Goal: Transaction & Acquisition: Download file/media

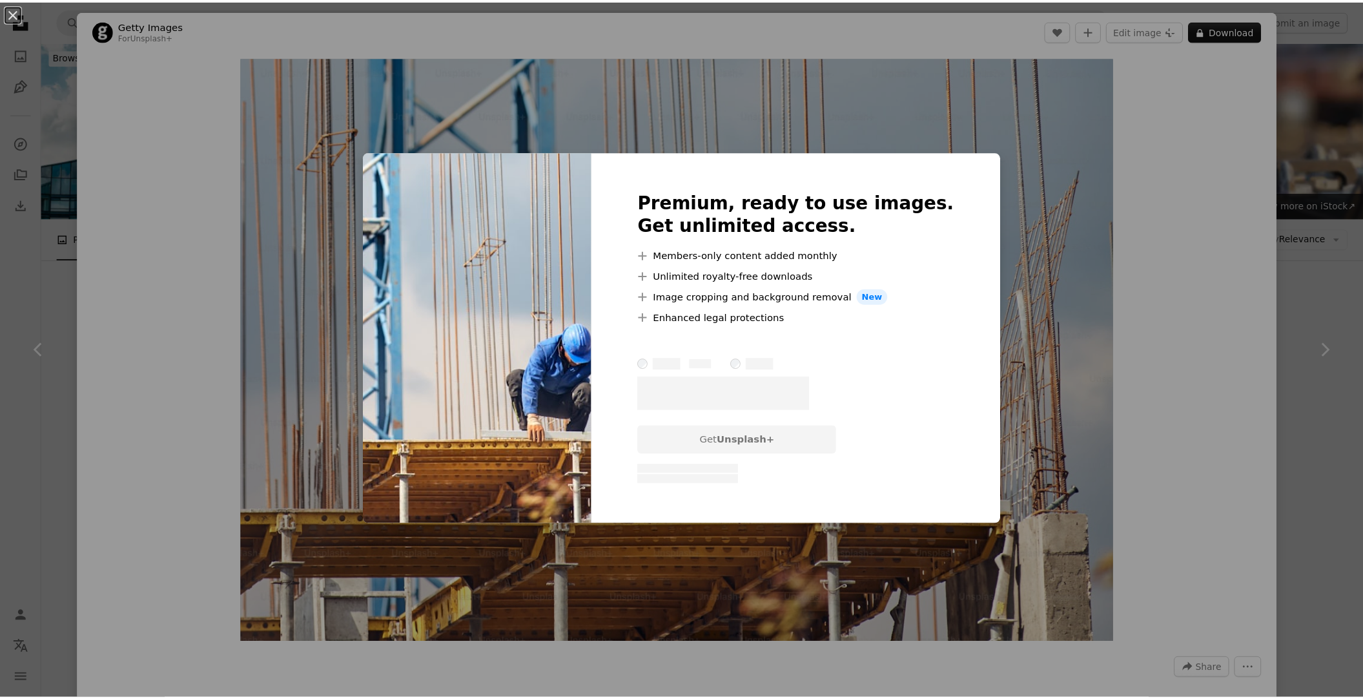
scroll to position [1179, 0]
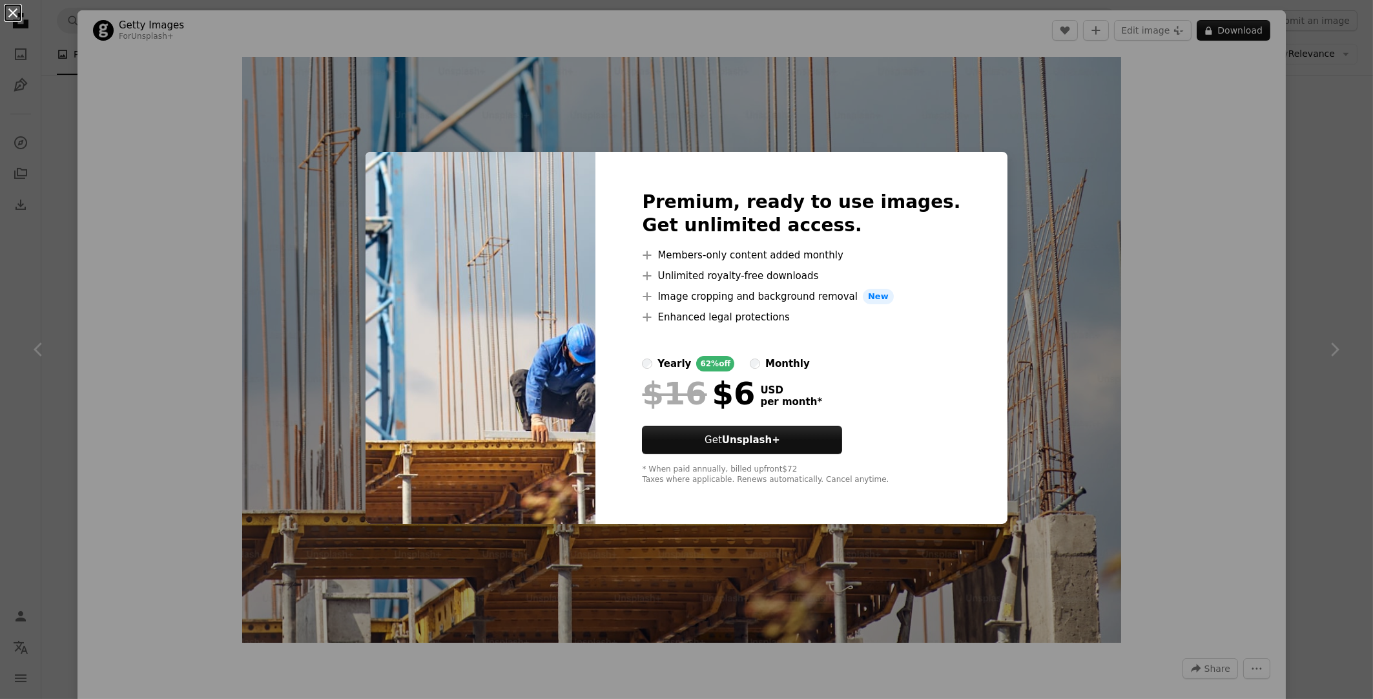
click at [19, 13] on button "An X shape" at bounding box center [13, 13] width 16 height 16
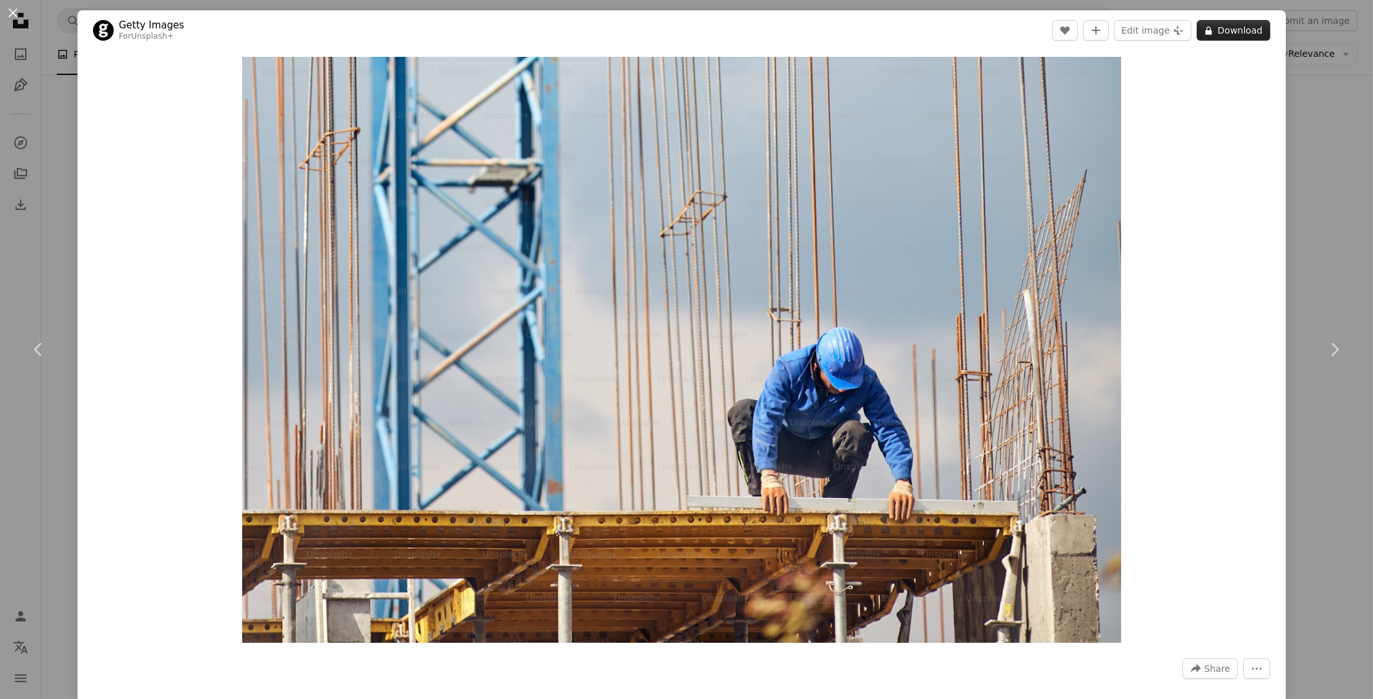
click at [1206, 32] on icon at bounding box center [1209, 30] width 6 height 8
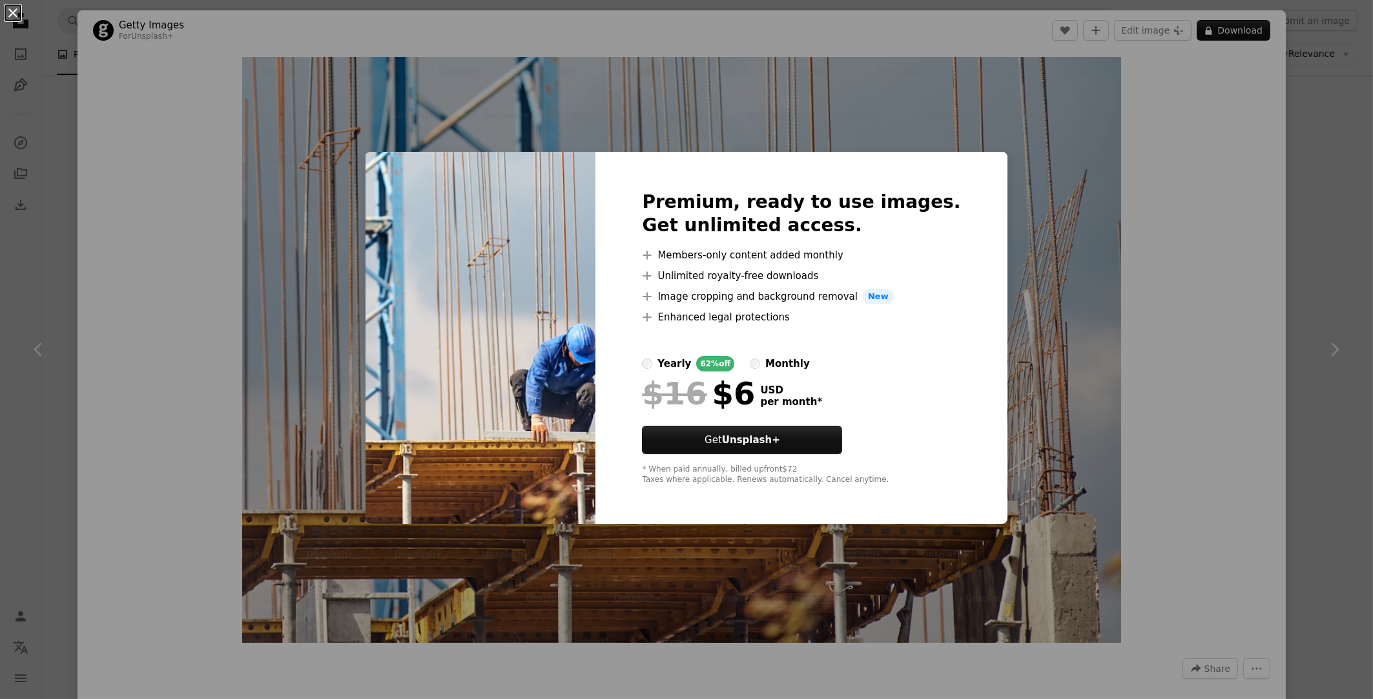
click at [12, 17] on button "An X shape" at bounding box center [13, 13] width 16 height 16
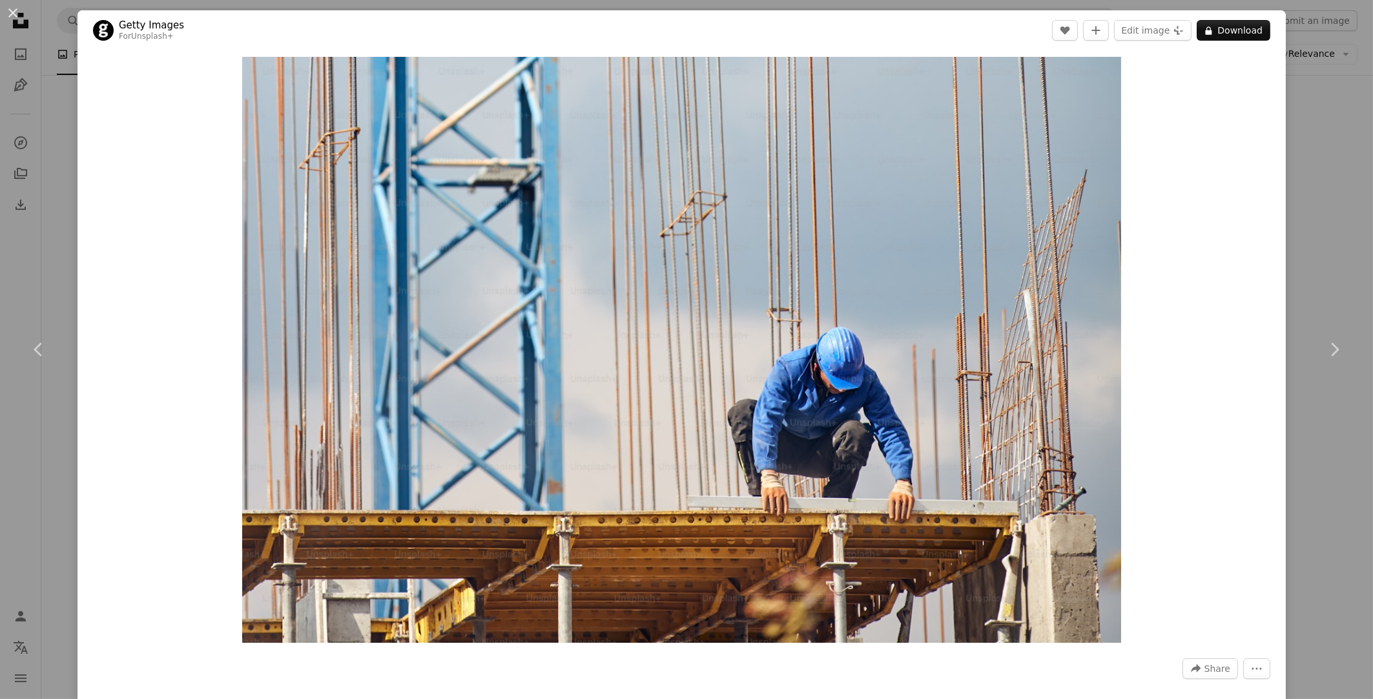
drag, startPoint x: 12, startPoint y: 14, endPoint x: 218, endPoint y: 171, distance: 259.0
click at [12, 14] on button "An X shape" at bounding box center [13, 13] width 16 height 16
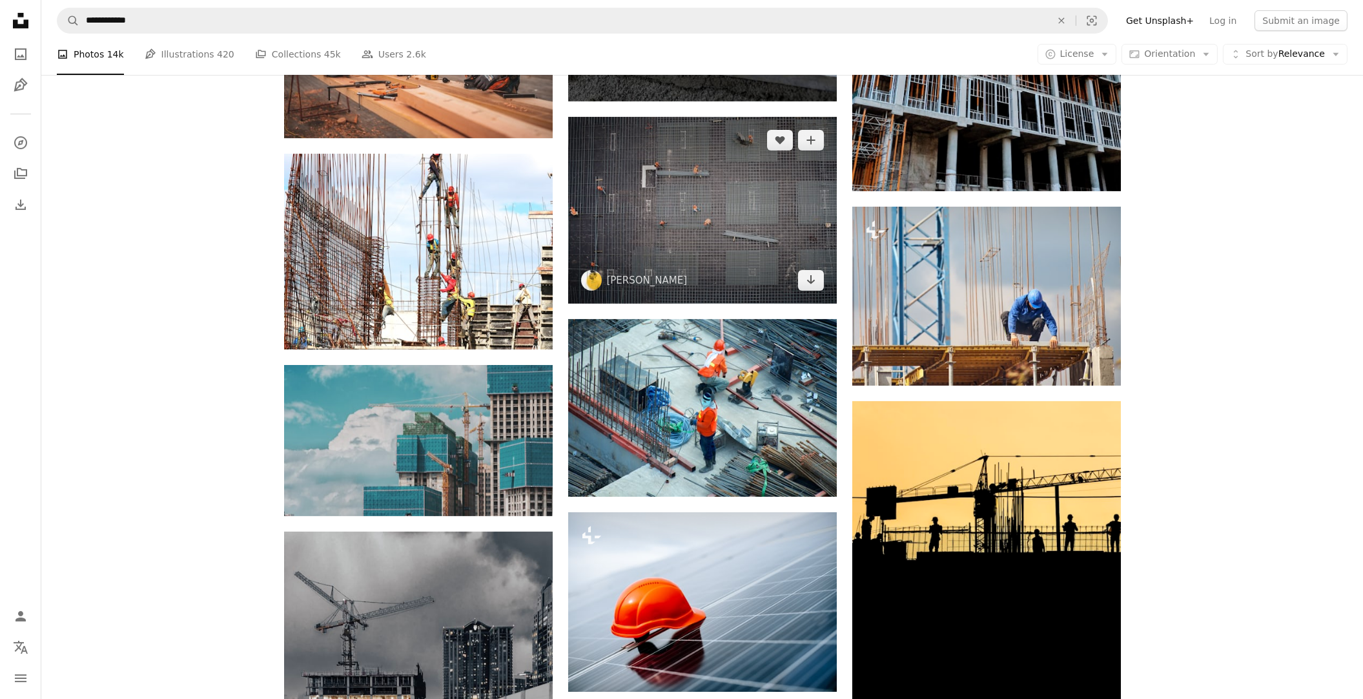
click at [679, 216] on img at bounding box center [702, 210] width 269 height 187
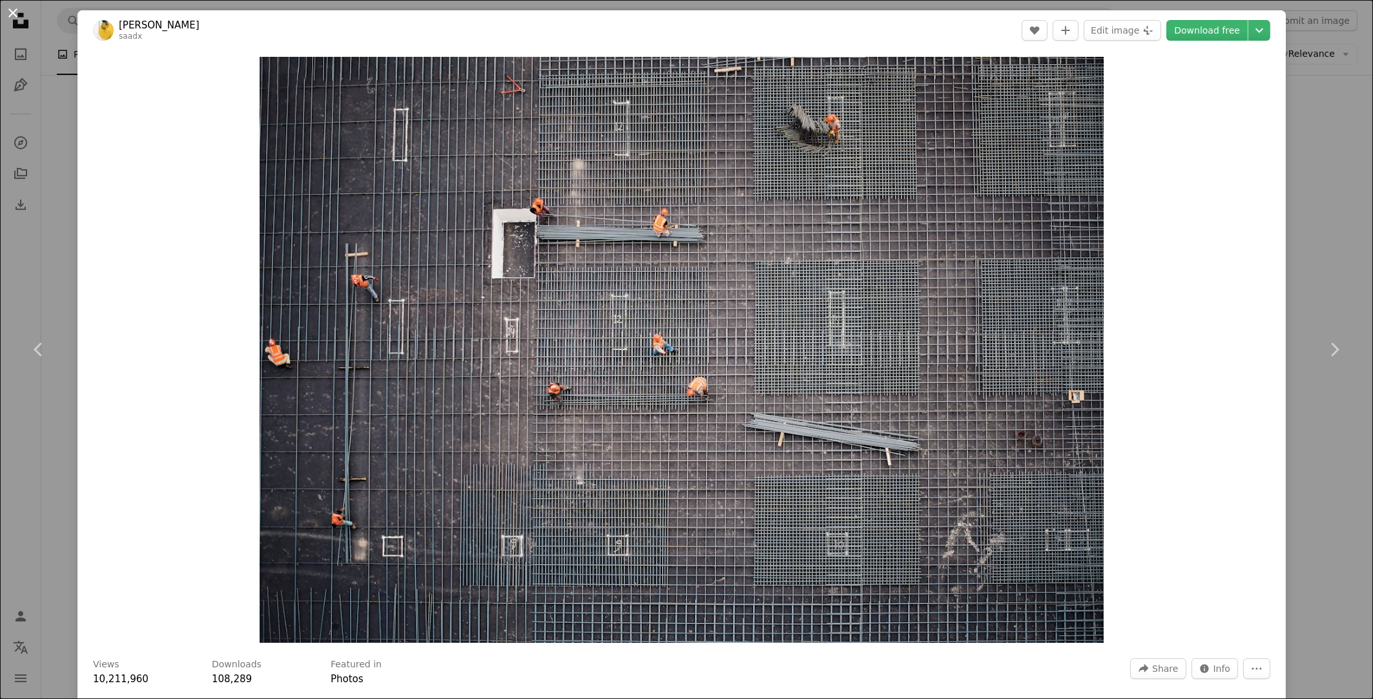
click at [10, 10] on button "An X shape" at bounding box center [13, 13] width 16 height 16
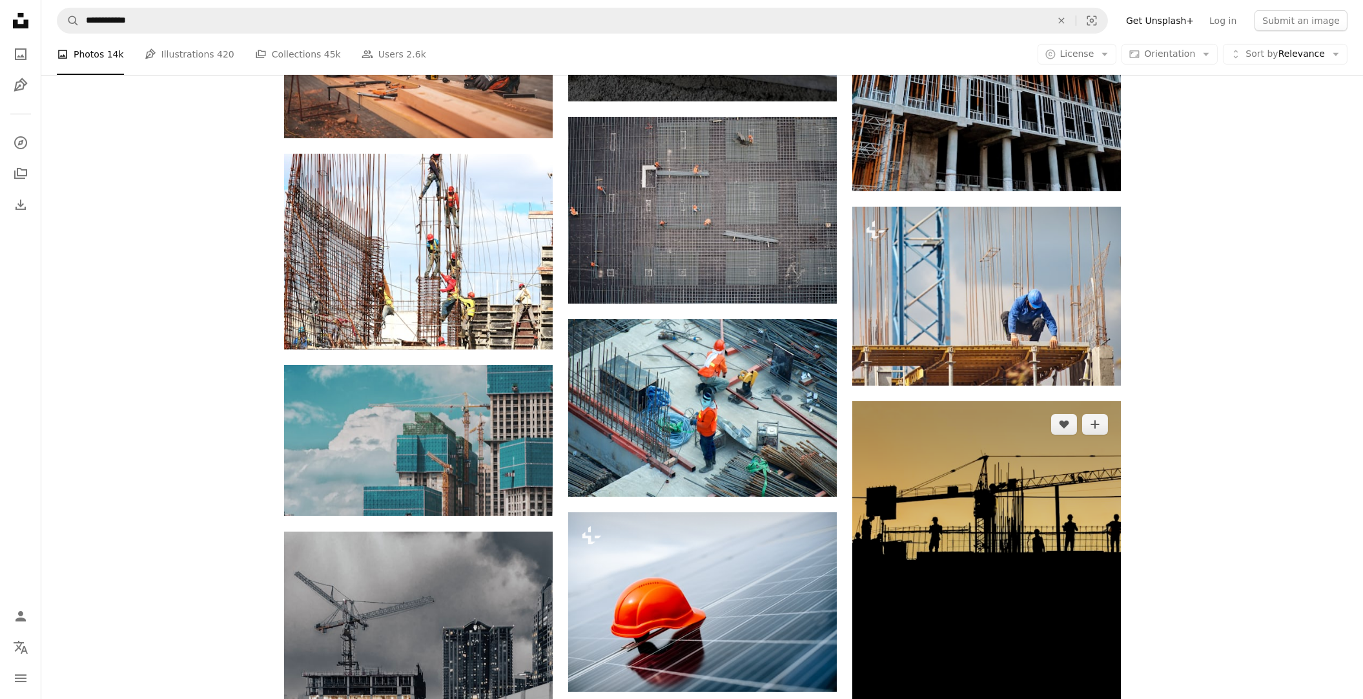
click at [1046, 489] on img at bounding box center [987, 574] width 269 height 347
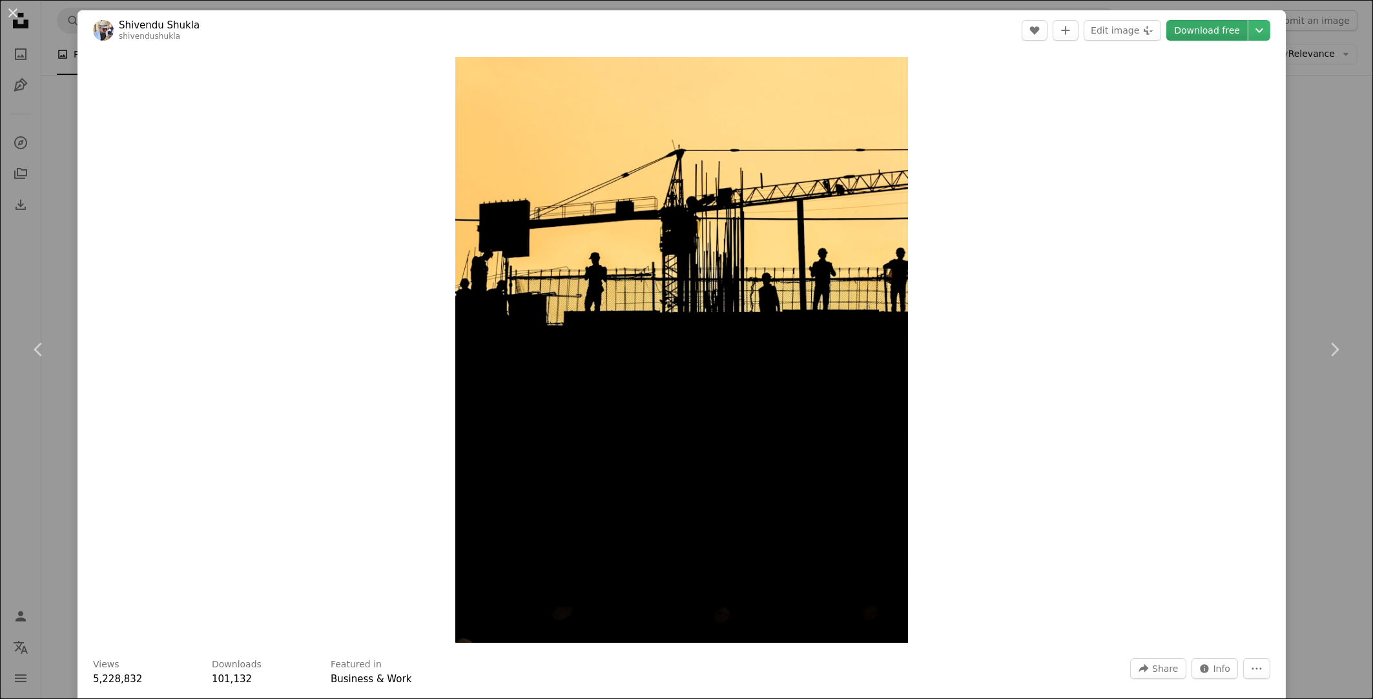
click at [1214, 25] on link "Download free" at bounding box center [1206, 30] width 81 height 21
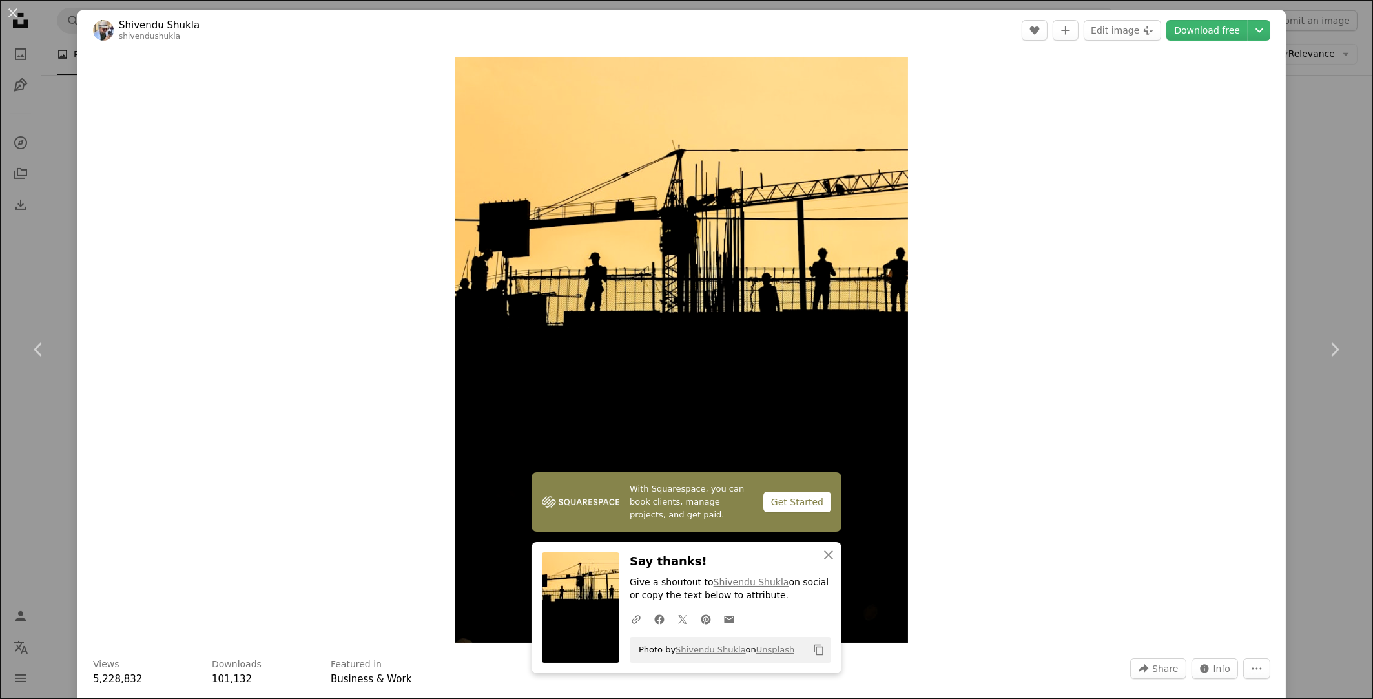
drag, startPoint x: 11, startPoint y: 9, endPoint x: 245, endPoint y: 216, distance: 313.0
click at [11, 9] on button "An X shape" at bounding box center [13, 13] width 16 height 16
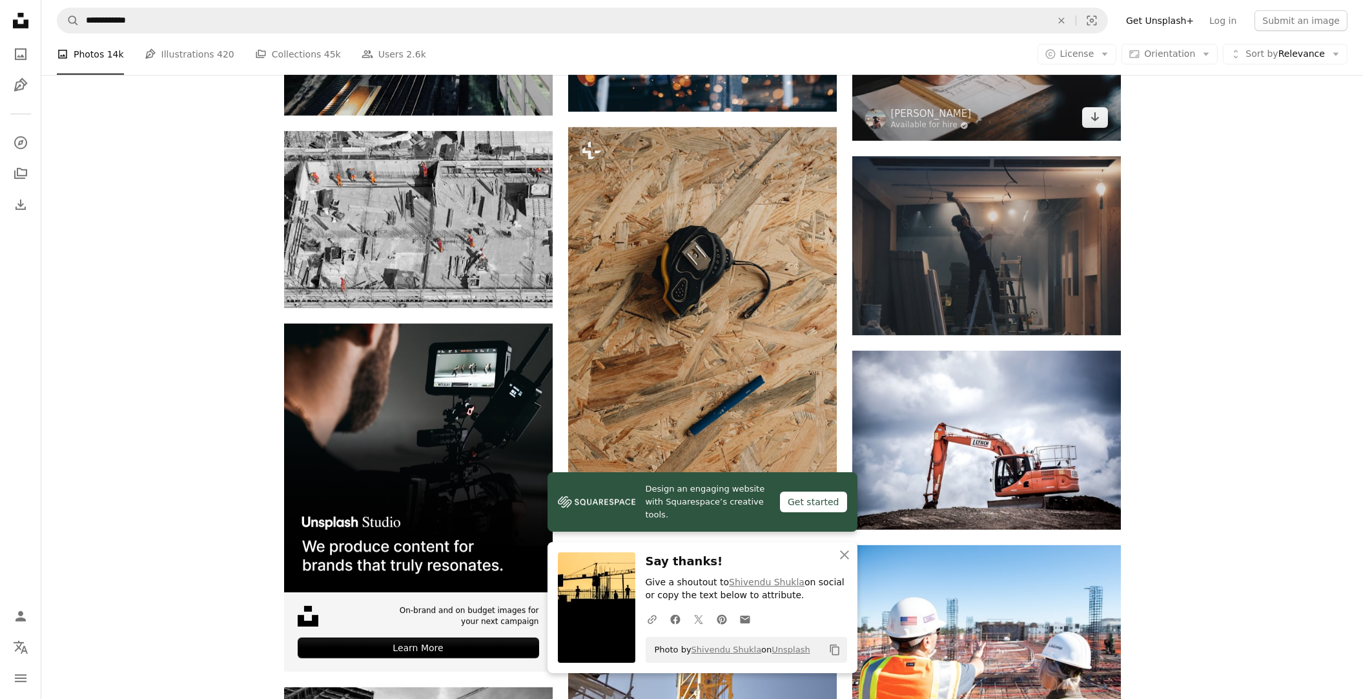
scroll to position [1954, 0]
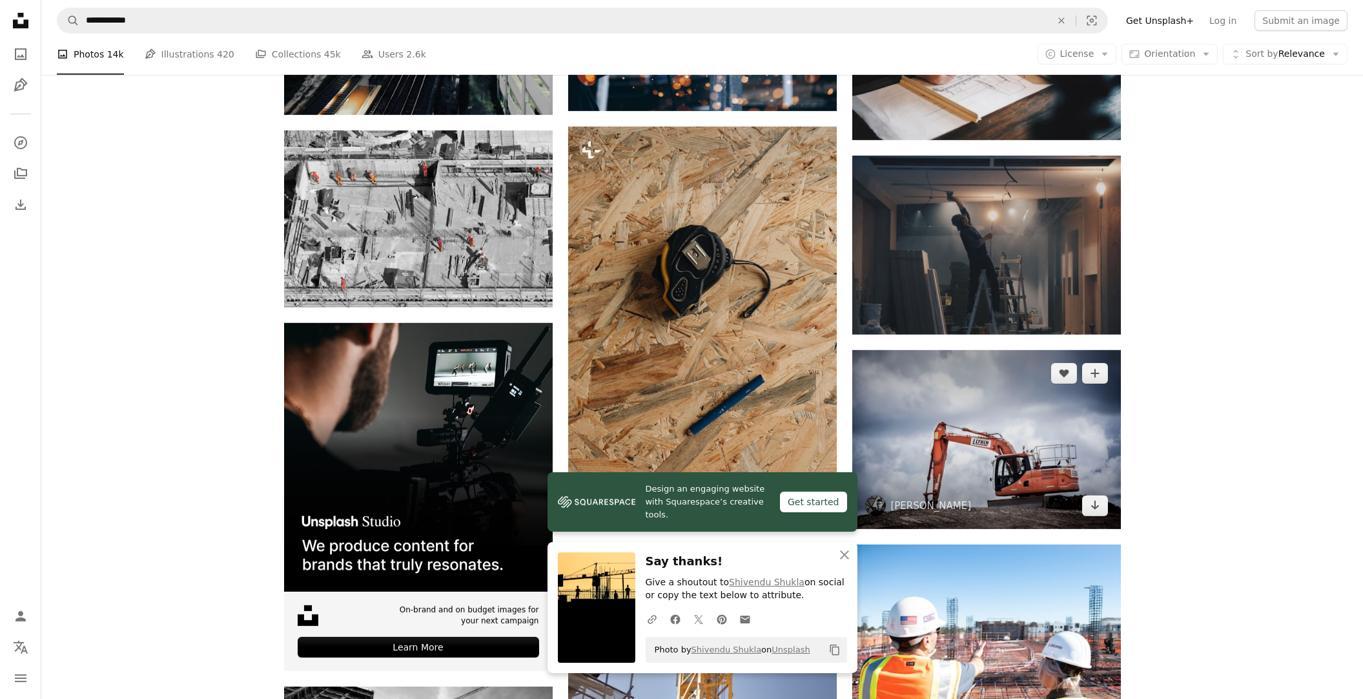
click at [1035, 442] on img at bounding box center [987, 439] width 269 height 179
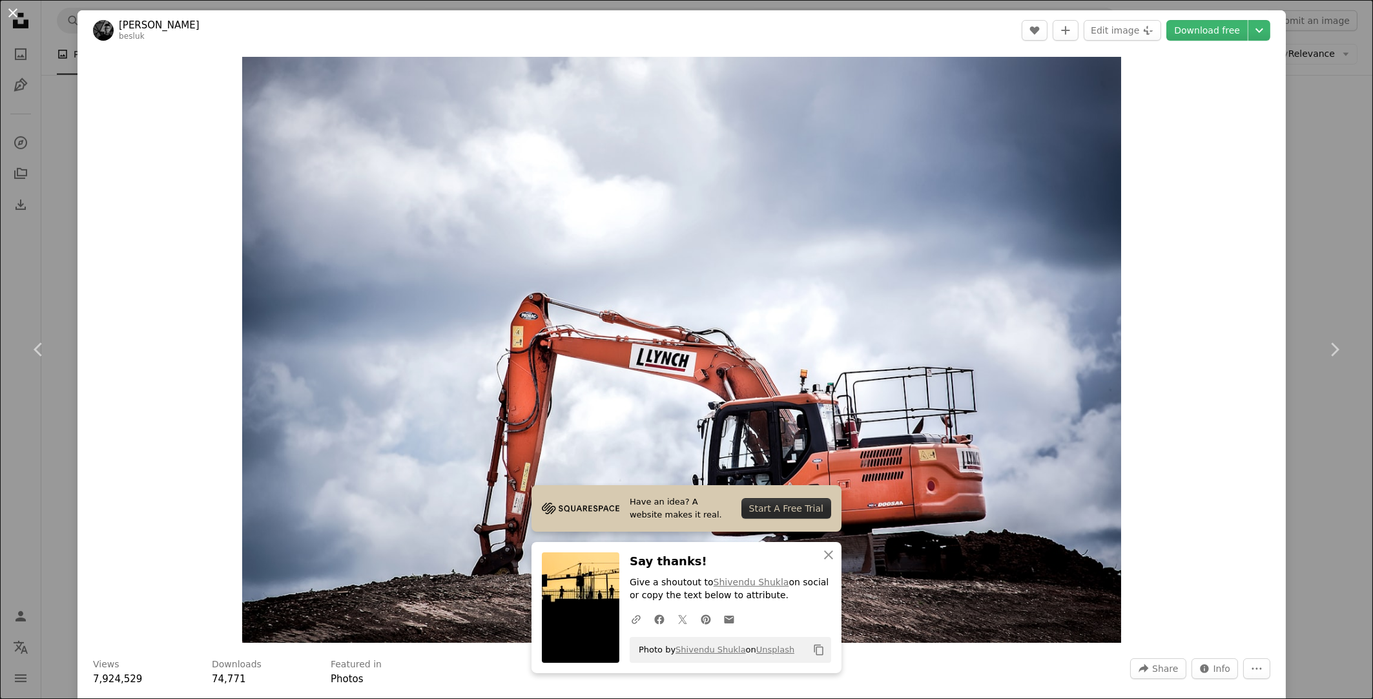
click at [14, 11] on button "An X shape" at bounding box center [13, 13] width 16 height 16
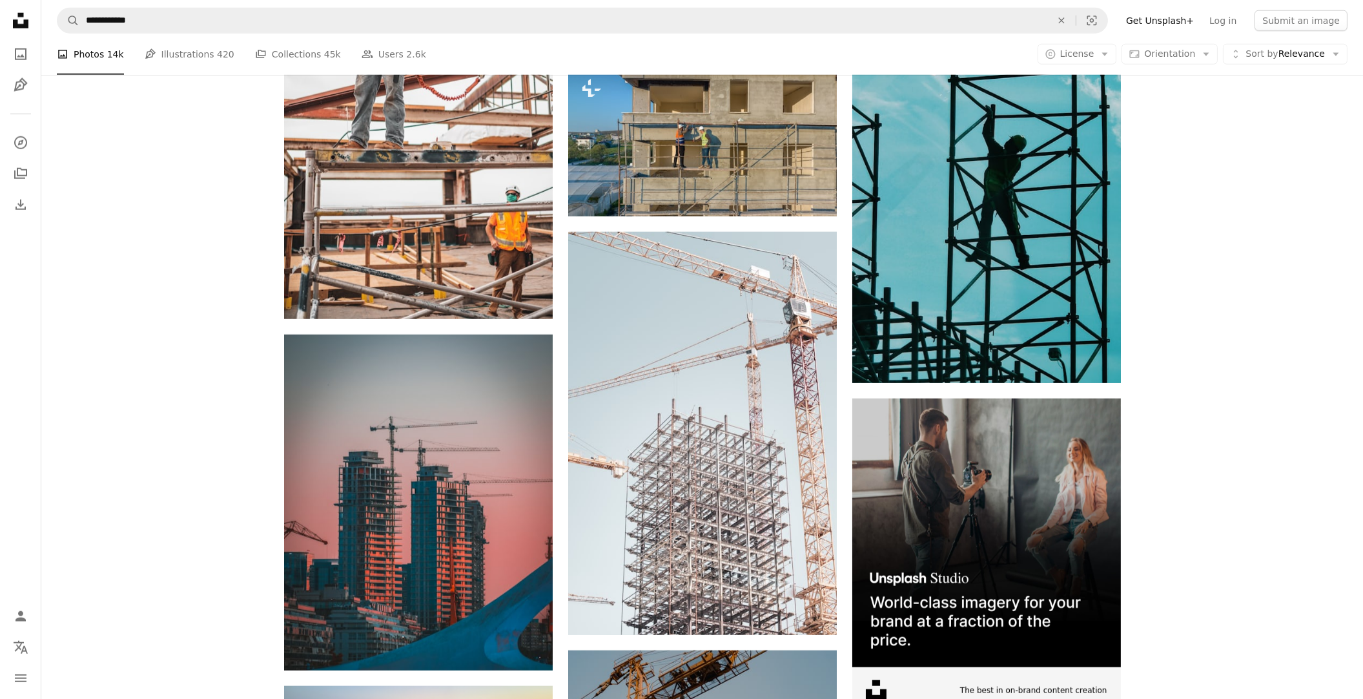
scroll to position [3827, 0]
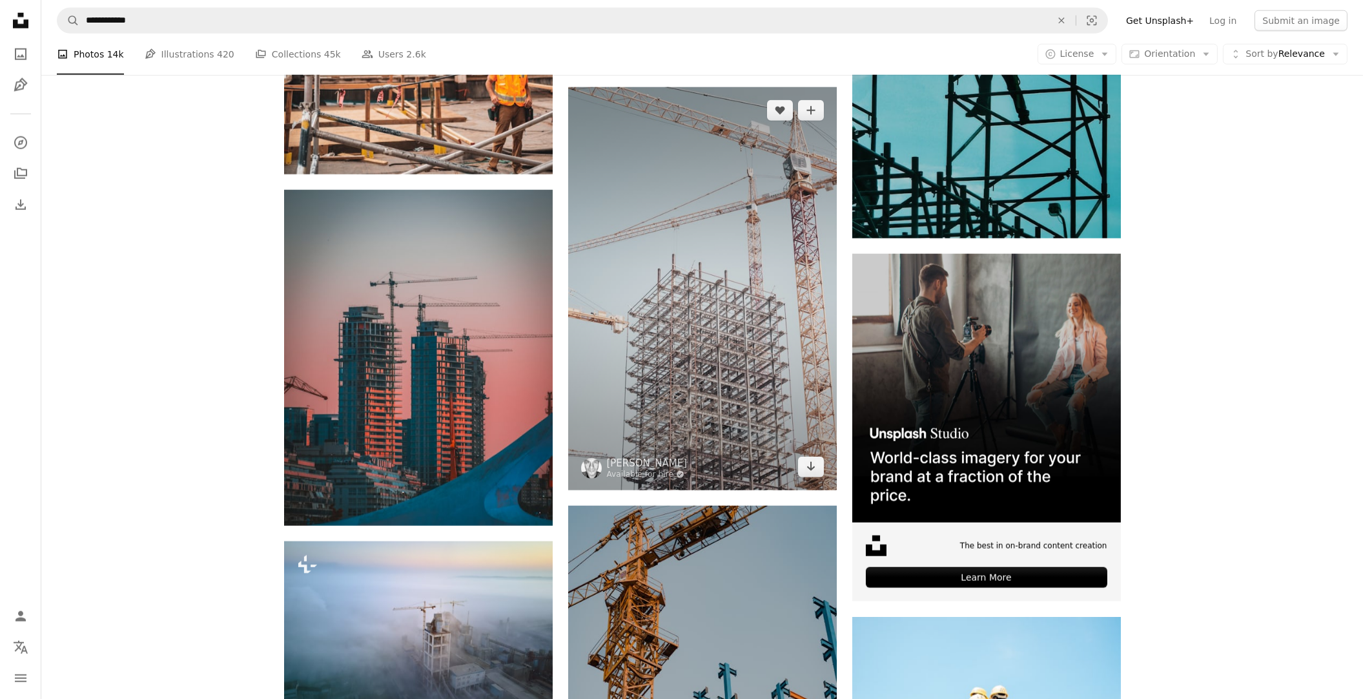
click at [741, 243] on img at bounding box center [702, 288] width 269 height 403
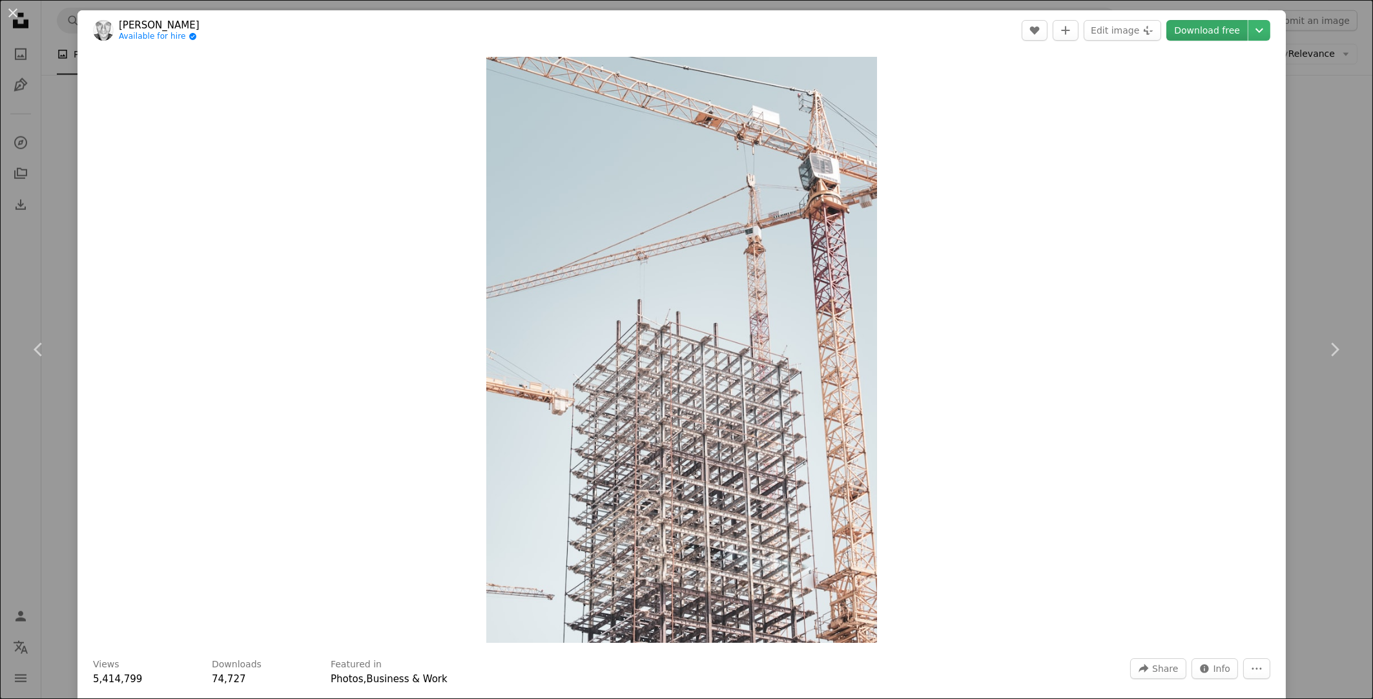
click at [1180, 34] on link "Download free" at bounding box center [1206, 30] width 81 height 21
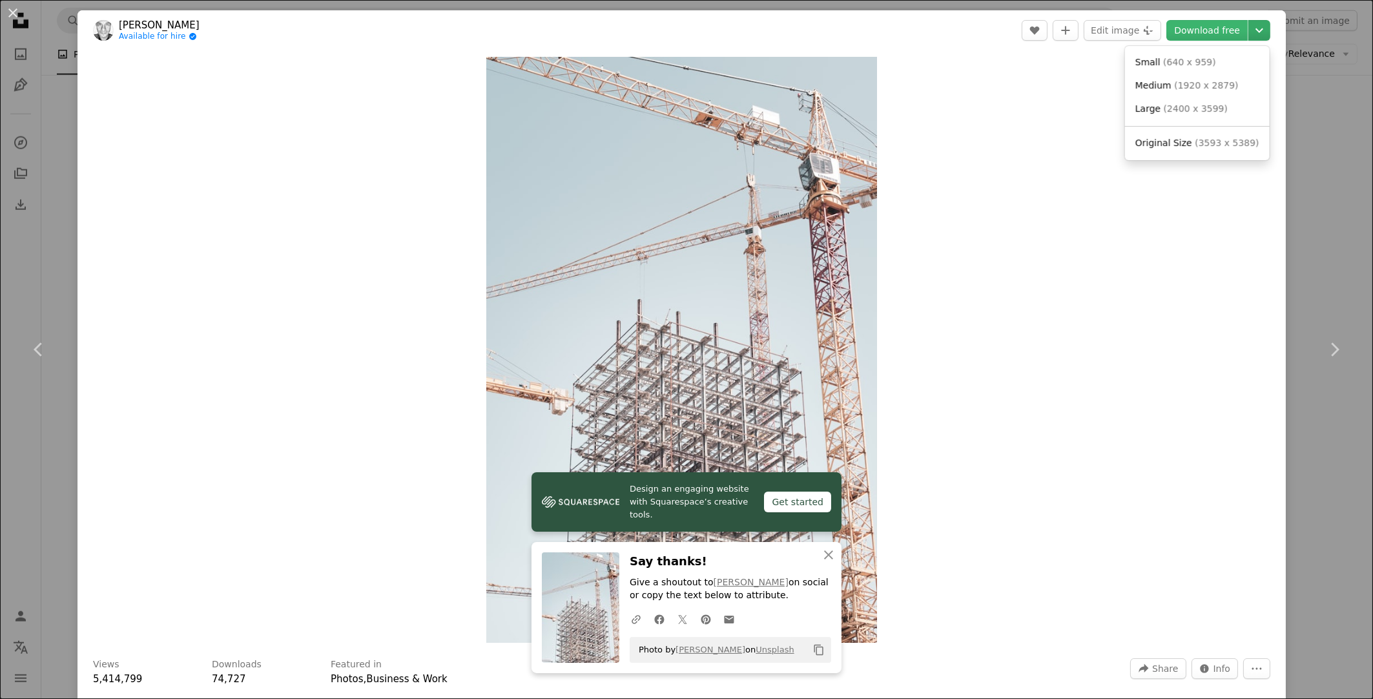
click at [1254, 27] on icon "Chevron down" at bounding box center [1259, 31] width 21 height 16
click at [1304, 161] on dialog "An X shape Chevron left Chevron right [PERSON_NAME] Available for hire A checkm…" at bounding box center [686, 349] width 1373 height 699
click at [1304, 161] on div "An X shape Chevron left Chevron right [PERSON_NAME] Available for hire A checkm…" at bounding box center [686, 349] width 1373 height 699
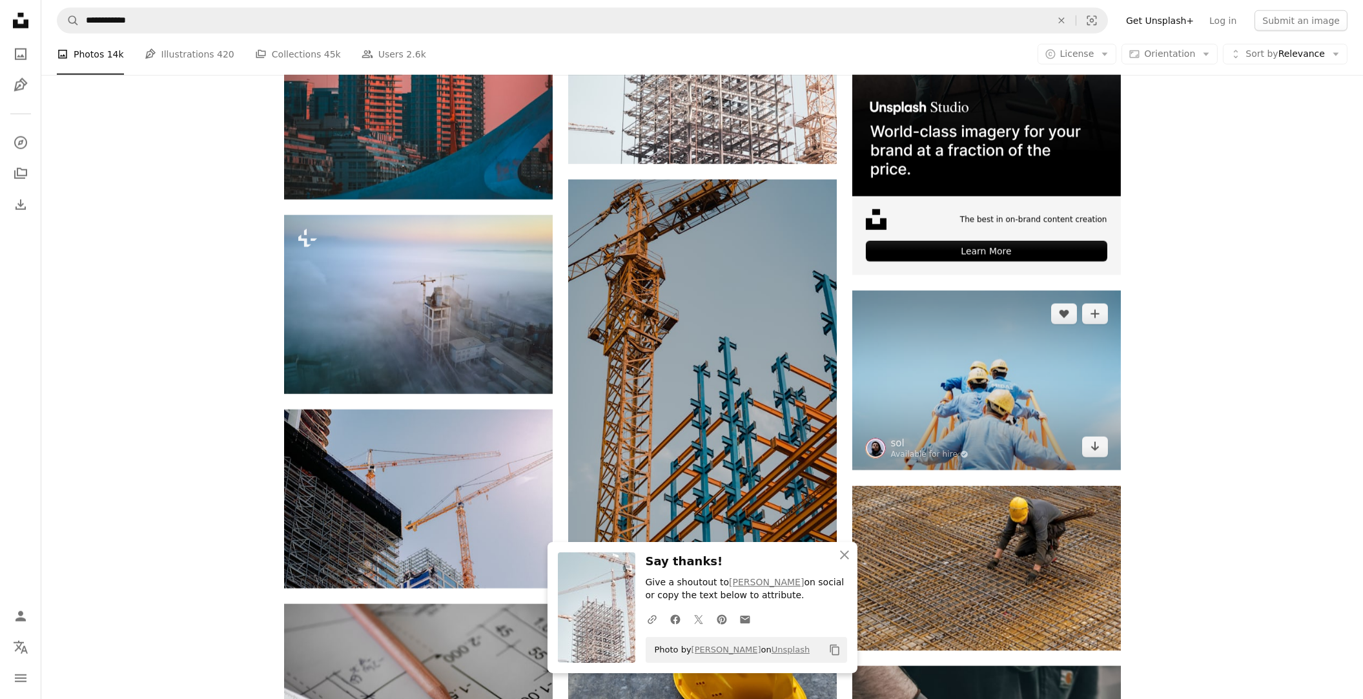
scroll to position [4214, 0]
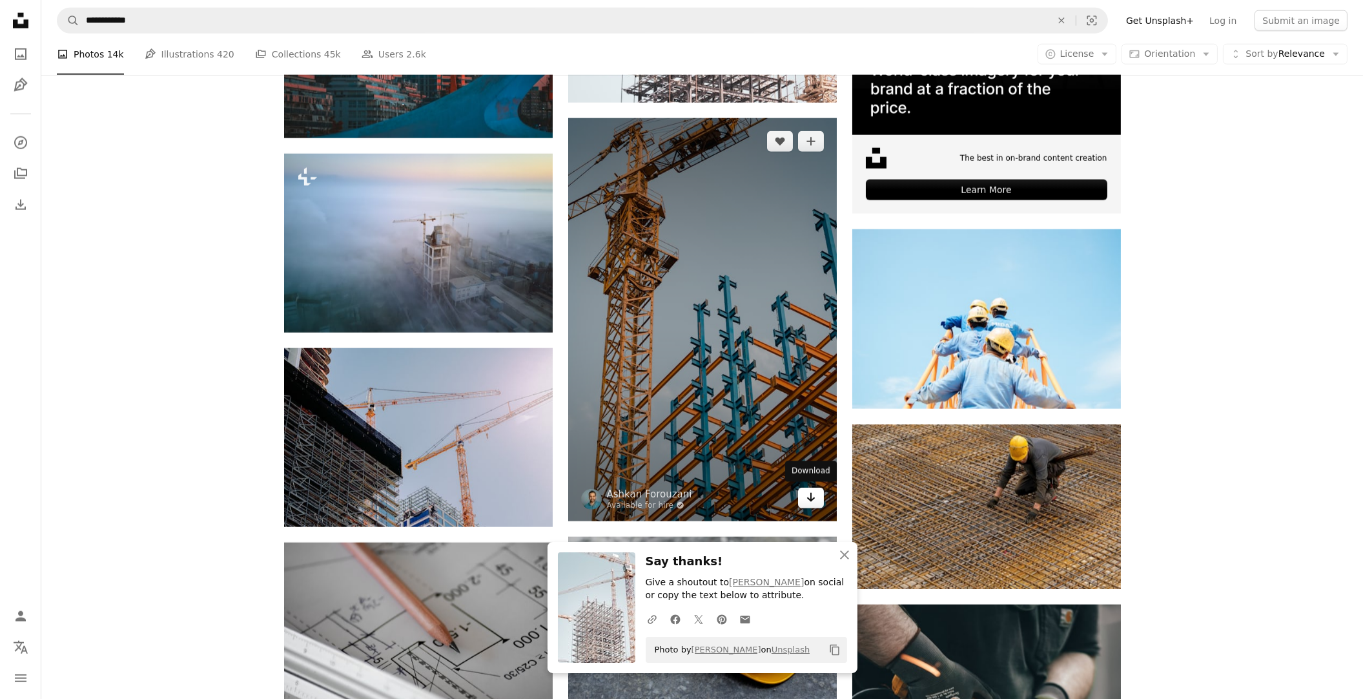
click at [807, 499] on icon "Arrow pointing down" at bounding box center [811, 498] width 10 height 16
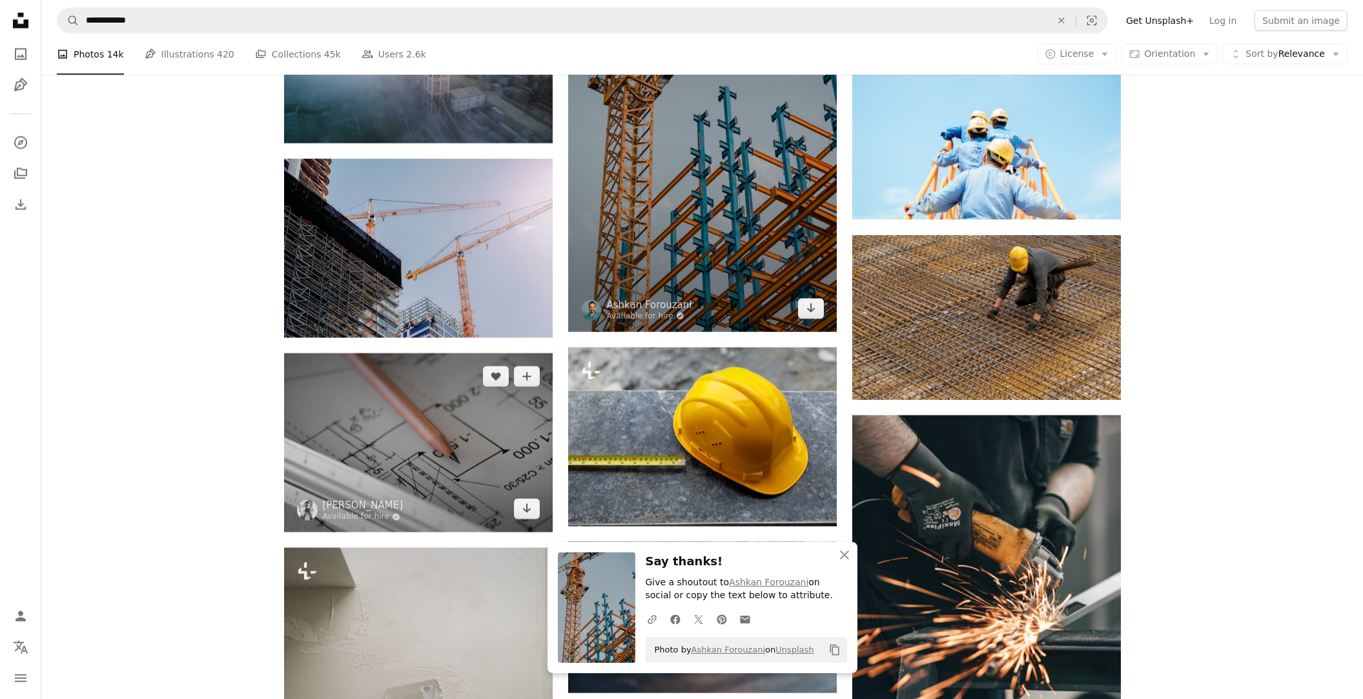
scroll to position [4408, 0]
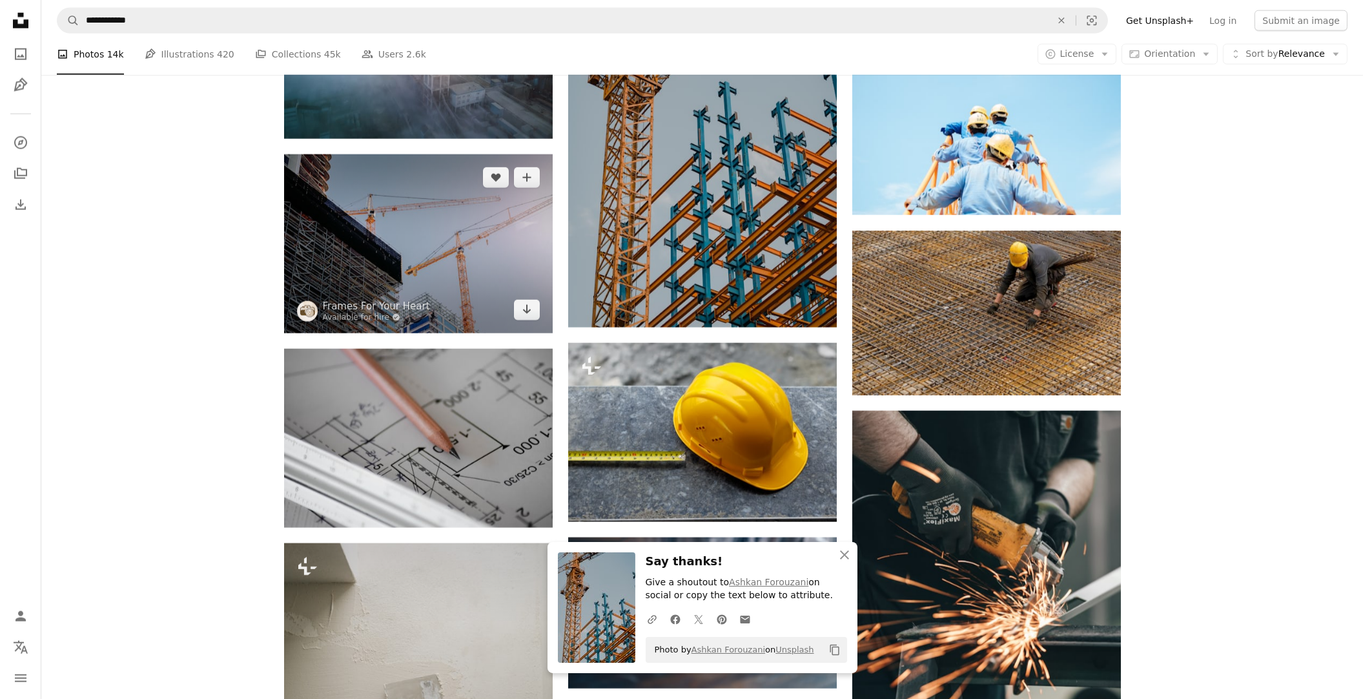
click at [473, 213] on img at bounding box center [418, 243] width 269 height 179
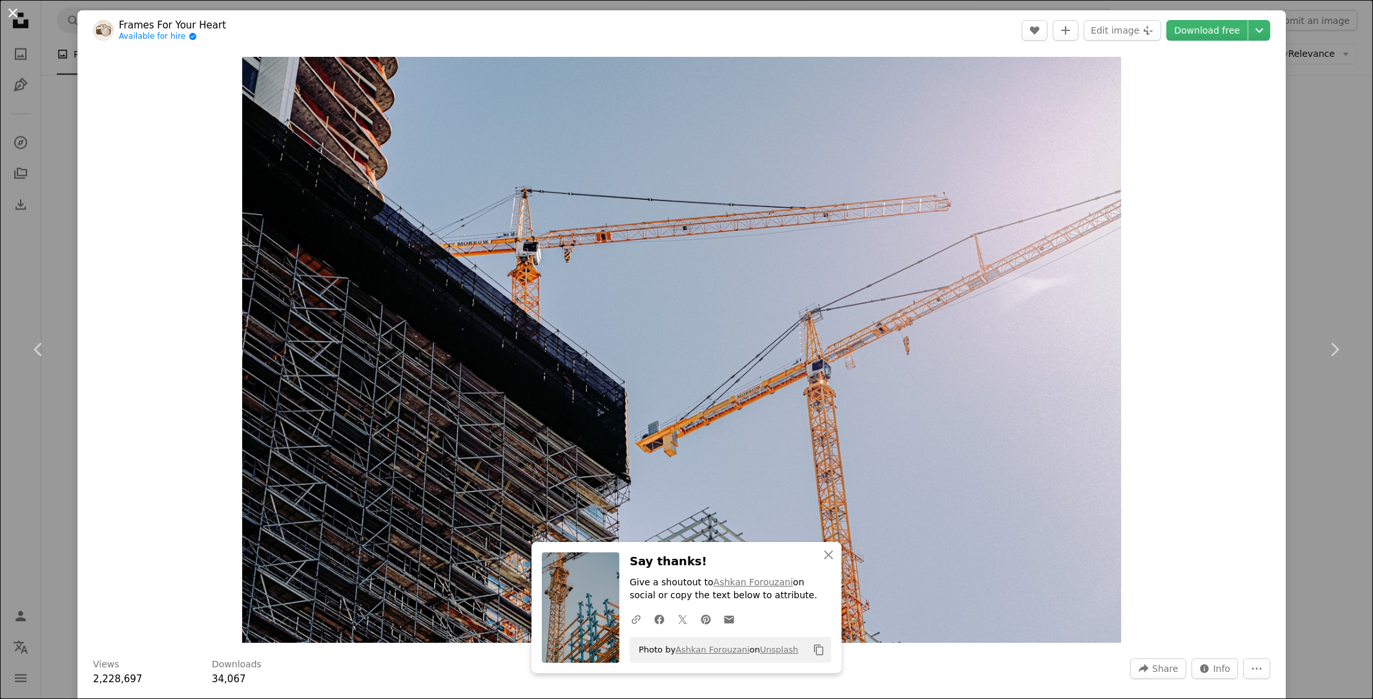
click at [10, 12] on button "An X shape" at bounding box center [13, 13] width 16 height 16
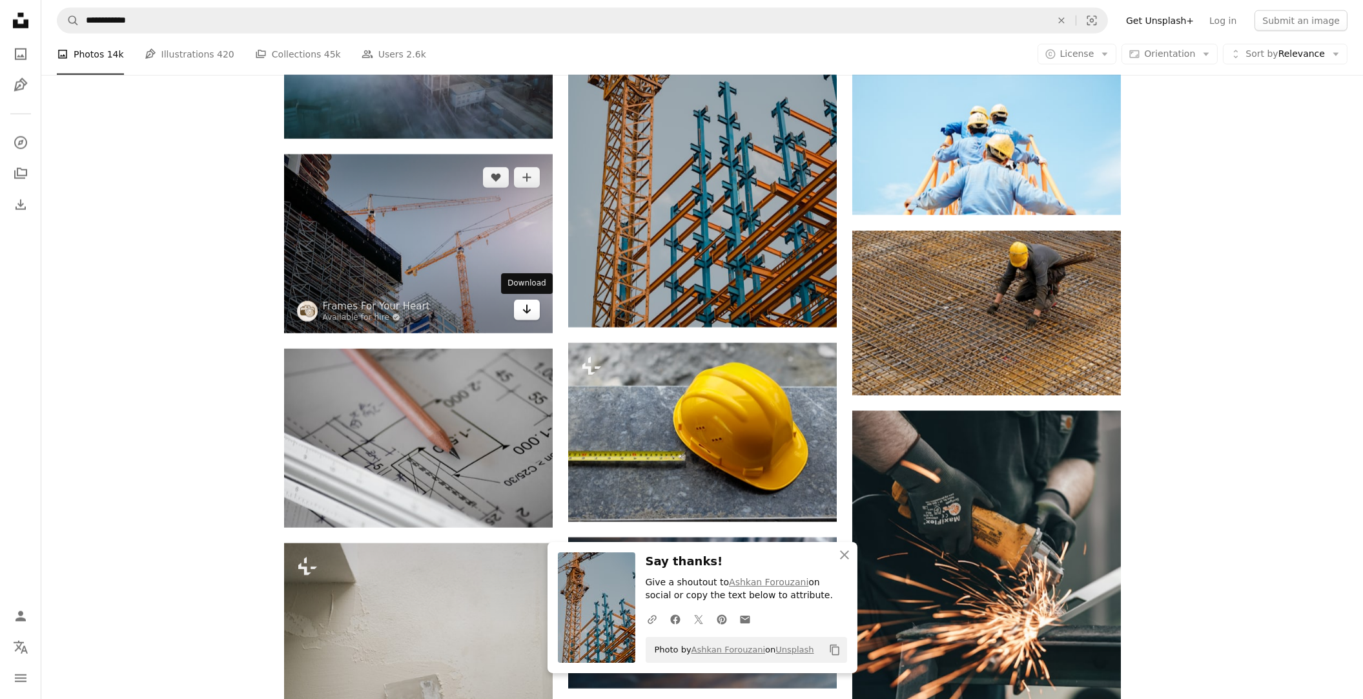
click at [520, 311] on link "Arrow pointing down" at bounding box center [527, 310] width 26 height 21
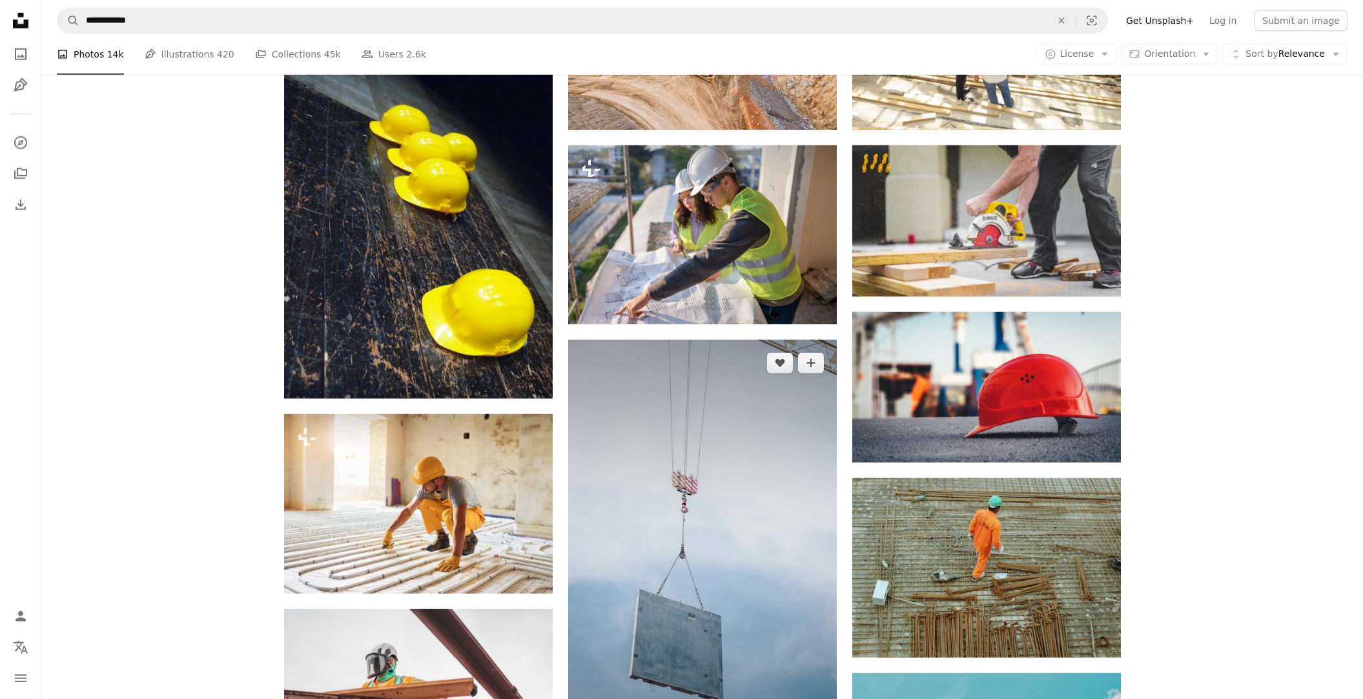
scroll to position [3116, 0]
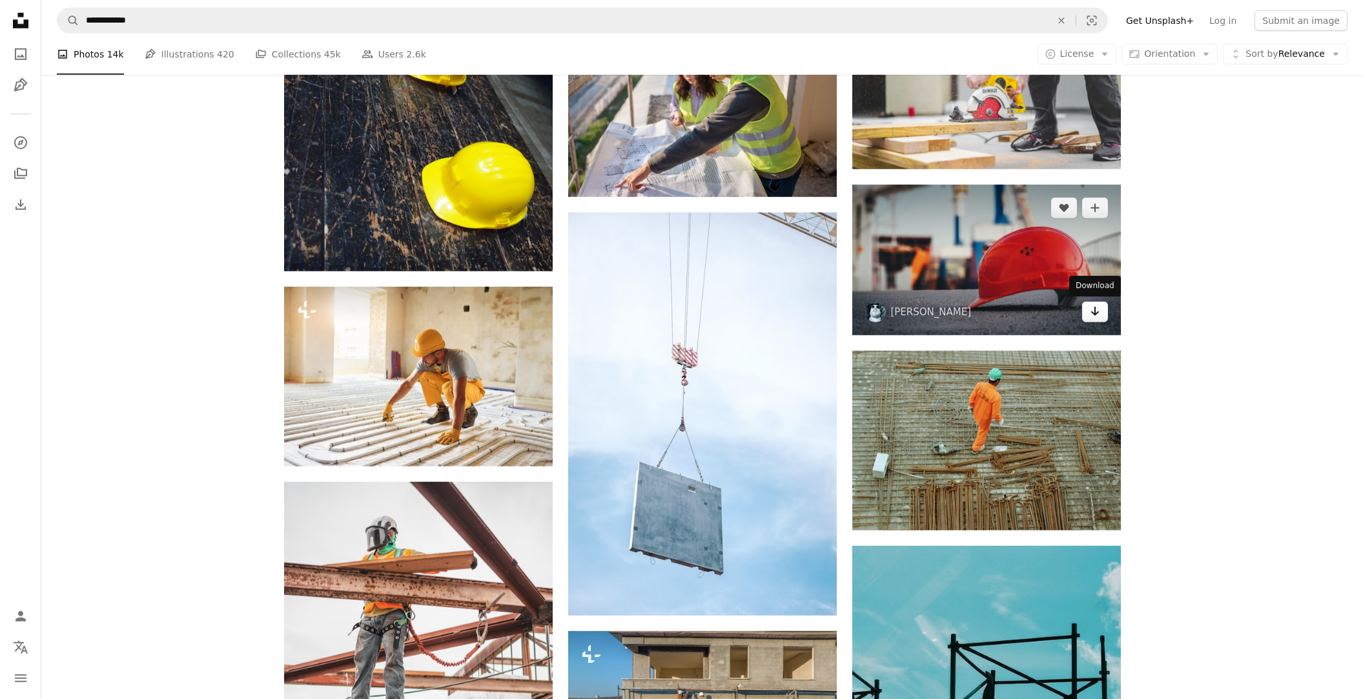
click at [1093, 311] on icon "Arrow pointing down" at bounding box center [1095, 312] width 10 height 16
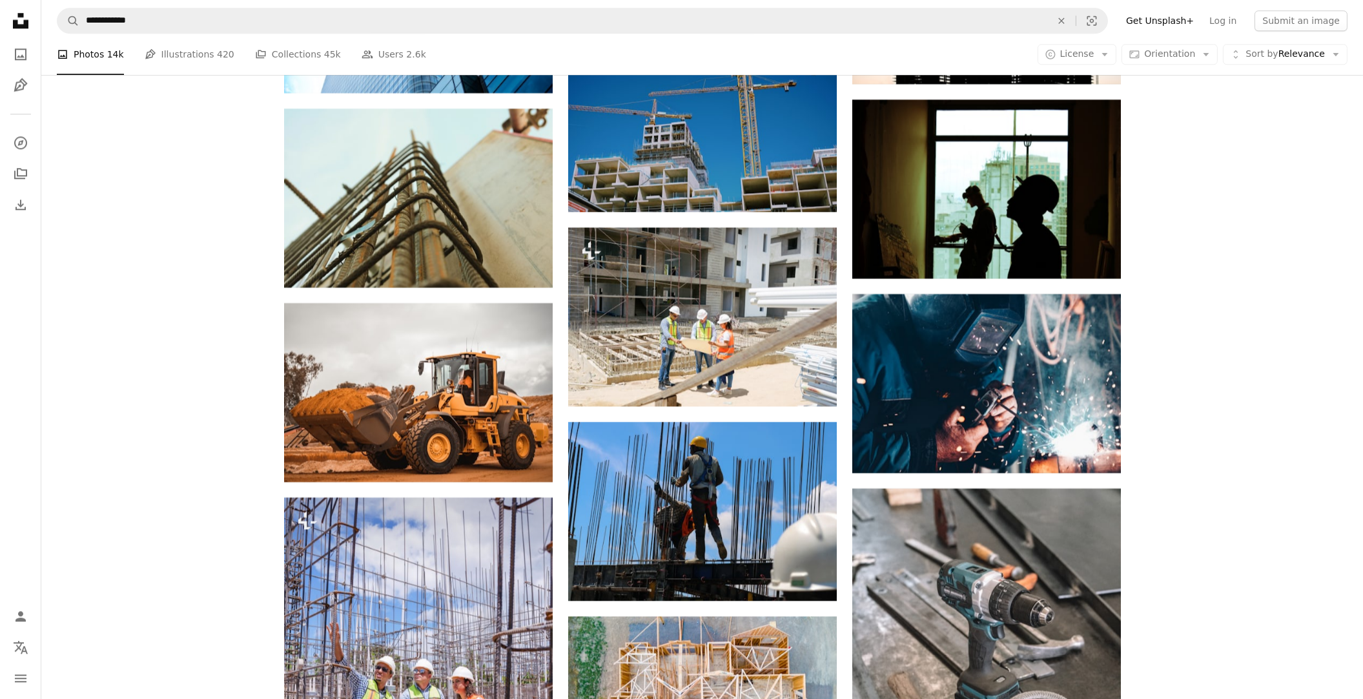
scroll to position [8865, 0]
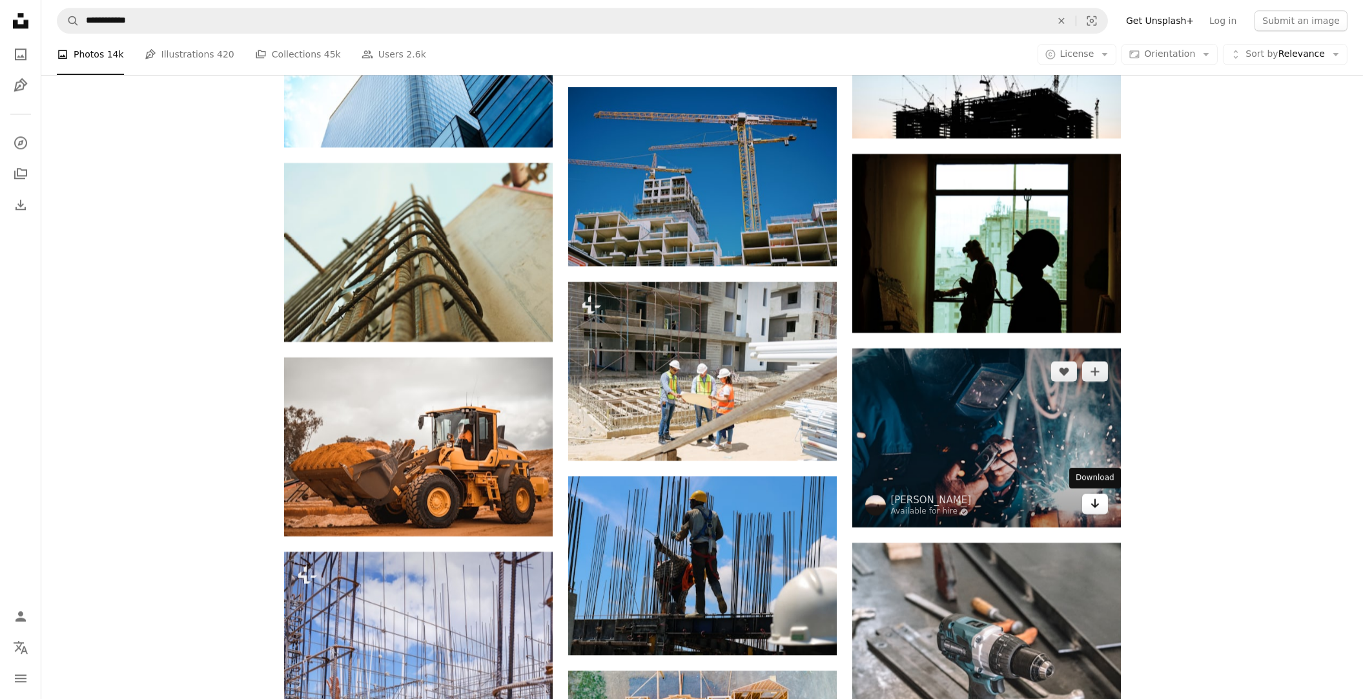
click at [1103, 503] on link "Arrow pointing down" at bounding box center [1096, 503] width 26 height 21
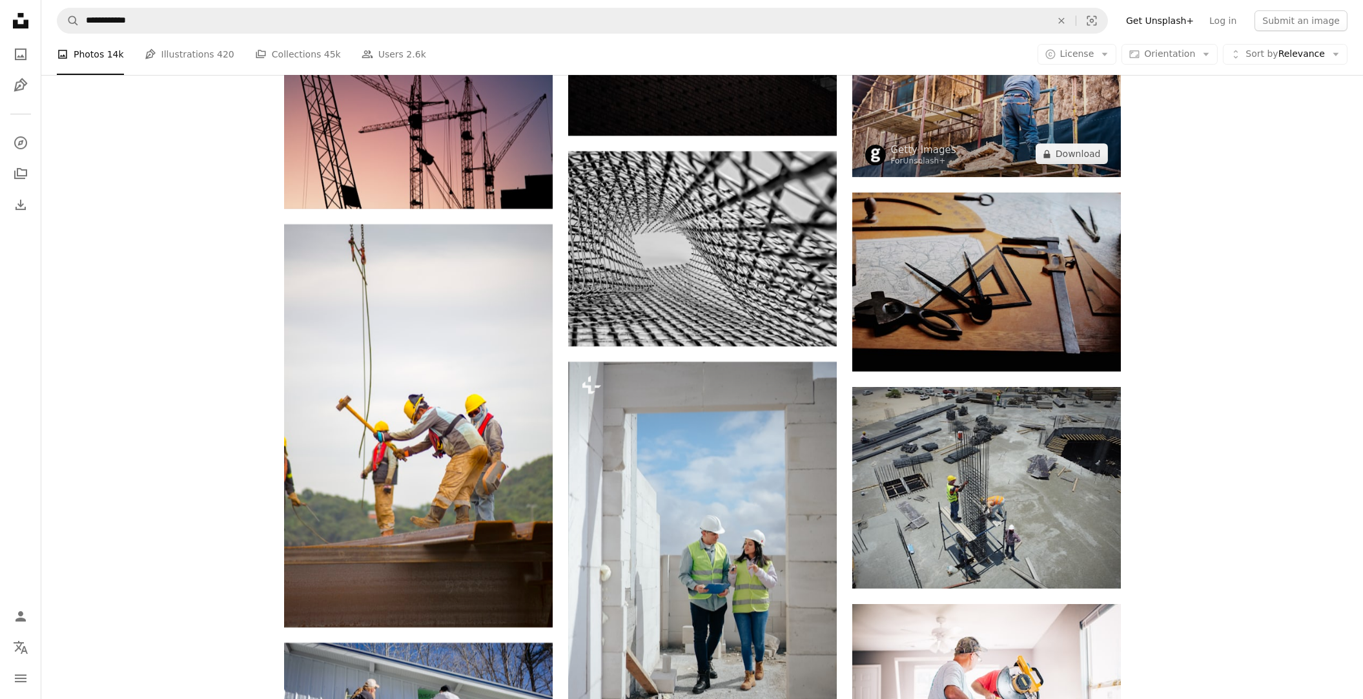
scroll to position [10609, 0]
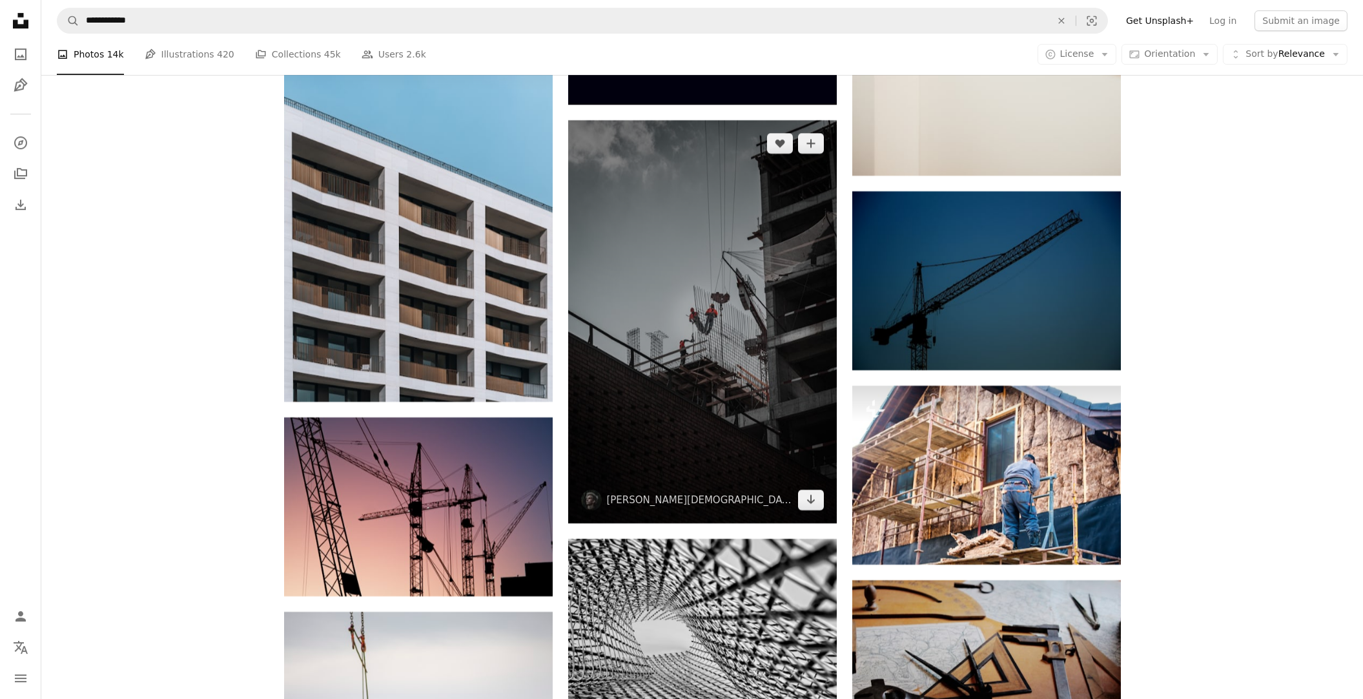
click at [761, 383] on img at bounding box center [702, 321] width 269 height 403
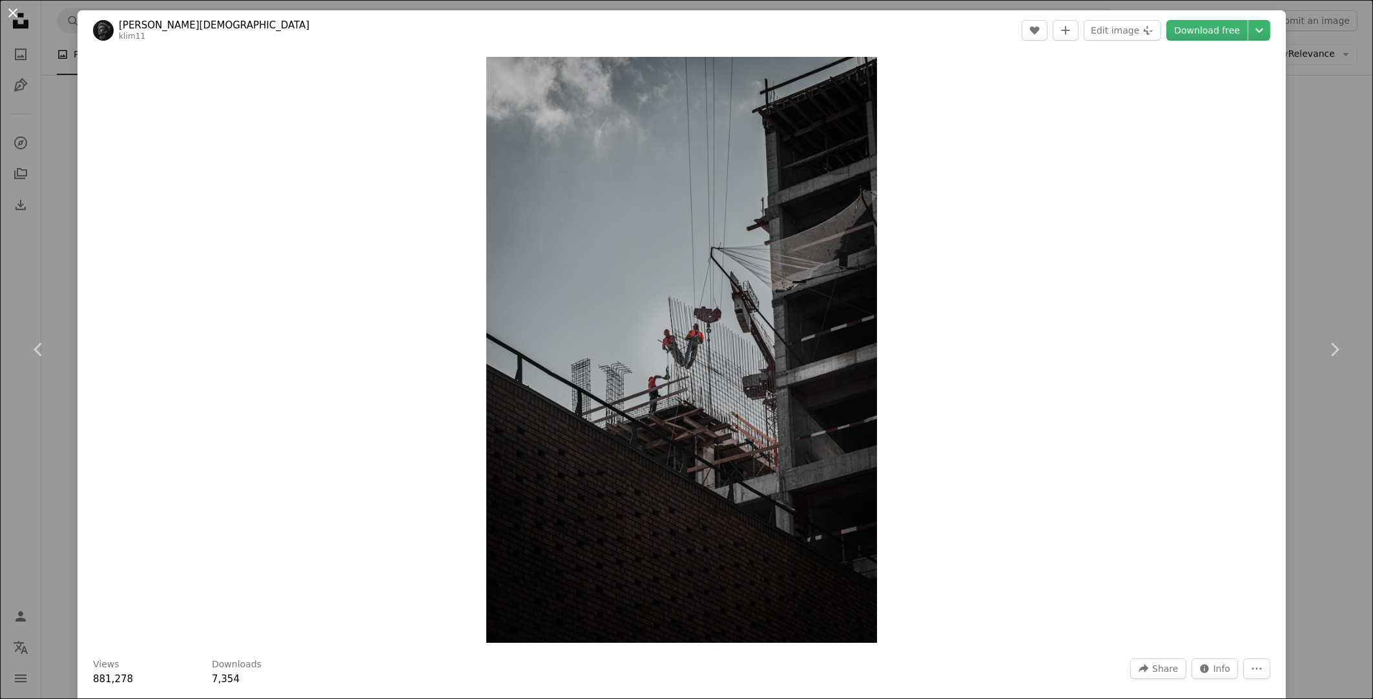
click at [12, 10] on button "An X shape" at bounding box center [13, 13] width 16 height 16
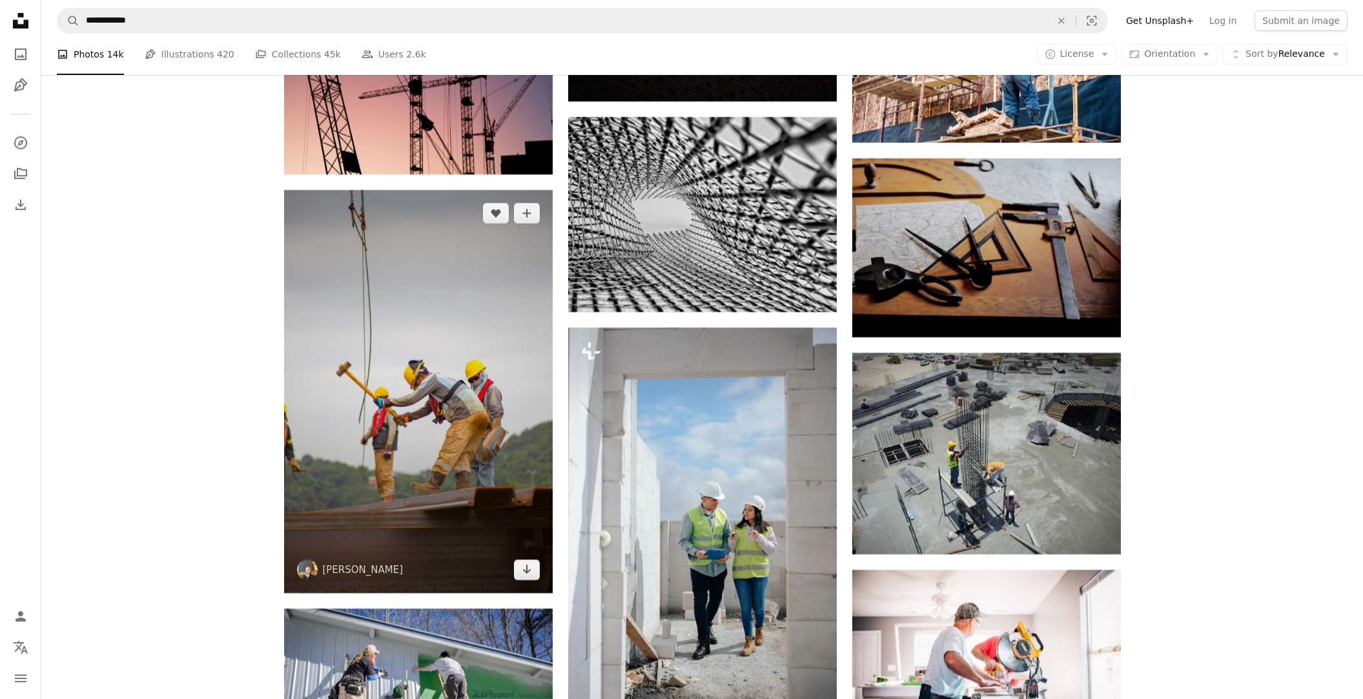
scroll to position [10996, 0]
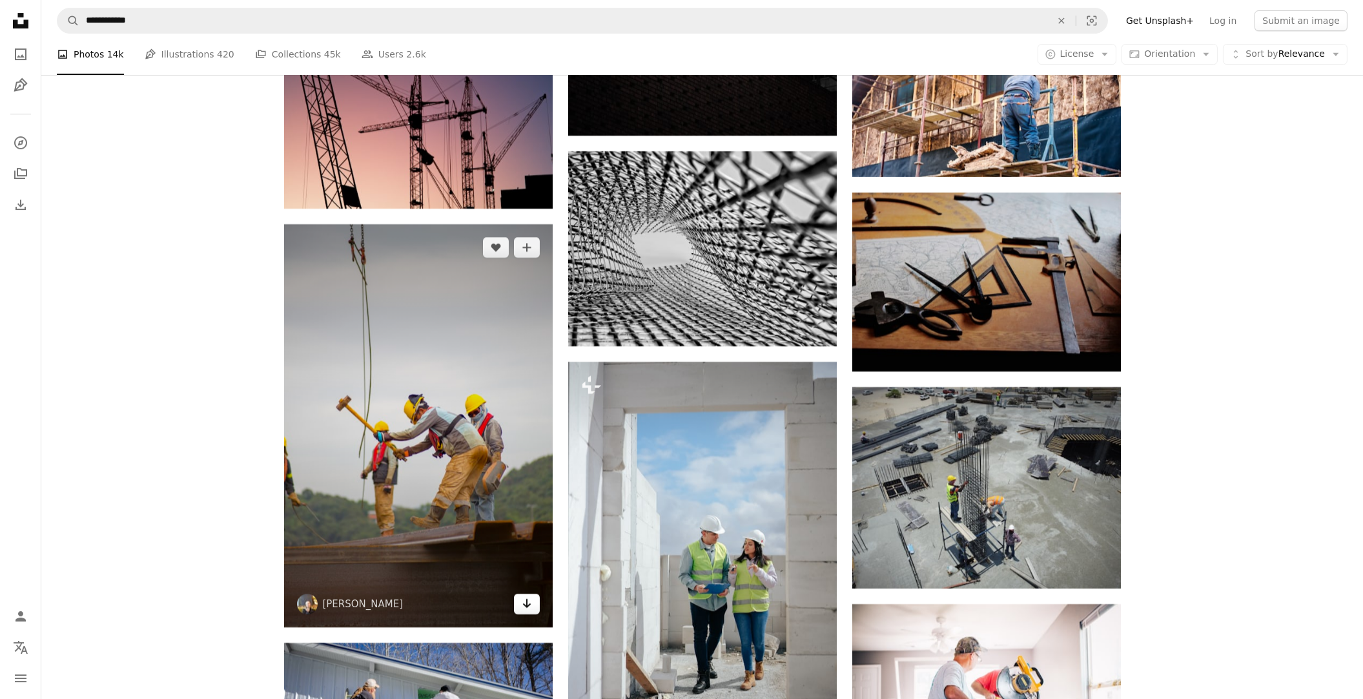
click at [523, 606] on icon "Arrow pointing down" at bounding box center [527, 604] width 10 height 16
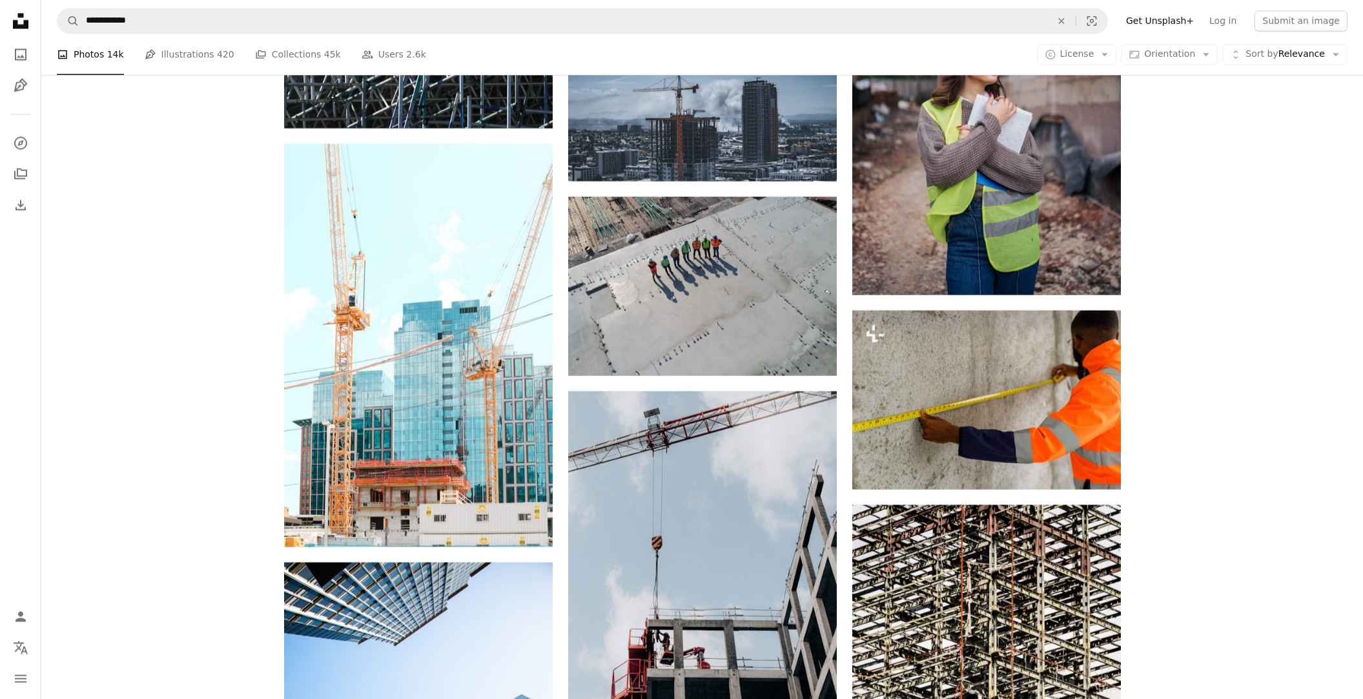
scroll to position [18424, 0]
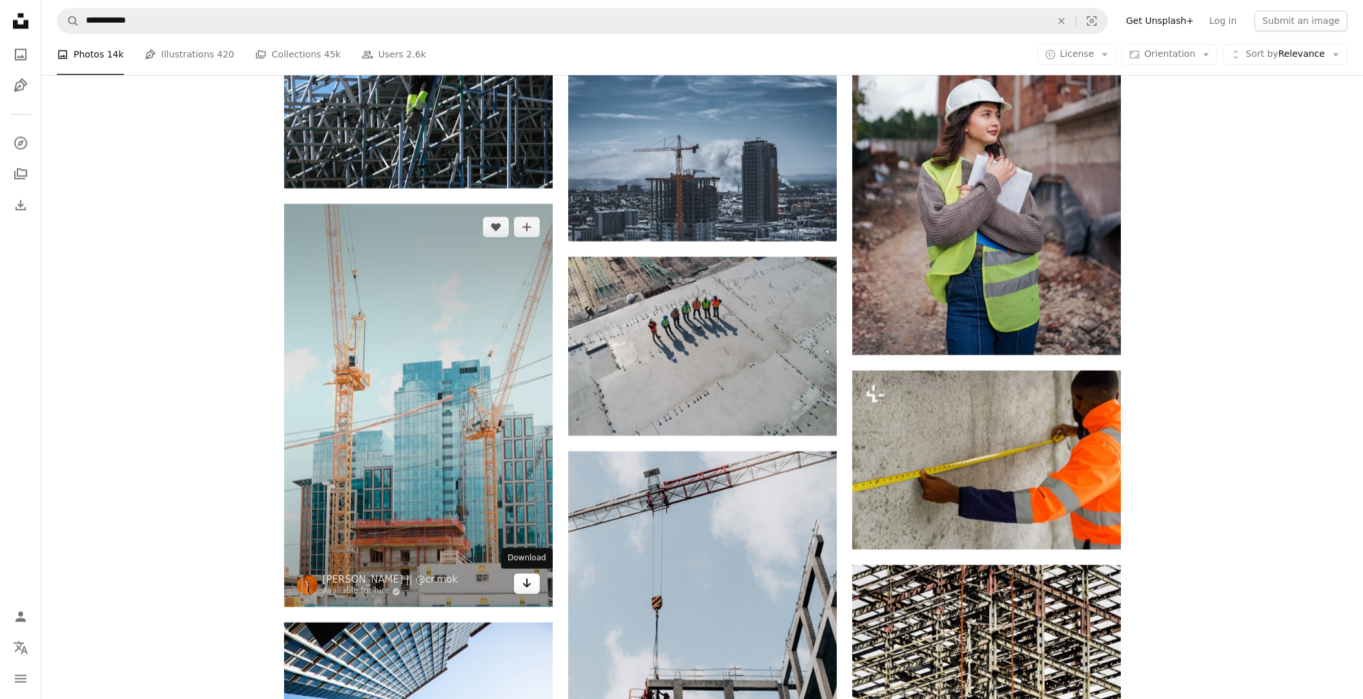
click at [520, 590] on link "Arrow pointing down" at bounding box center [527, 583] width 26 height 21
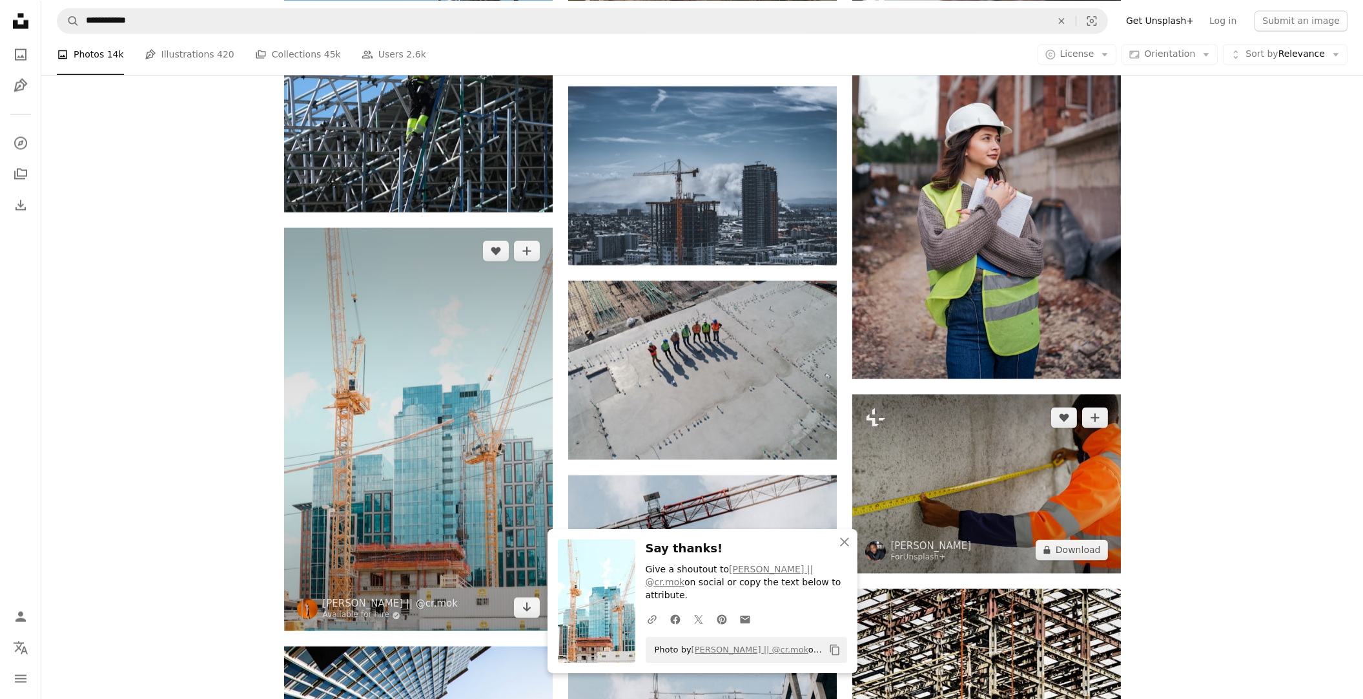
scroll to position [19070, 0]
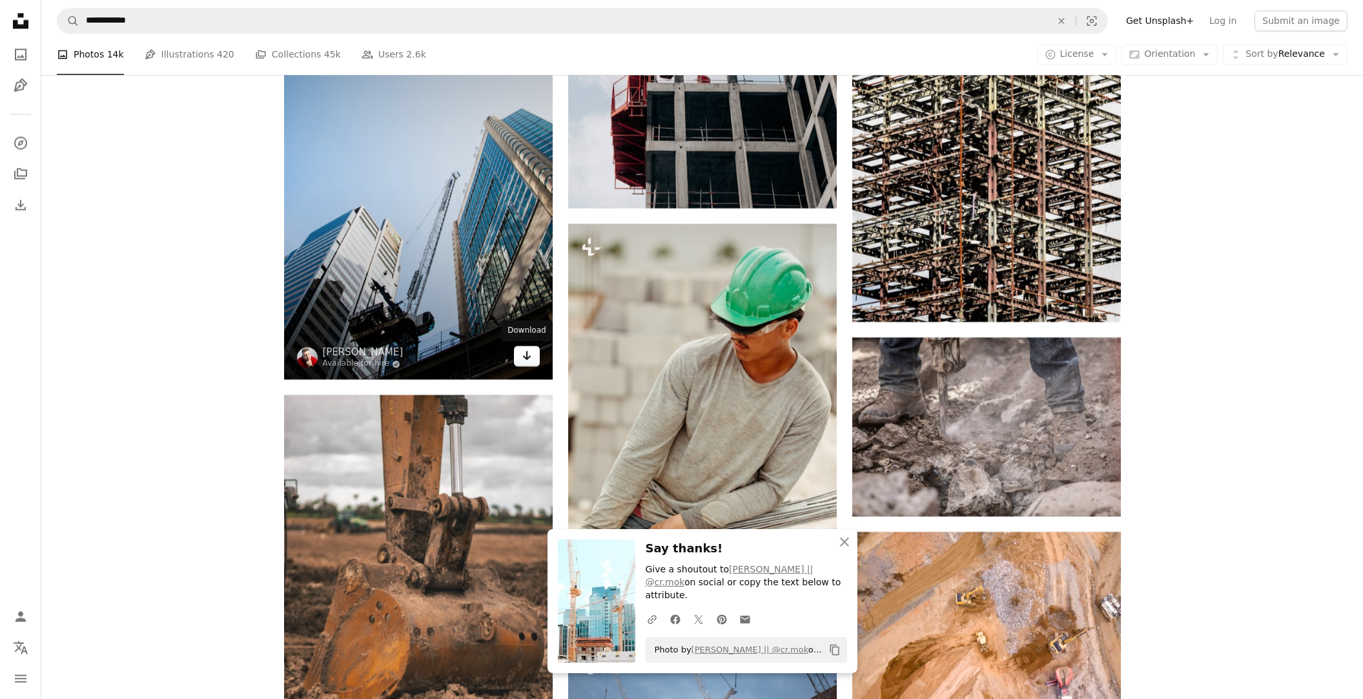
click at [522, 358] on icon "Arrow pointing down" at bounding box center [527, 355] width 10 height 16
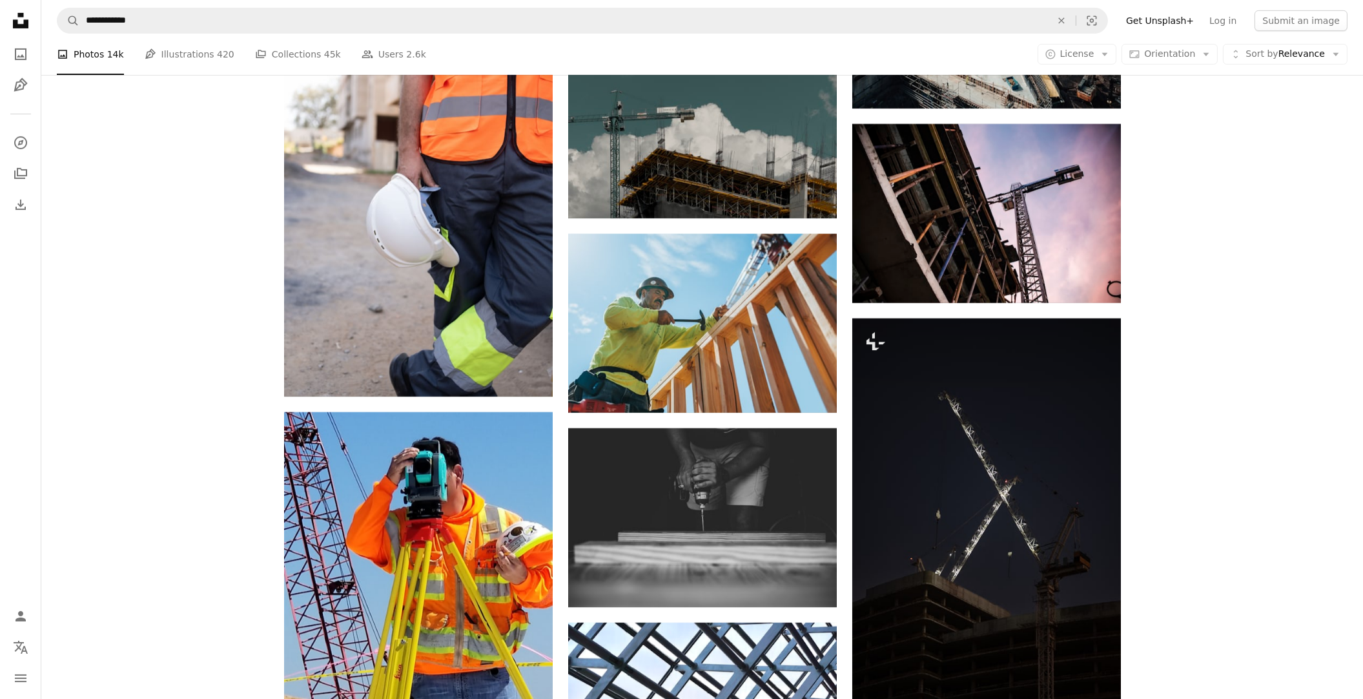
scroll to position [25399, 0]
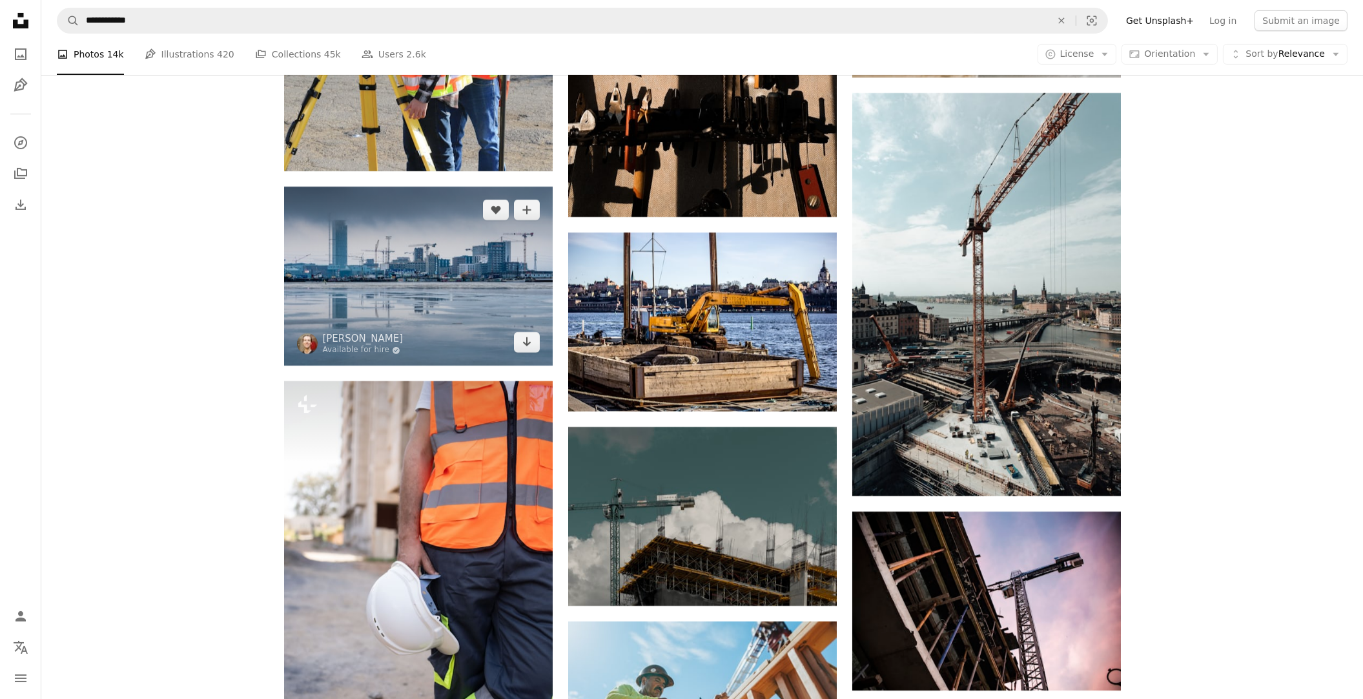
click at [425, 296] on img at bounding box center [418, 276] width 269 height 179
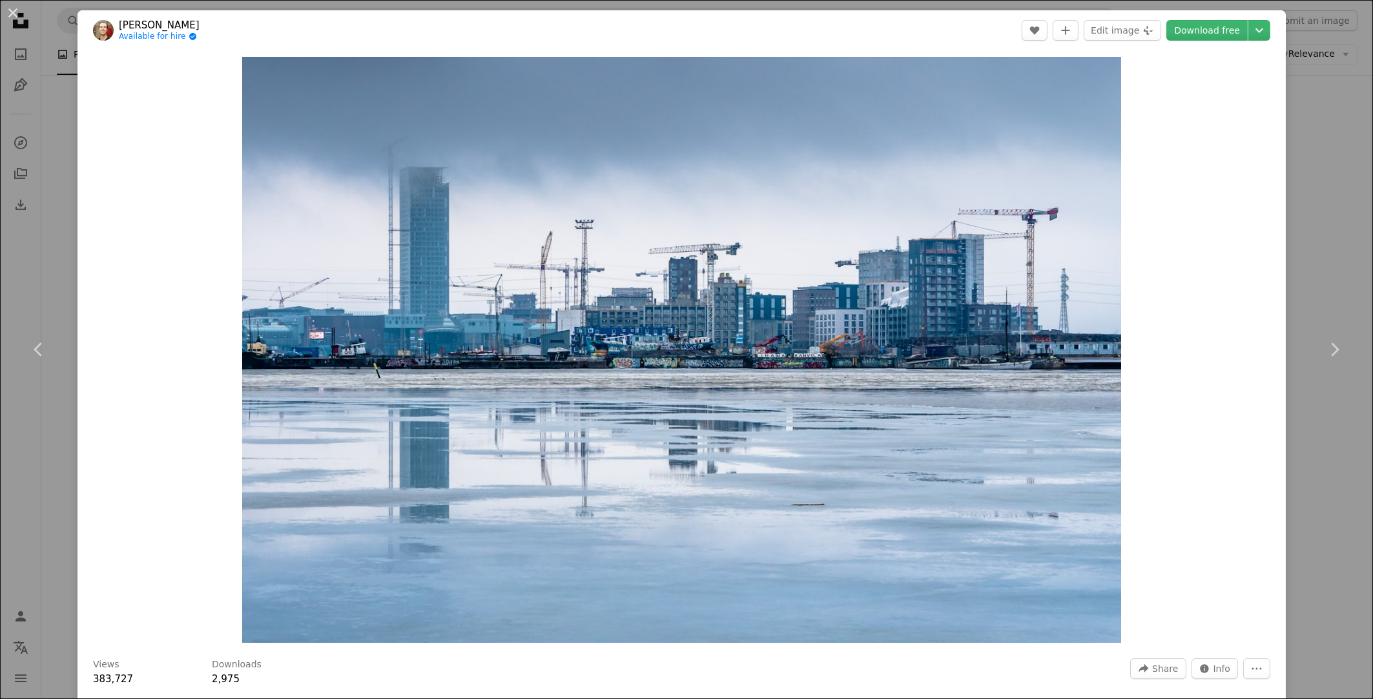
click at [17, 16] on button "An X shape" at bounding box center [13, 13] width 16 height 16
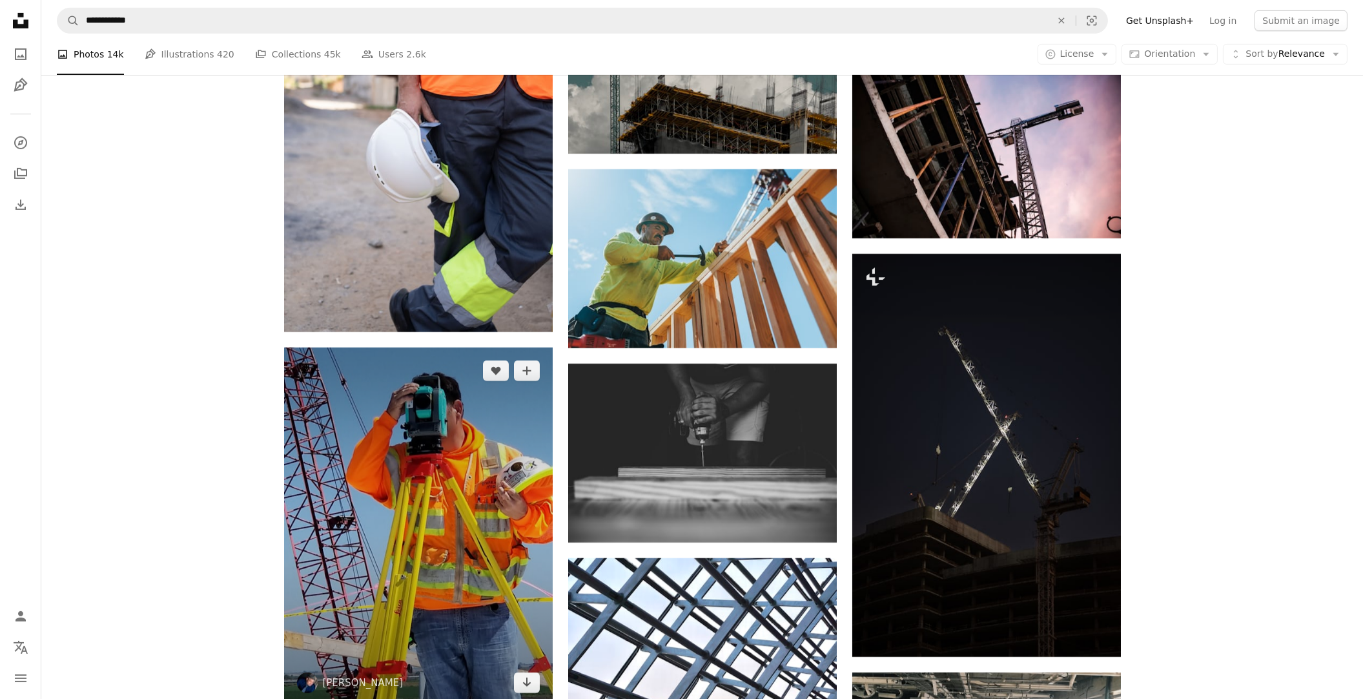
scroll to position [25464, 0]
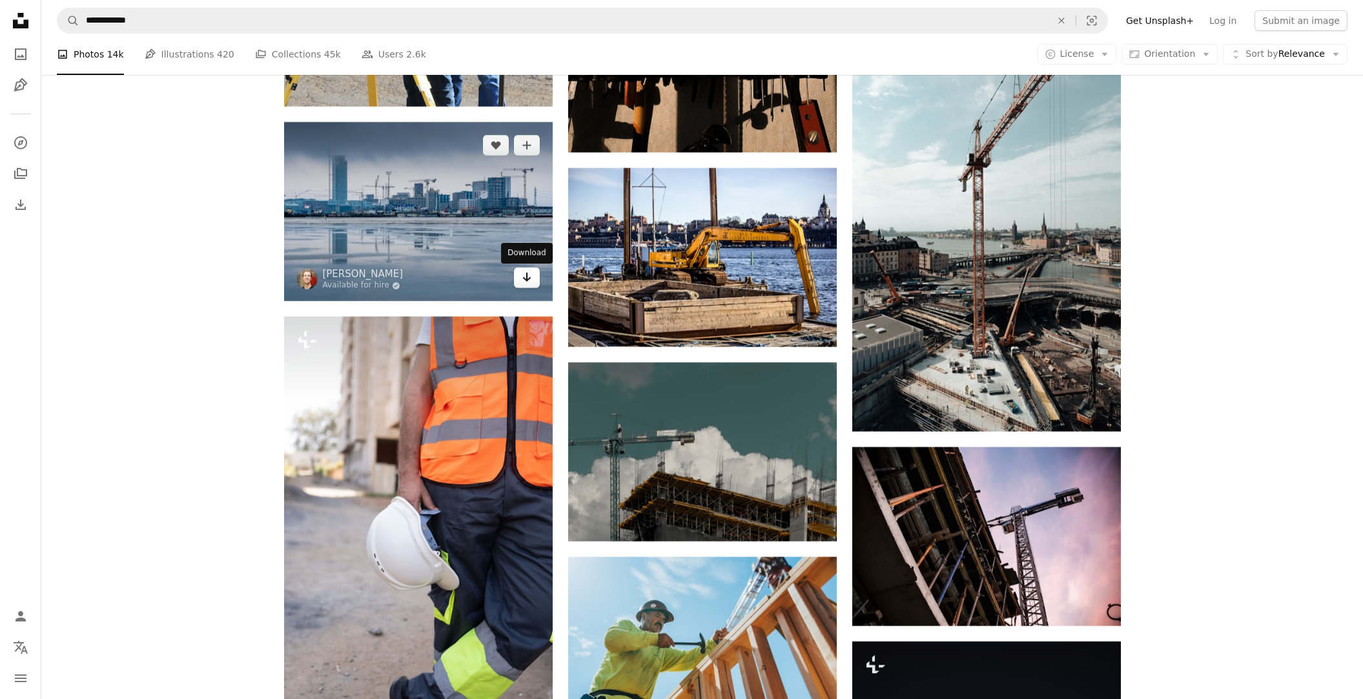
click at [522, 280] on icon "Arrow pointing down" at bounding box center [527, 277] width 10 height 16
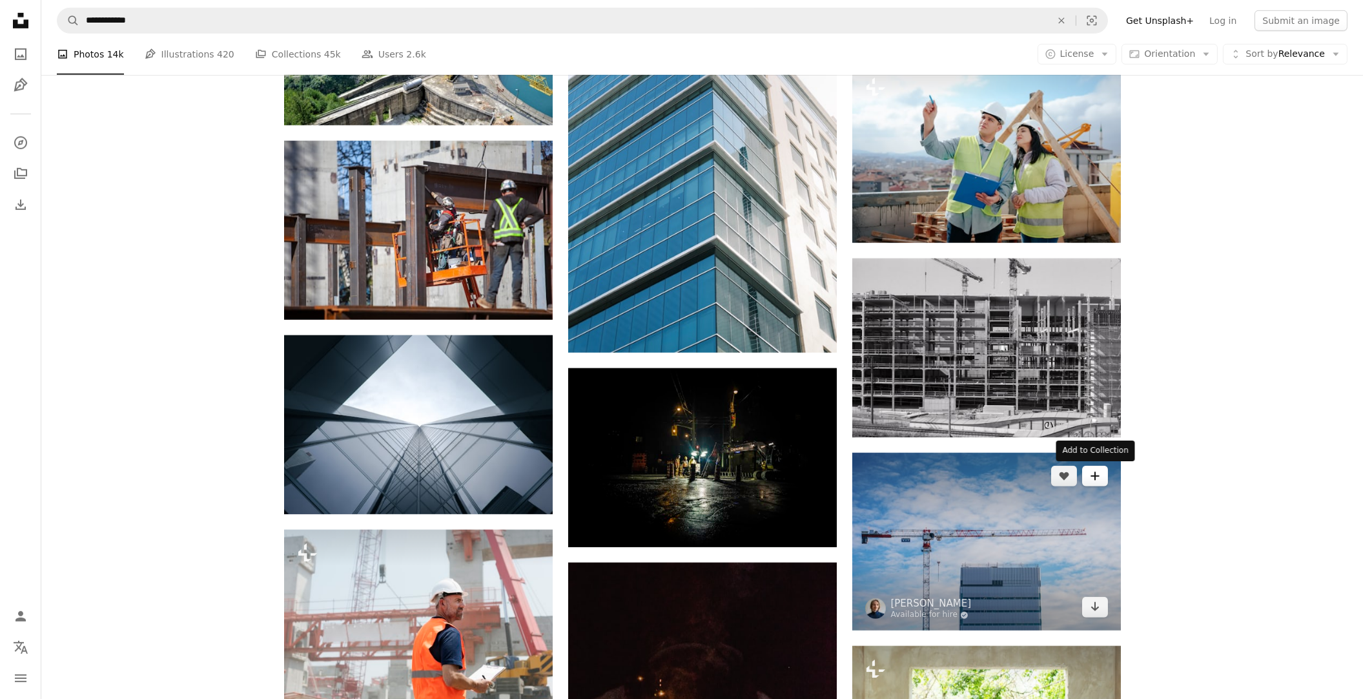
scroll to position [26239, 0]
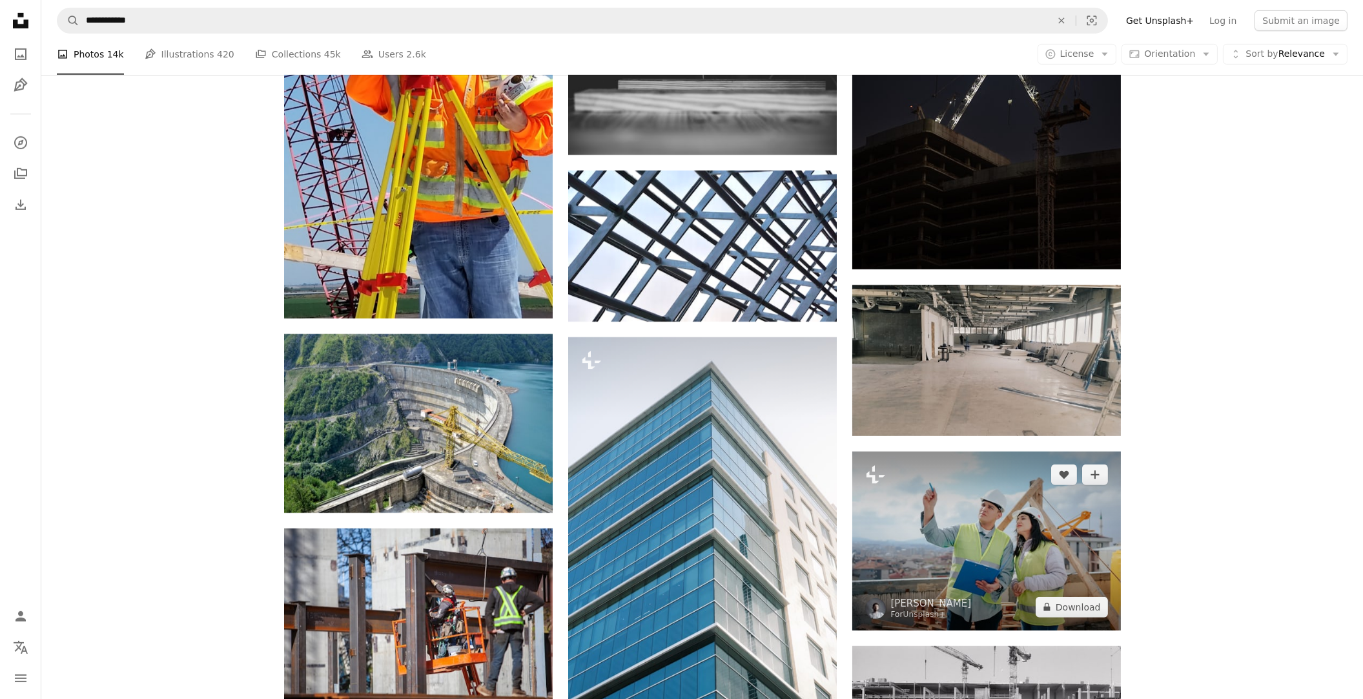
click at [955, 543] on img at bounding box center [987, 540] width 269 height 179
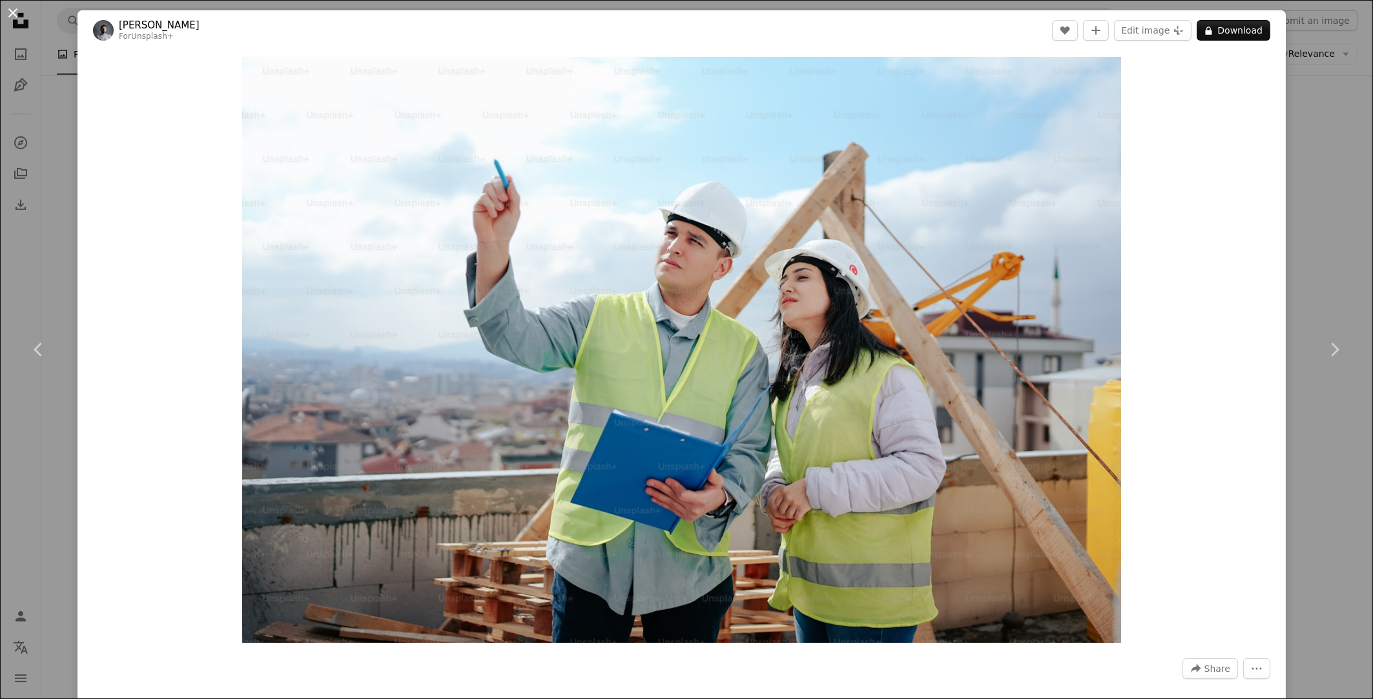
click at [14, 6] on button "An X shape" at bounding box center [13, 13] width 16 height 16
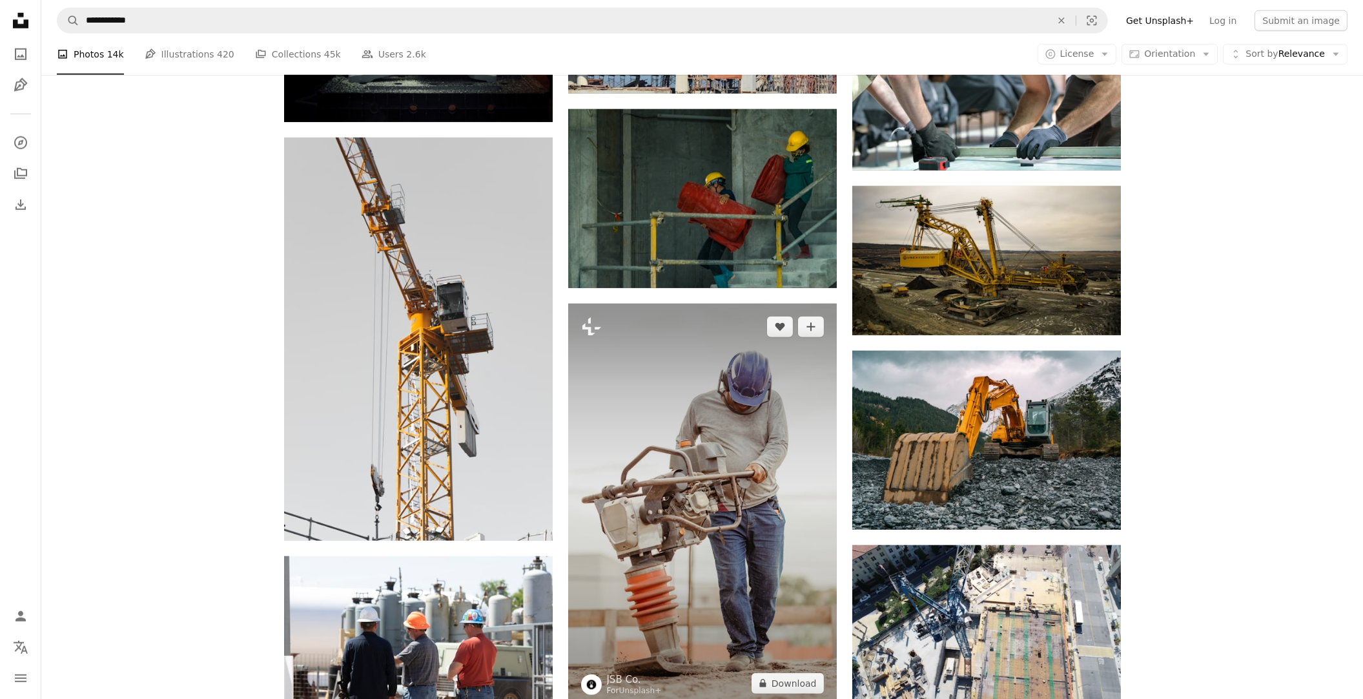
scroll to position [27789, 0]
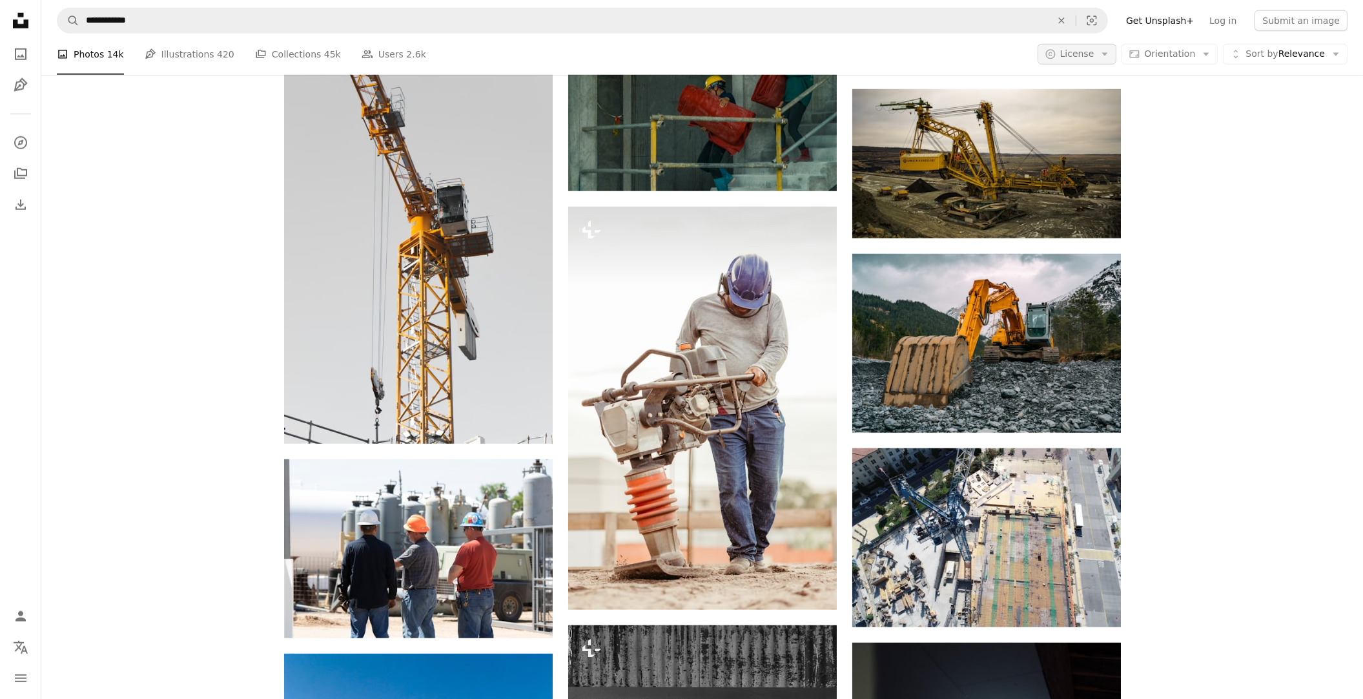
click at [1084, 50] on span "License" at bounding box center [1078, 53] width 34 height 10
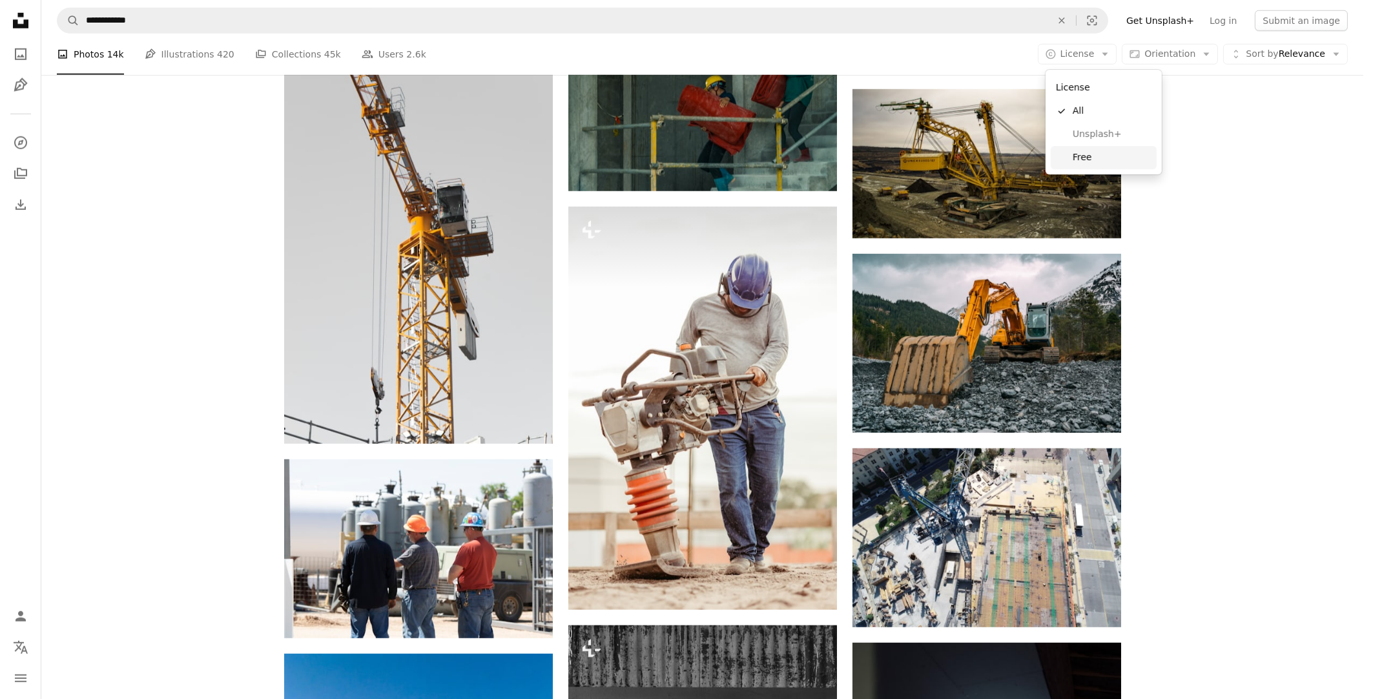
click at [1082, 161] on span "Free" at bounding box center [1112, 157] width 79 height 13
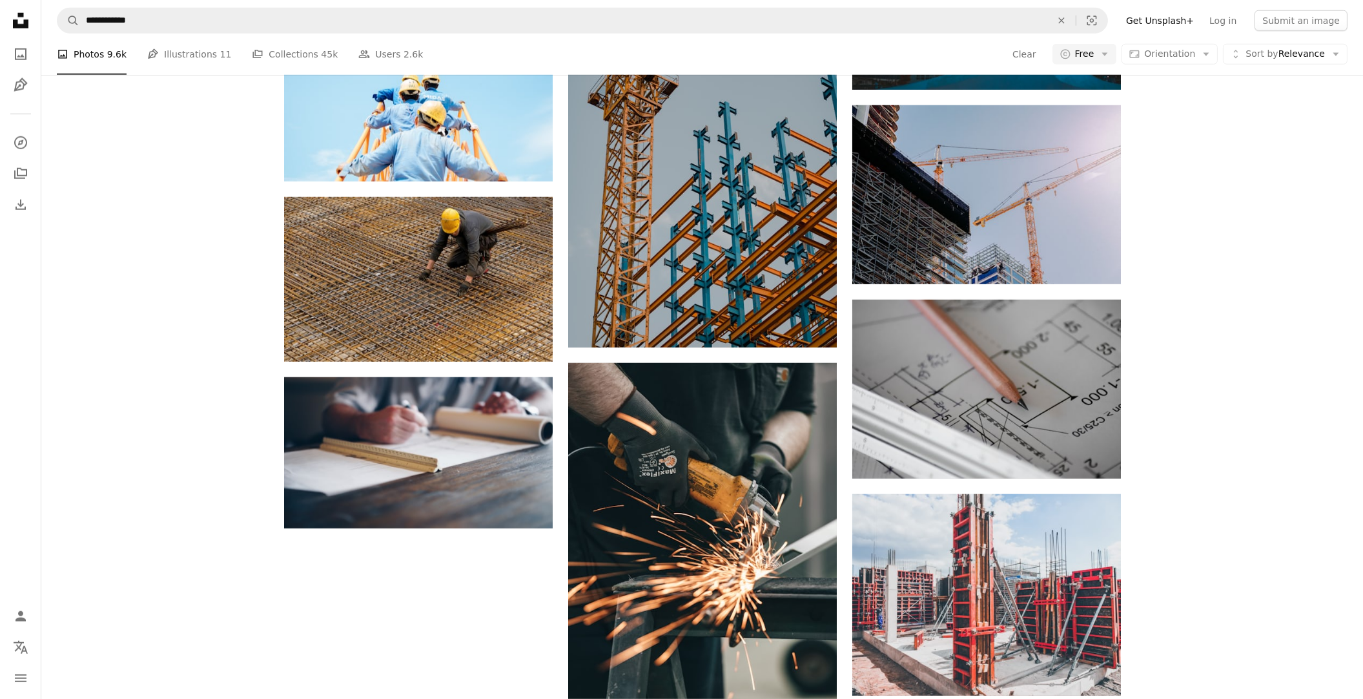
scroll to position [1033, 0]
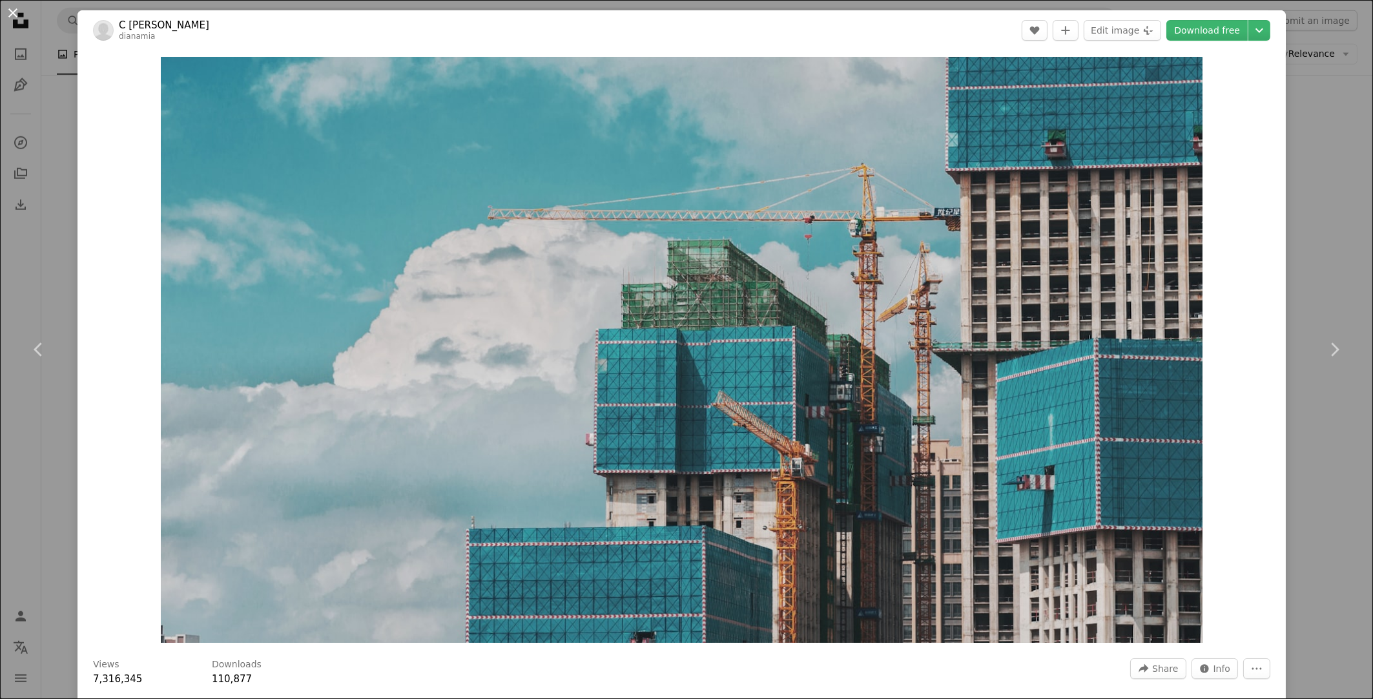
click at [9, 11] on button "An X shape" at bounding box center [13, 13] width 16 height 16
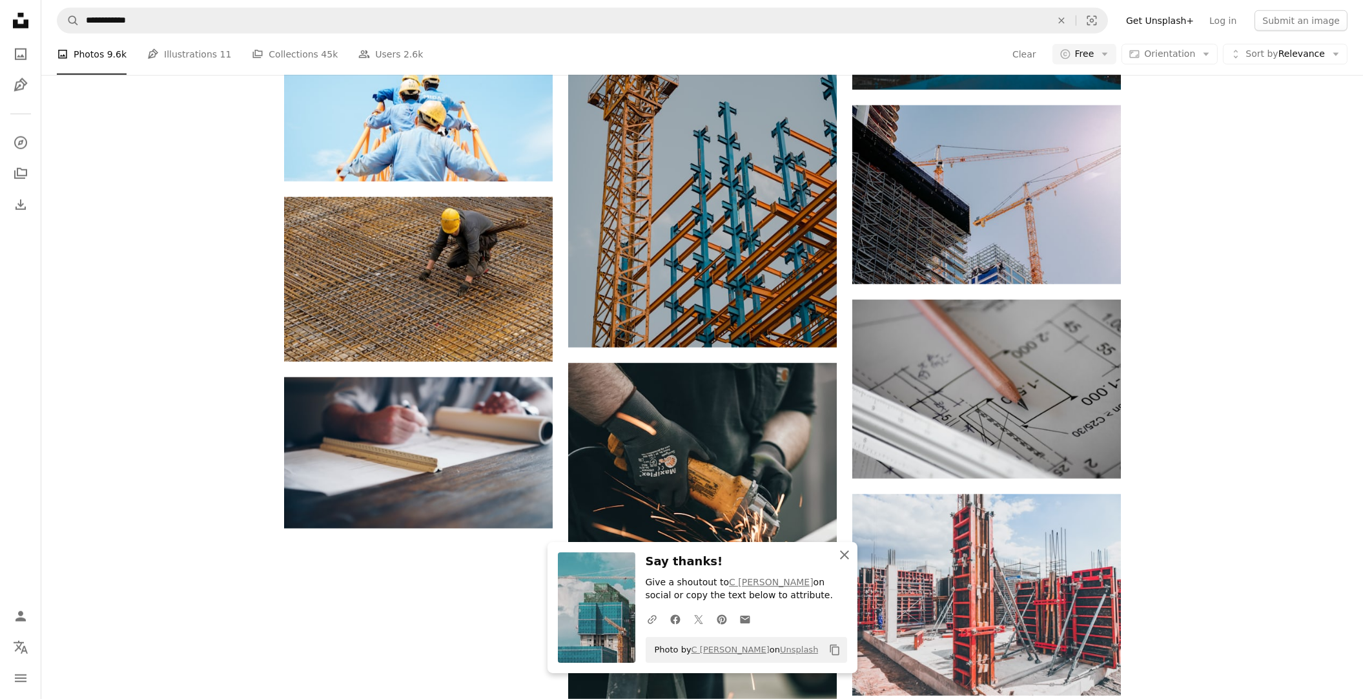
click at [842, 552] on icon "button" at bounding box center [844, 554] width 9 height 9
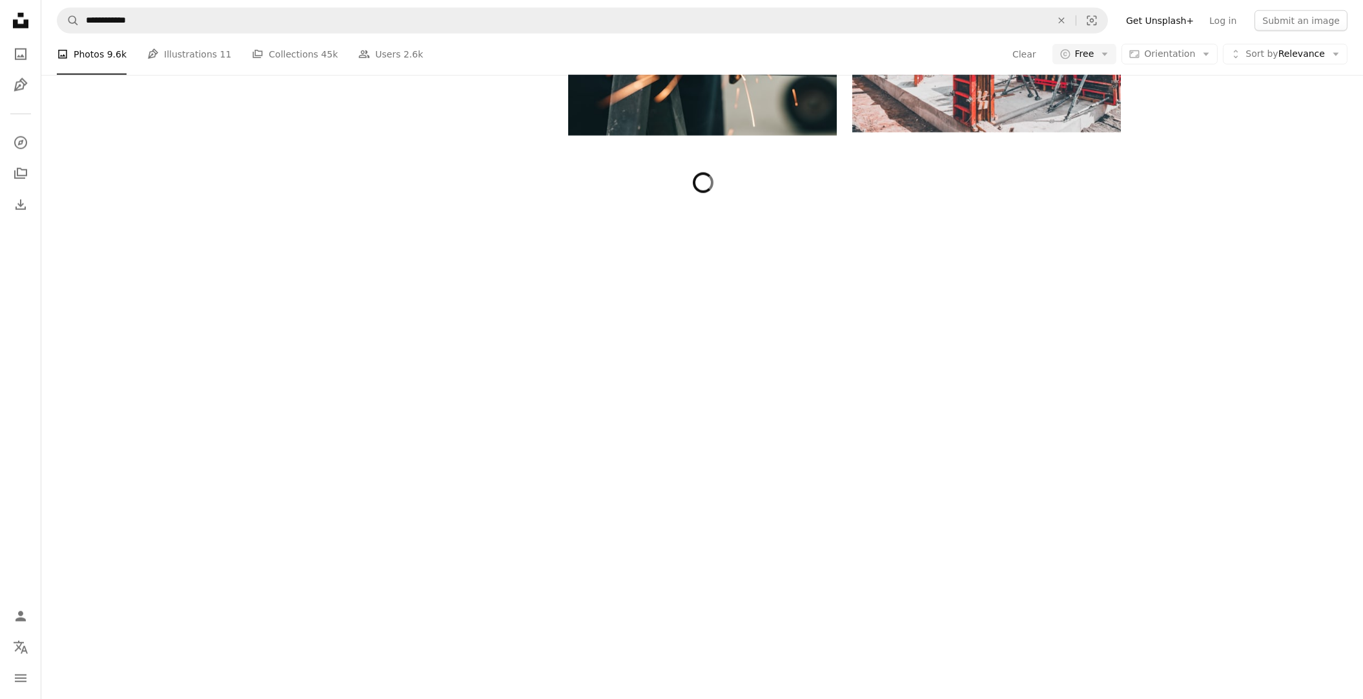
scroll to position [1744, 0]
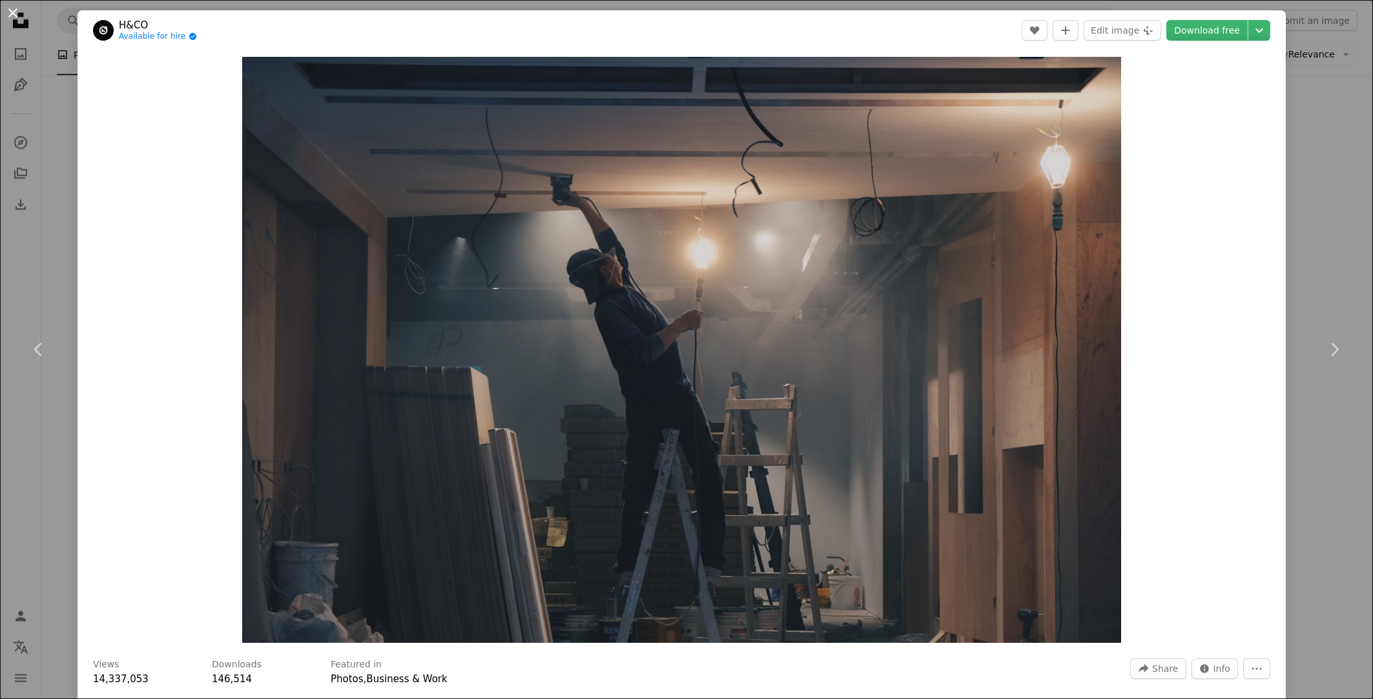
click at [12, 16] on button "An X shape" at bounding box center [13, 13] width 16 height 16
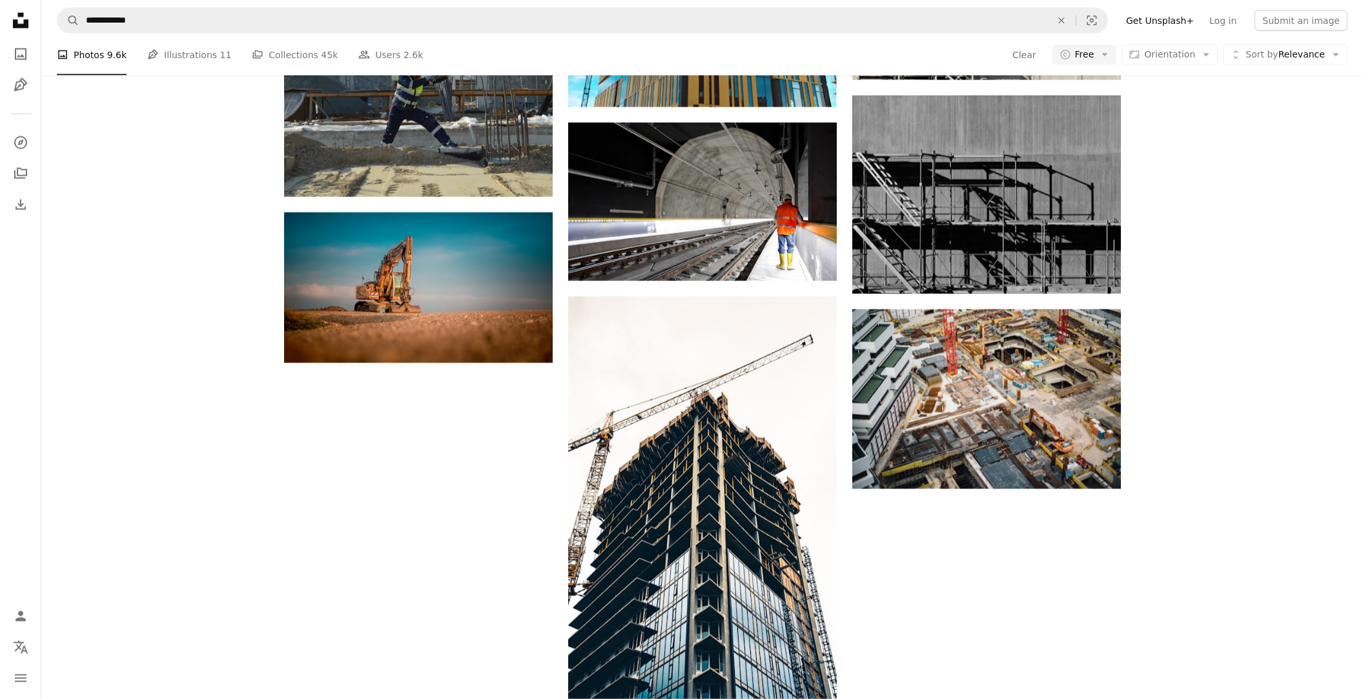
scroll to position [2777, 0]
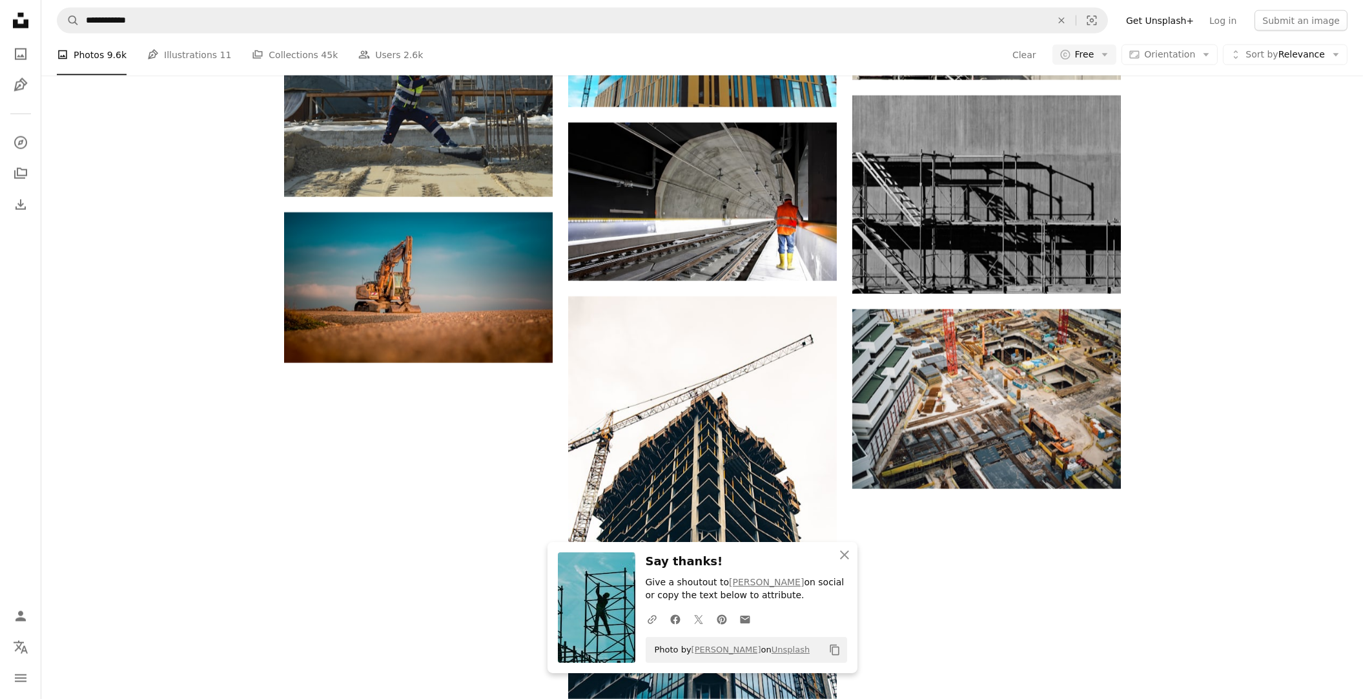
scroll to position [3423, 0]
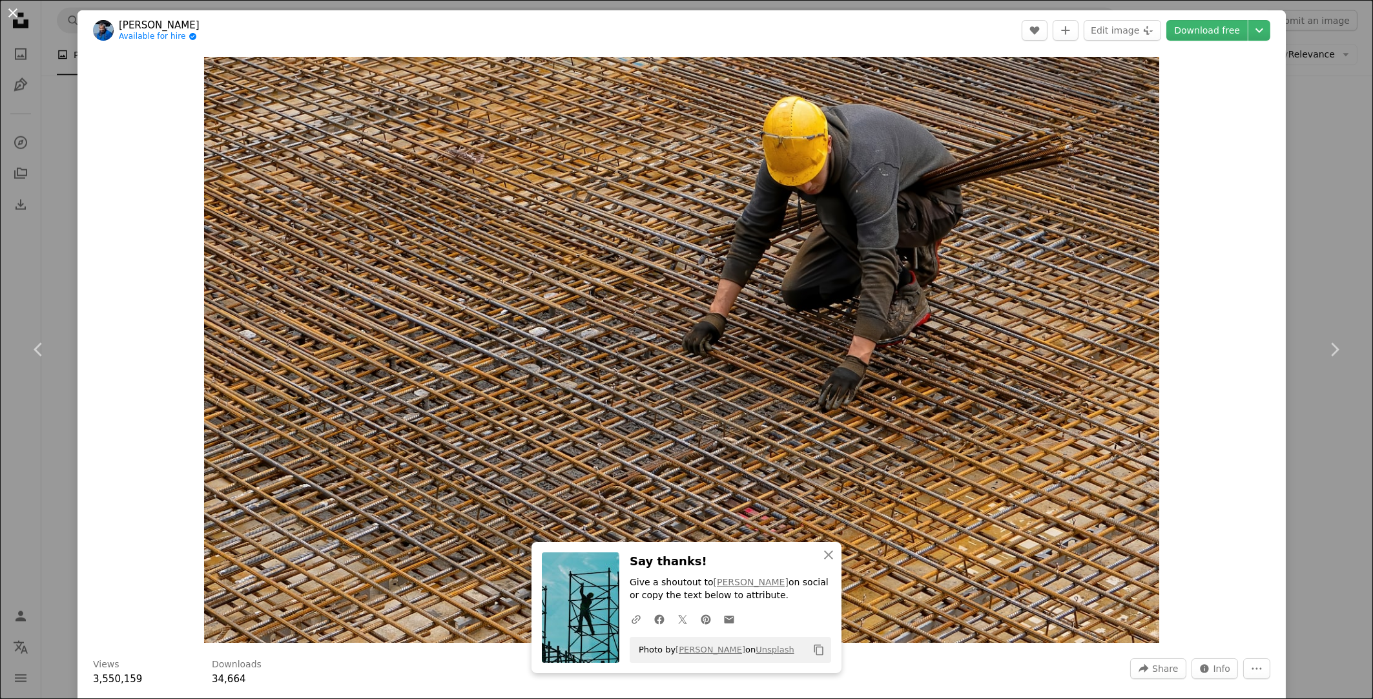
click at [11, 12] on button "An X shape" at bounding box center [13, 13] width 16 height 16
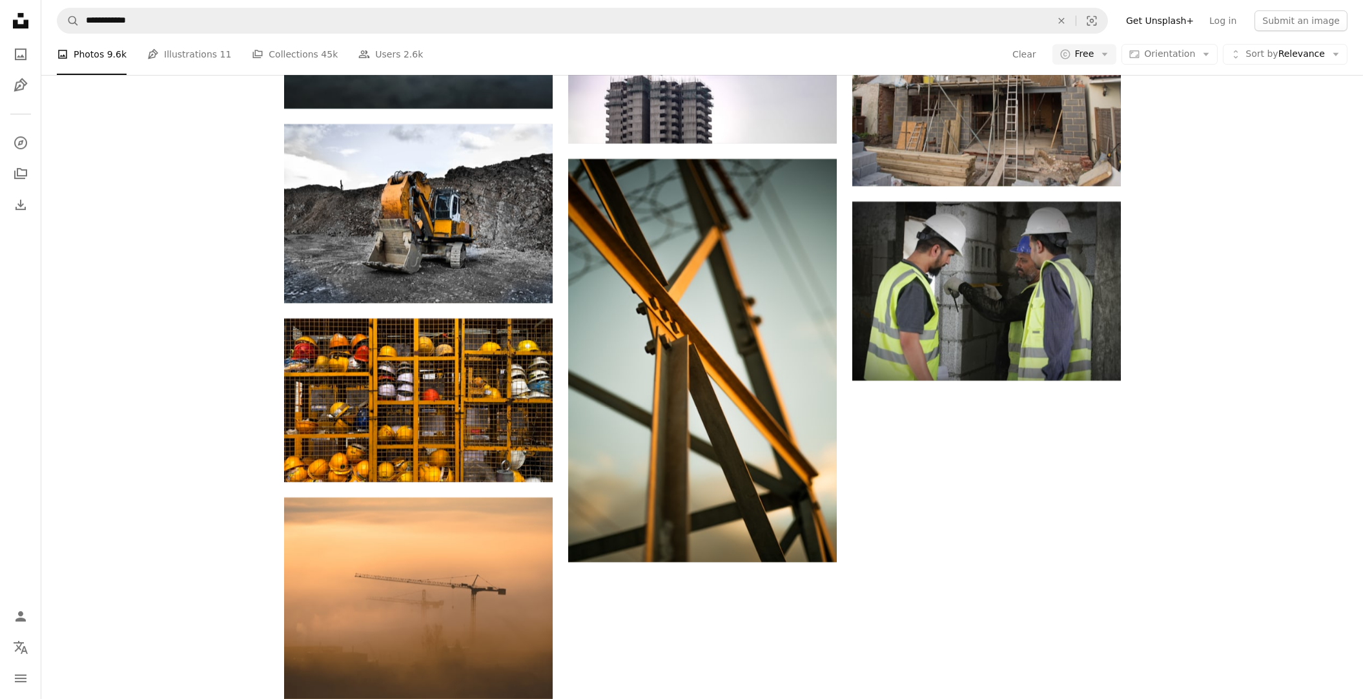
scroll to position [6846, 0]
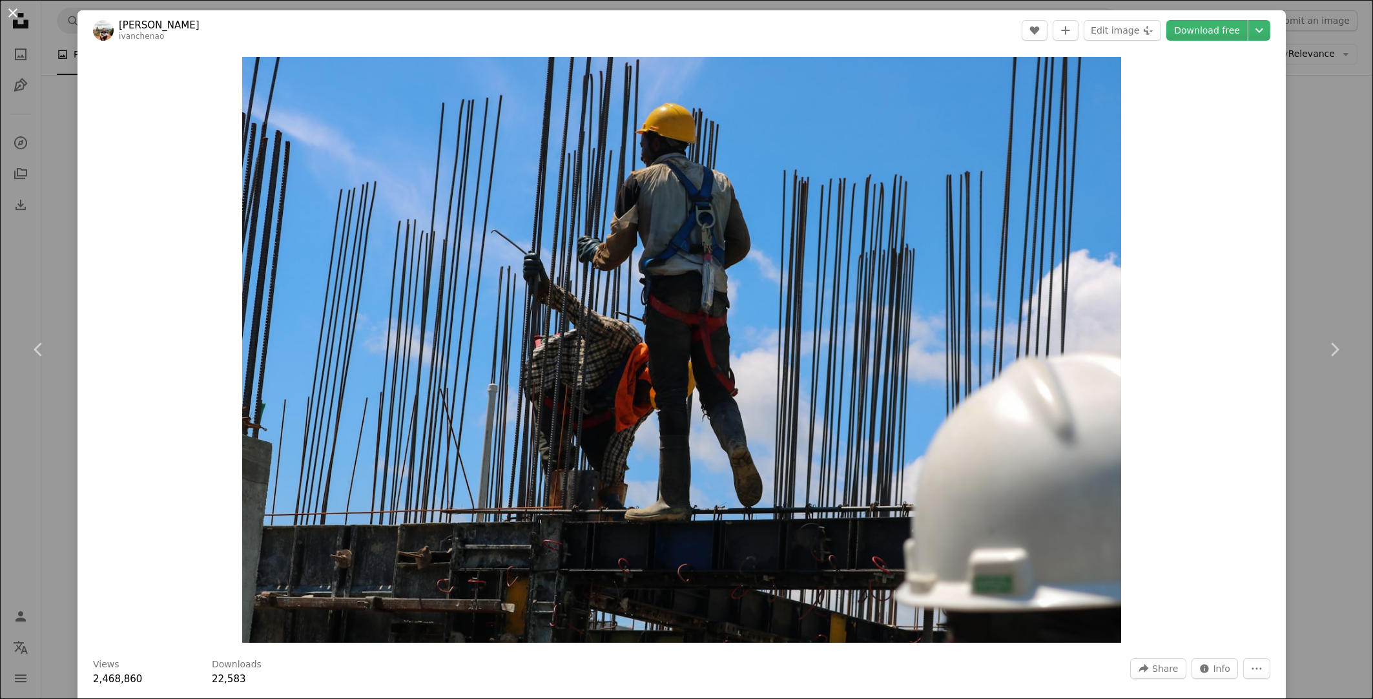
click at [15, 11] on button "An X shape" at bounding box center [13, 13] width 16 height 16
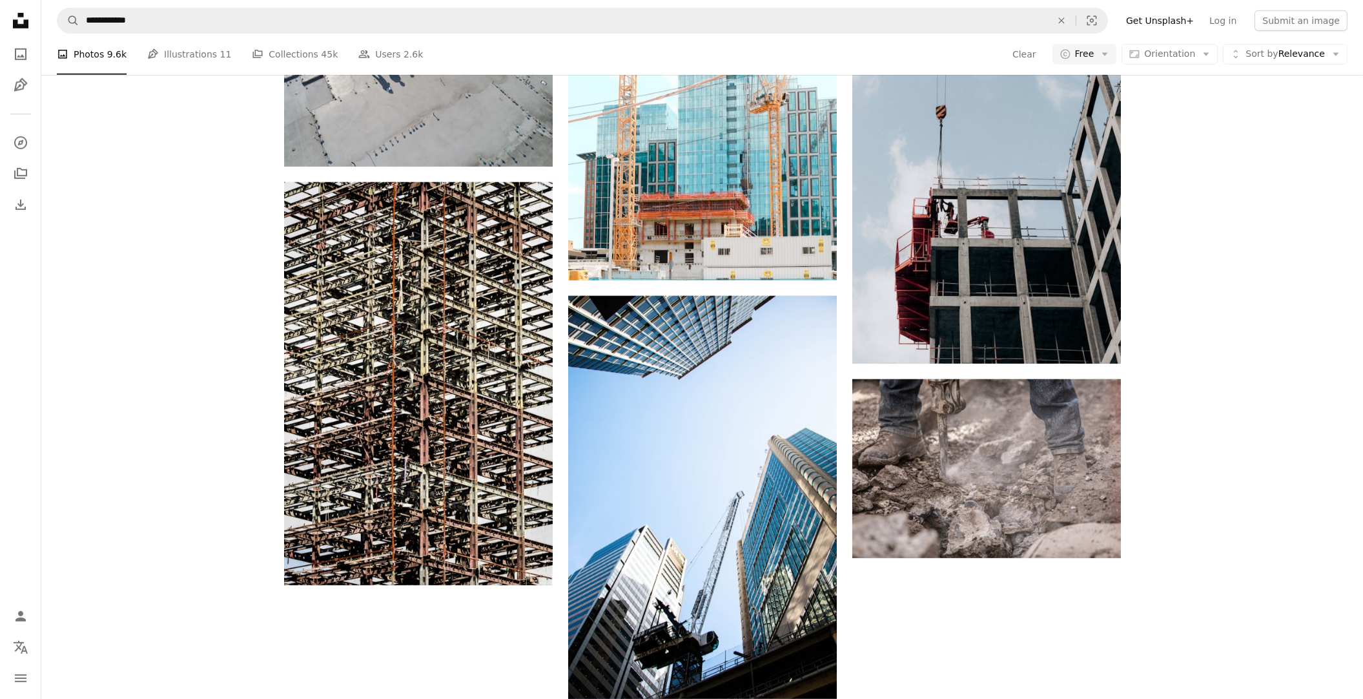
scroll to position [11949, 0]
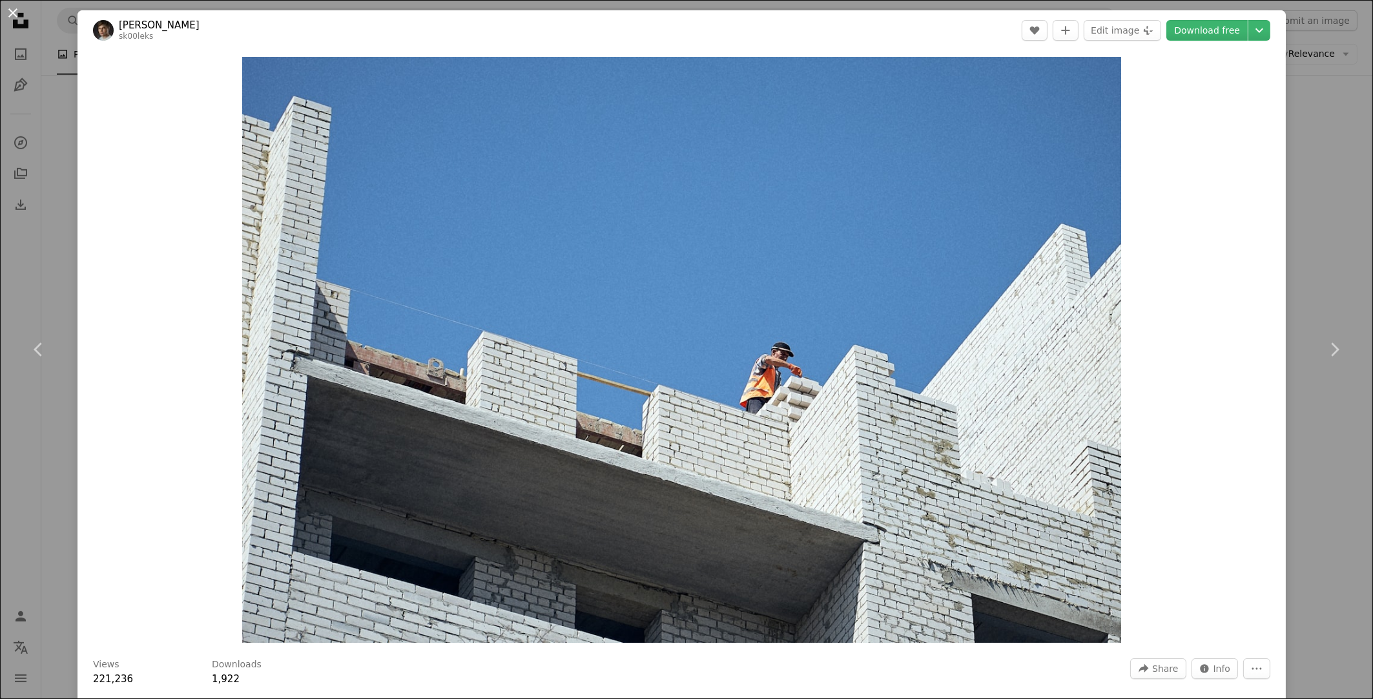
click at [19, 12] on button "An X shape" at bounding box center [13, 13] width 16 height 16
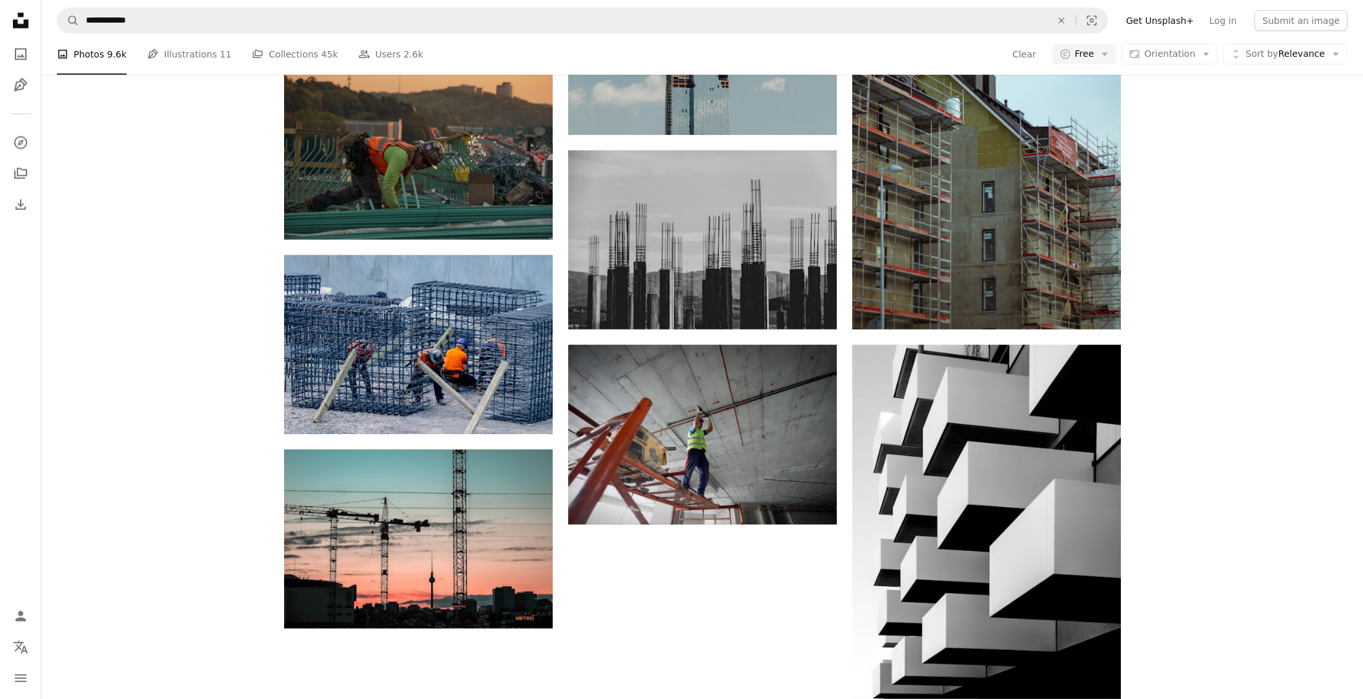
scroll to position [13757, 0]
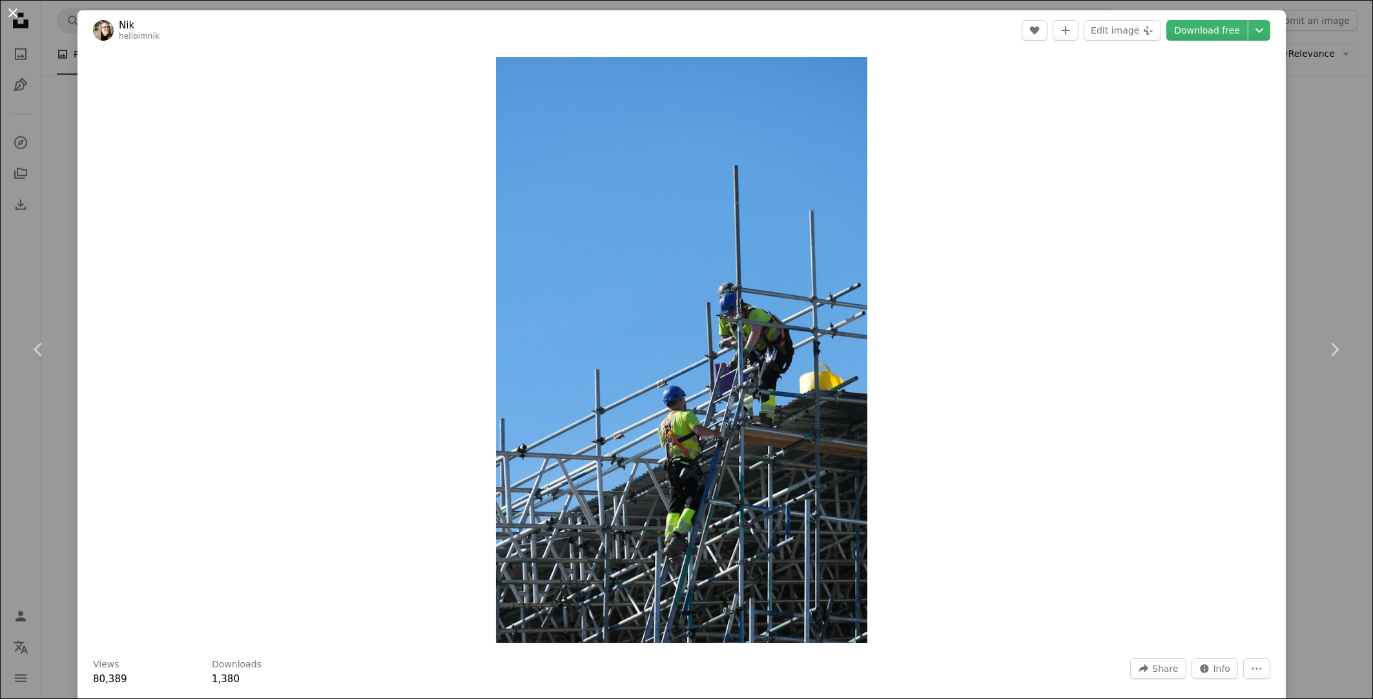
click at [11, 5] on button "An X shape" at bounding box center [13, 13] width 16 height 16
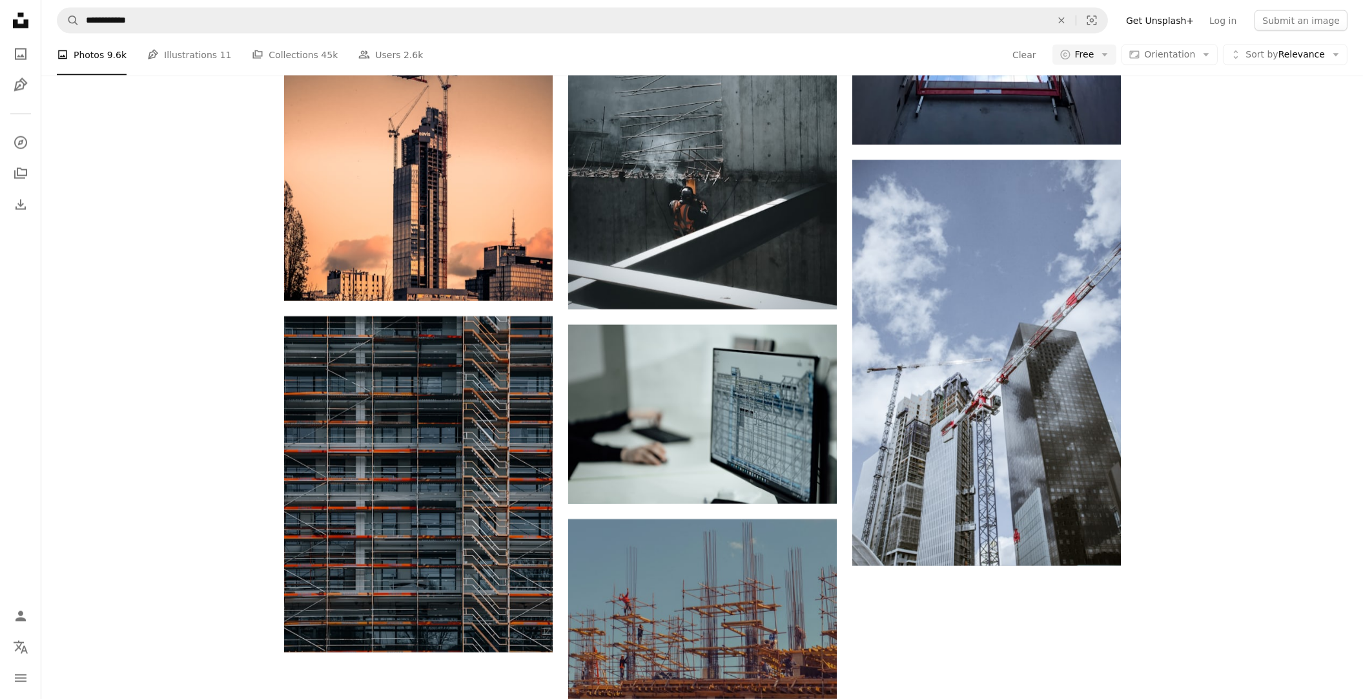
scroll to position [14920, 0]
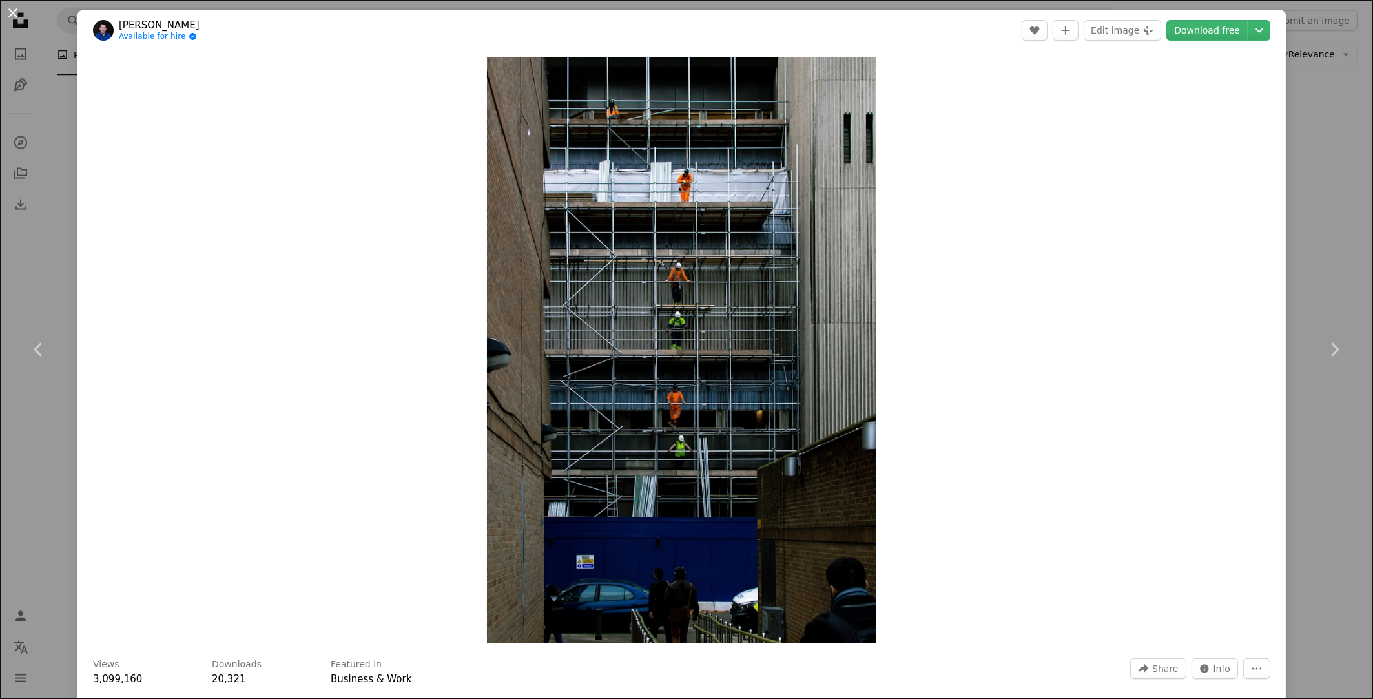
click at [10, 16] on button "An X shape" at bounding box center [13, 13] width 16 height 16
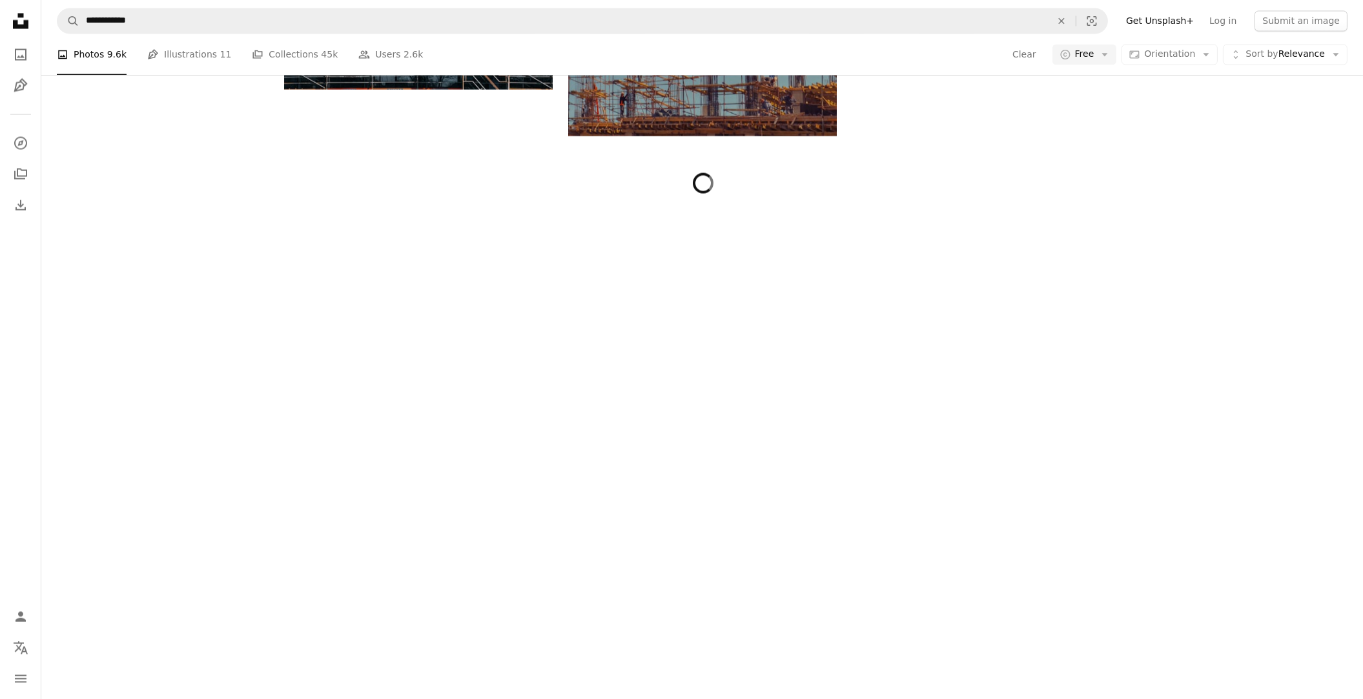
scroll to position [16986, 0]
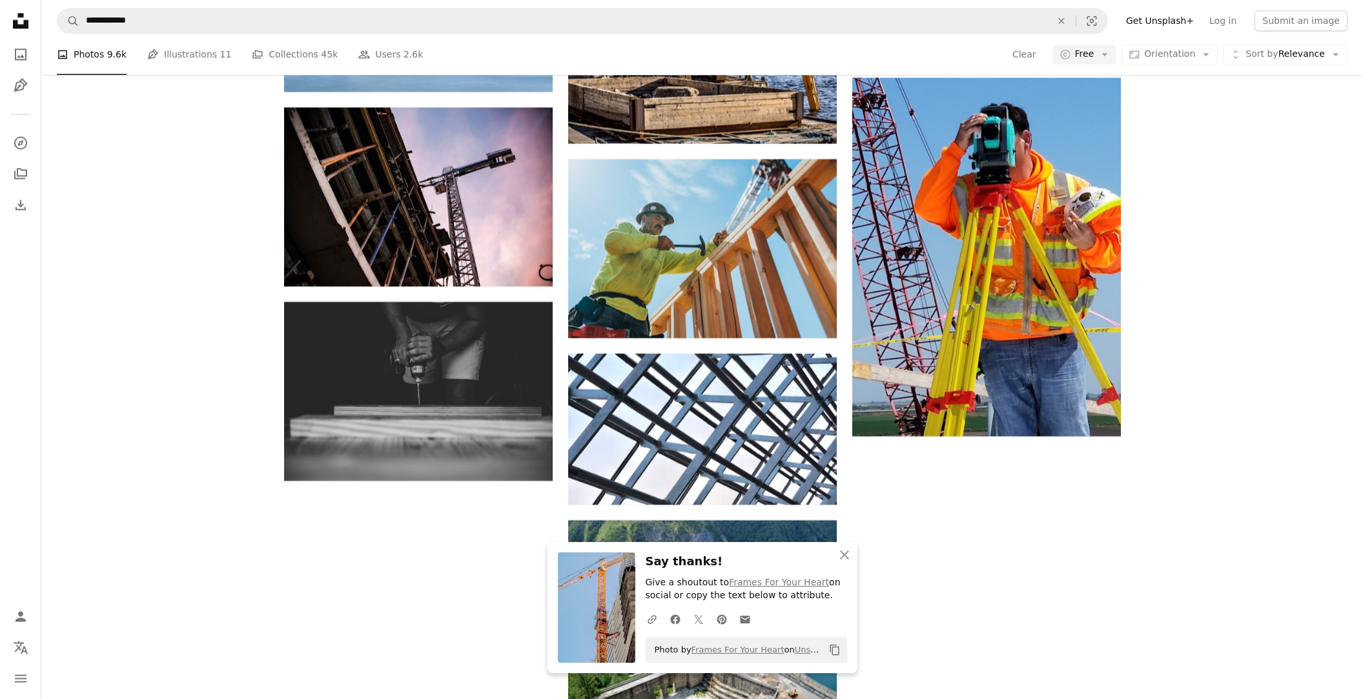
drag, startPoint x: 957, startPoint y: 347, endPoint x: 933, endPoint y: 346, distance: 24.6
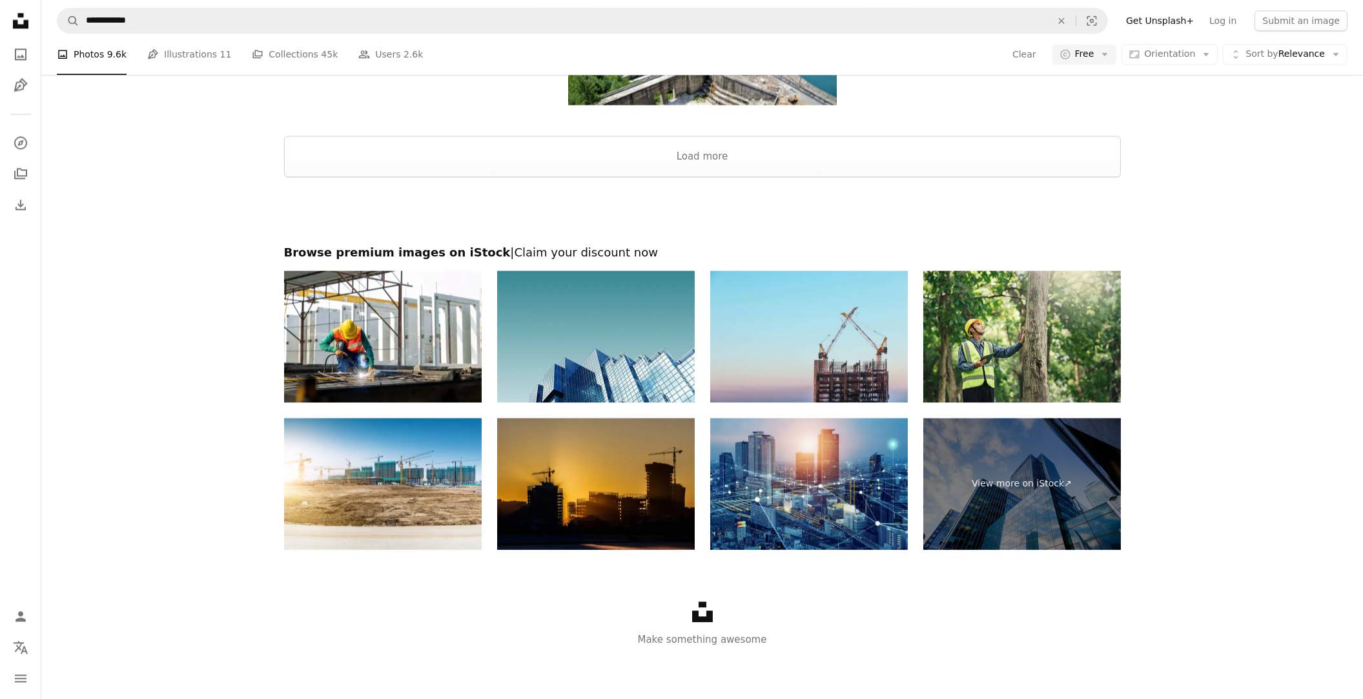
scroll to position [19699, 0]
click at [662, 158] on button "Load more" at bounding box center [702, 156] width 837 height 41
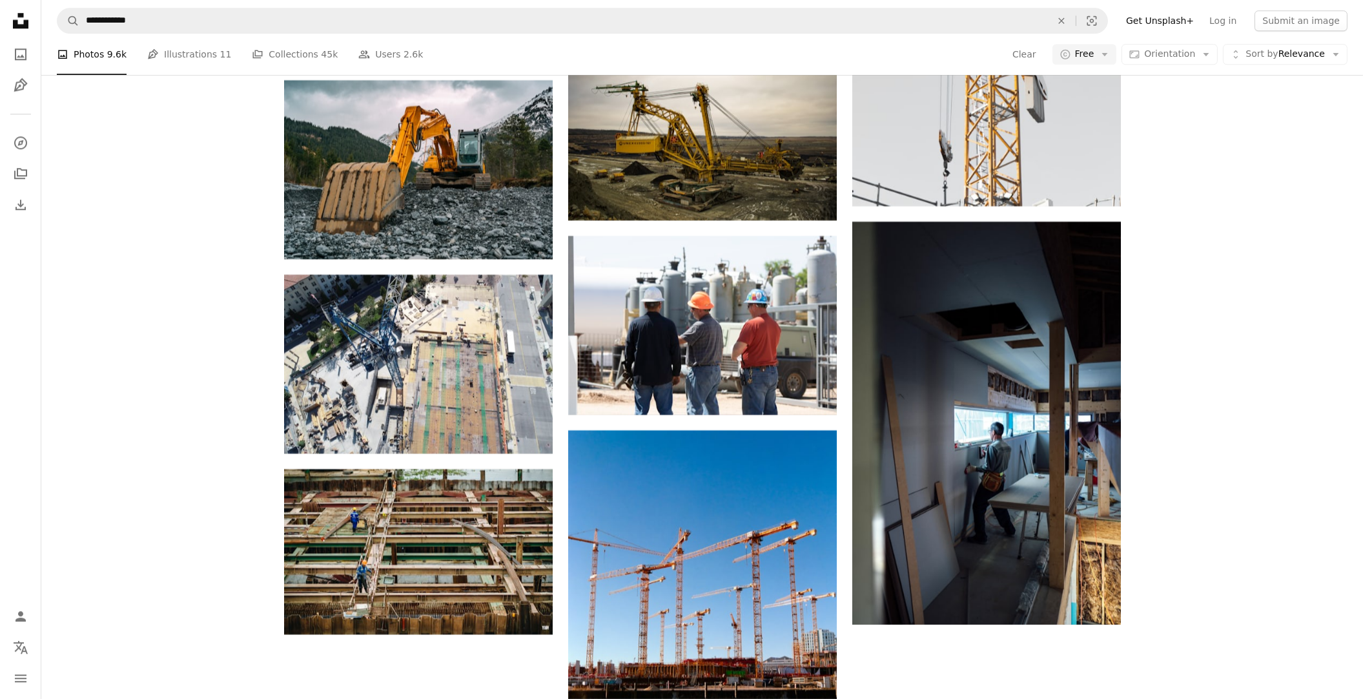
scroll to position [20428, 0]
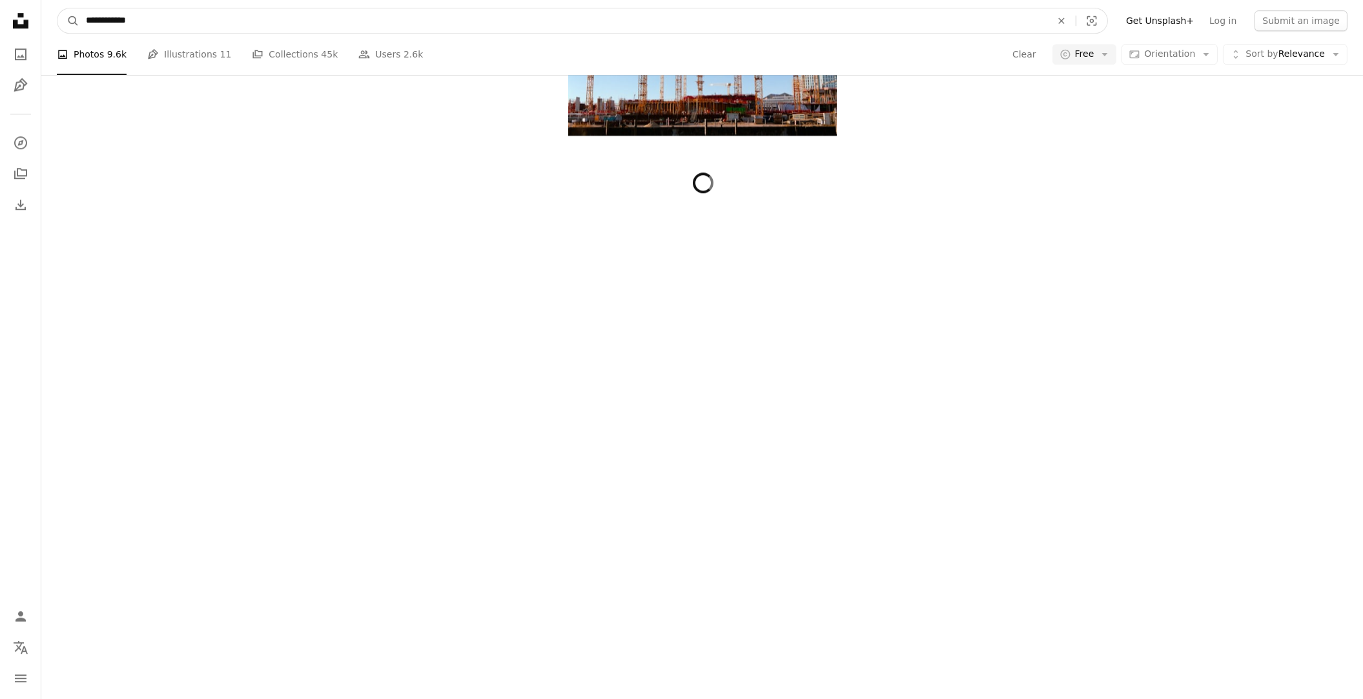
click at [242, 10] on input "**********" at bounding box center [563, 20] width 968 height 25
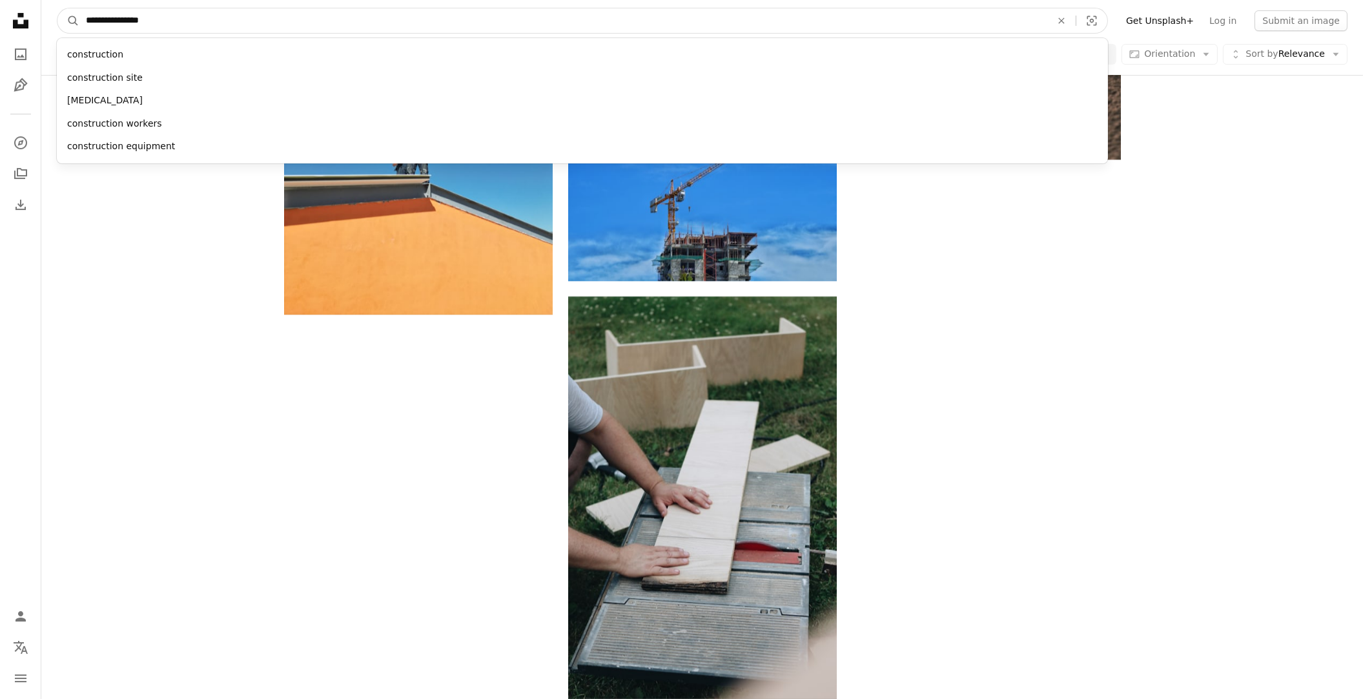
type input "**********"
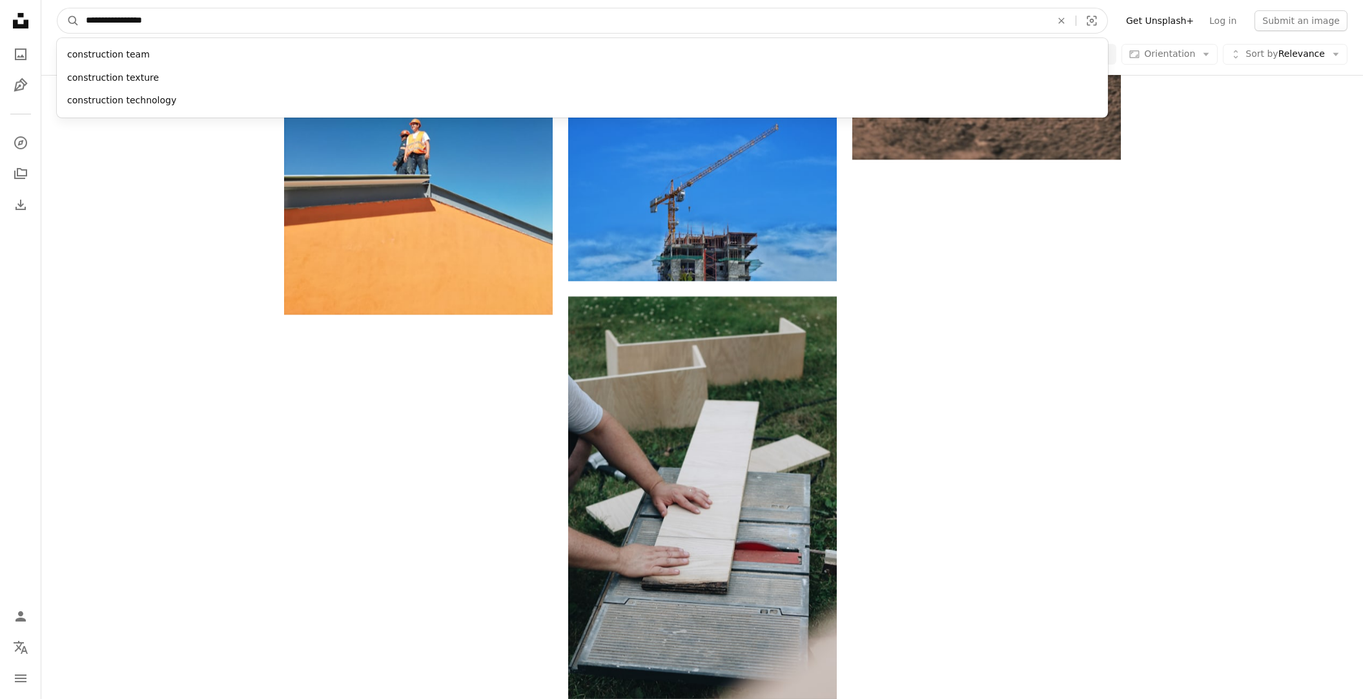
click button "A magnifying glass" at bounding box center [68, 20] width 22 height 25
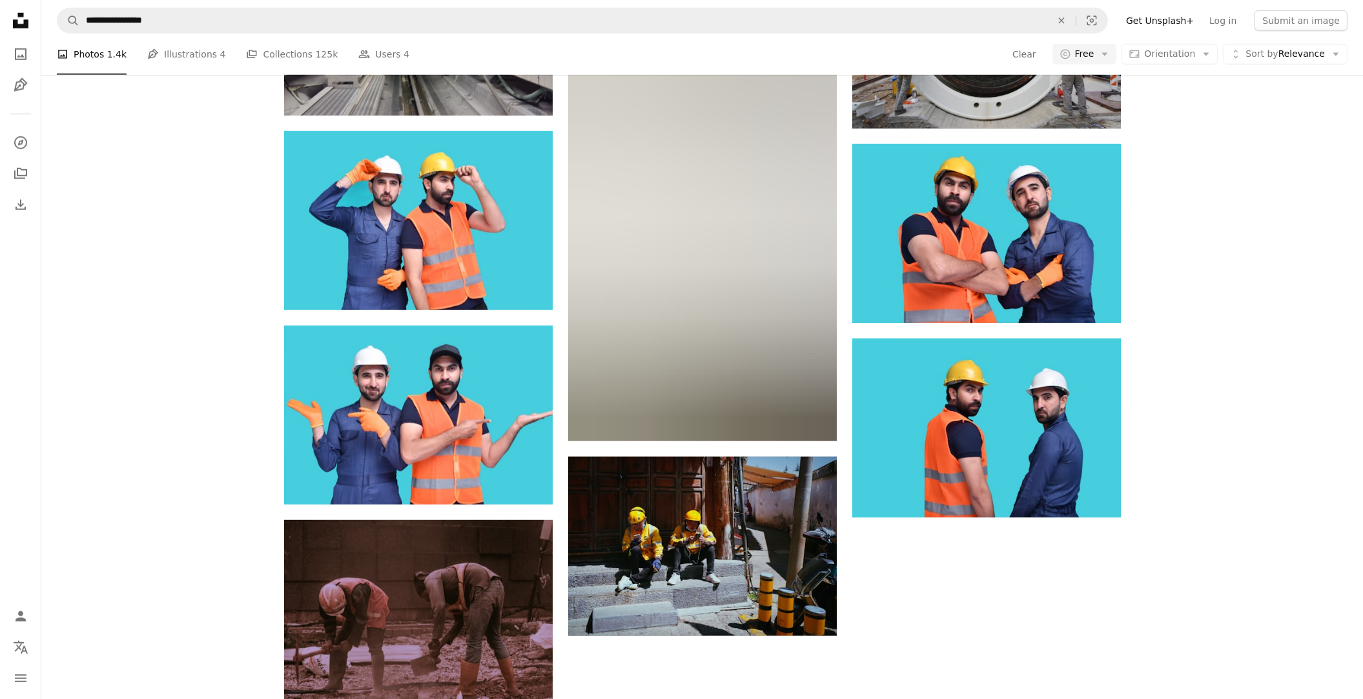
scroll to position [775, 0]
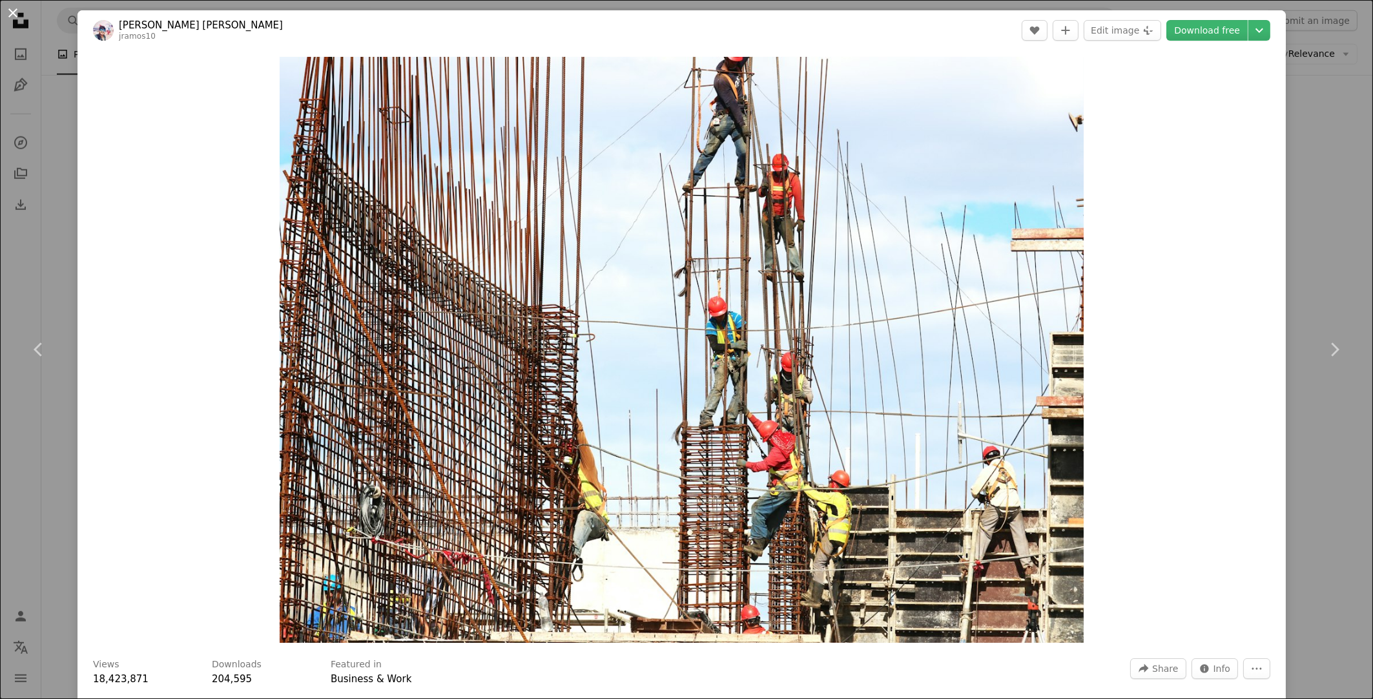
click at [8, 14] on button "An X shape" at bounding box center [13, 13] width 16 height 16
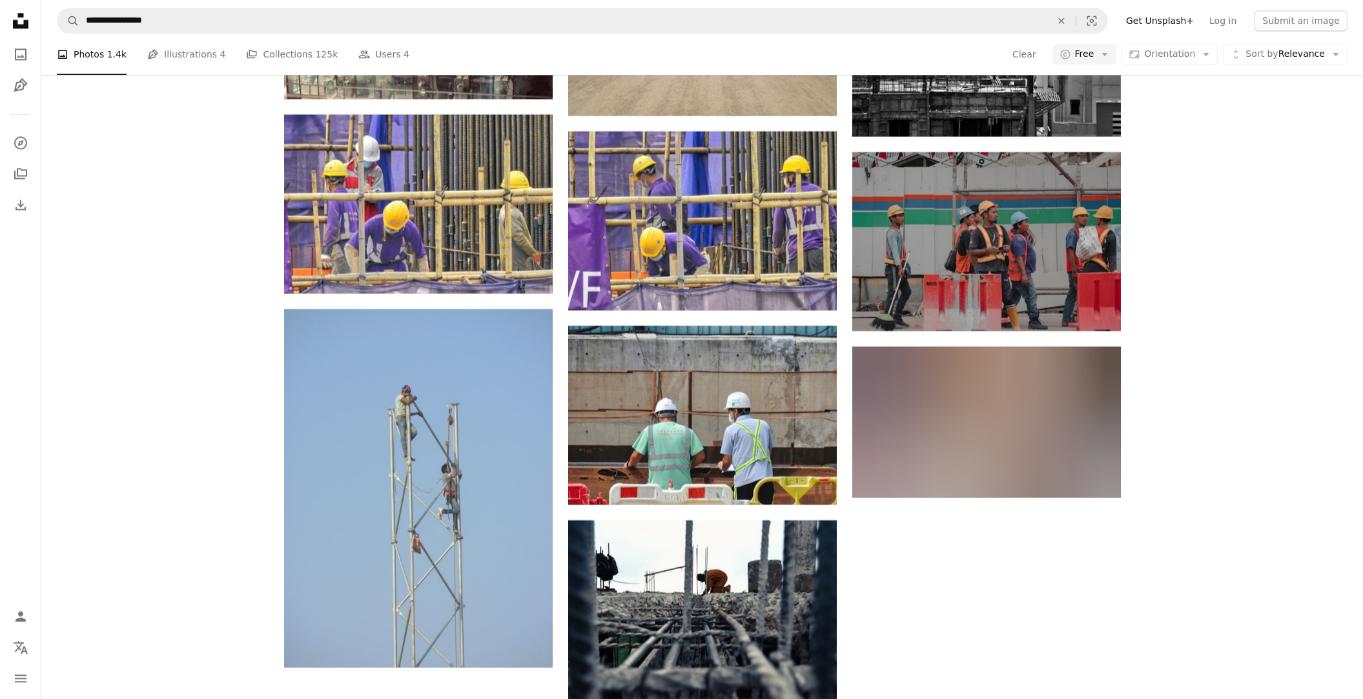
scroll to position [5296, 0]
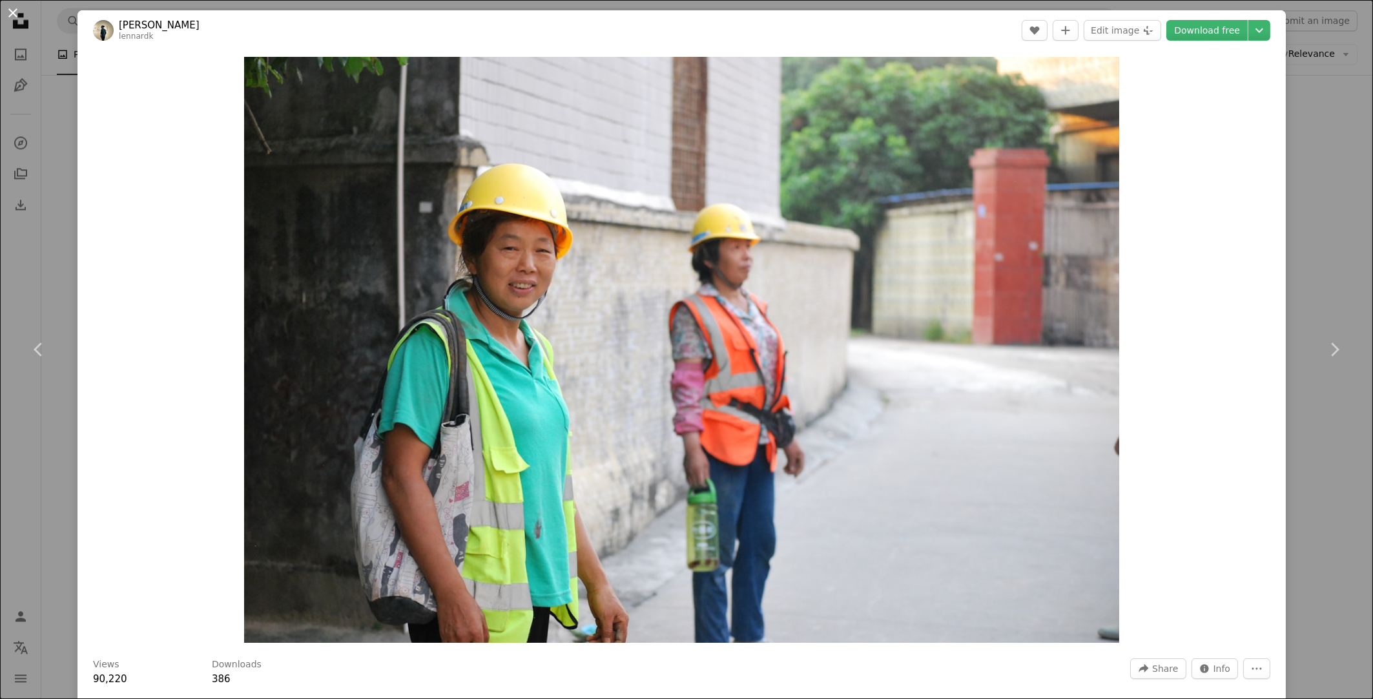
click at [16, 19] on button "An X shape" at bounding box center [13, 13] width 16 height 16
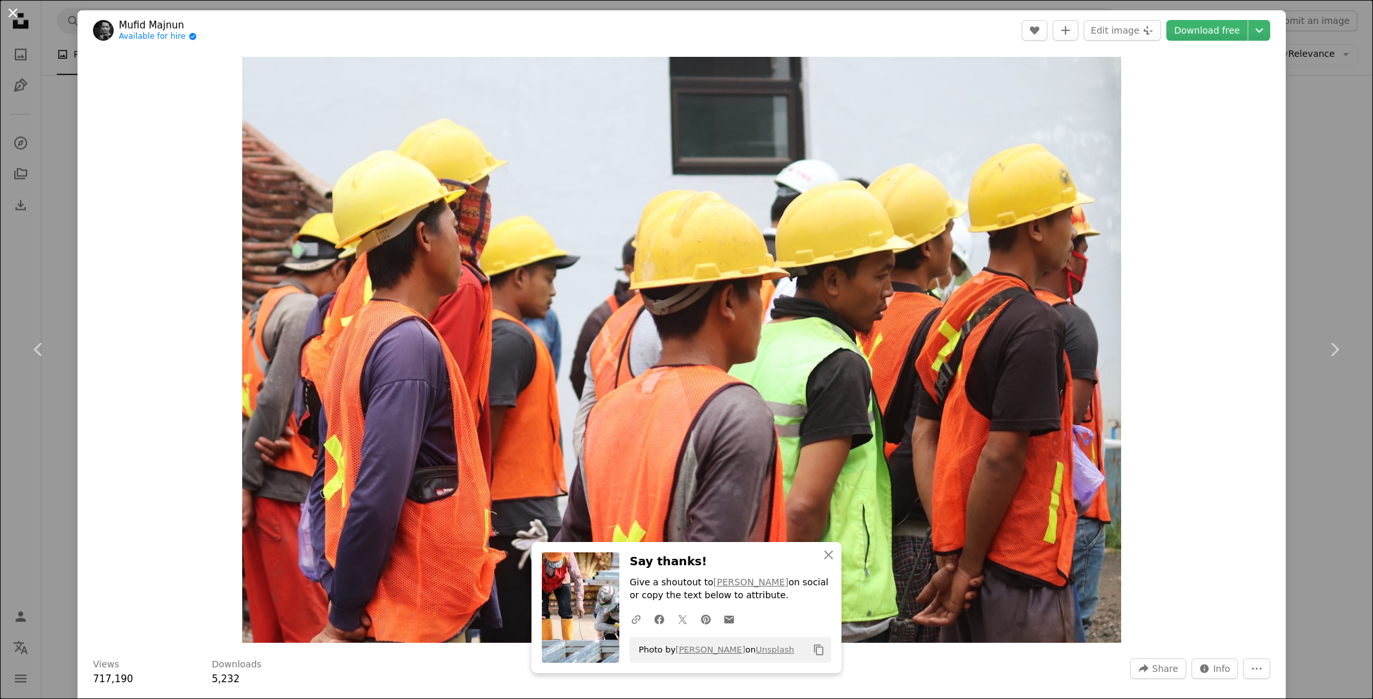
click at [12, 19] on button "An X shape" at bounding box center [13, 13] width 16 height 16
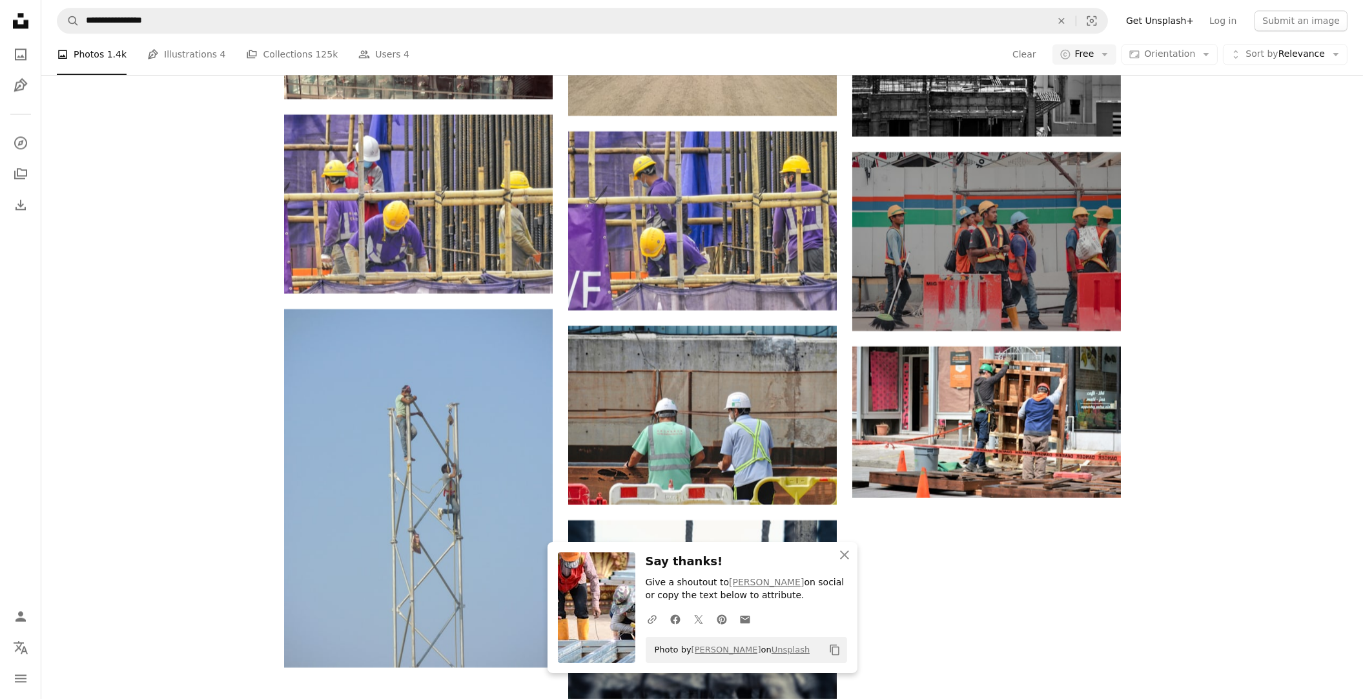
scroll to position [5684, 0]
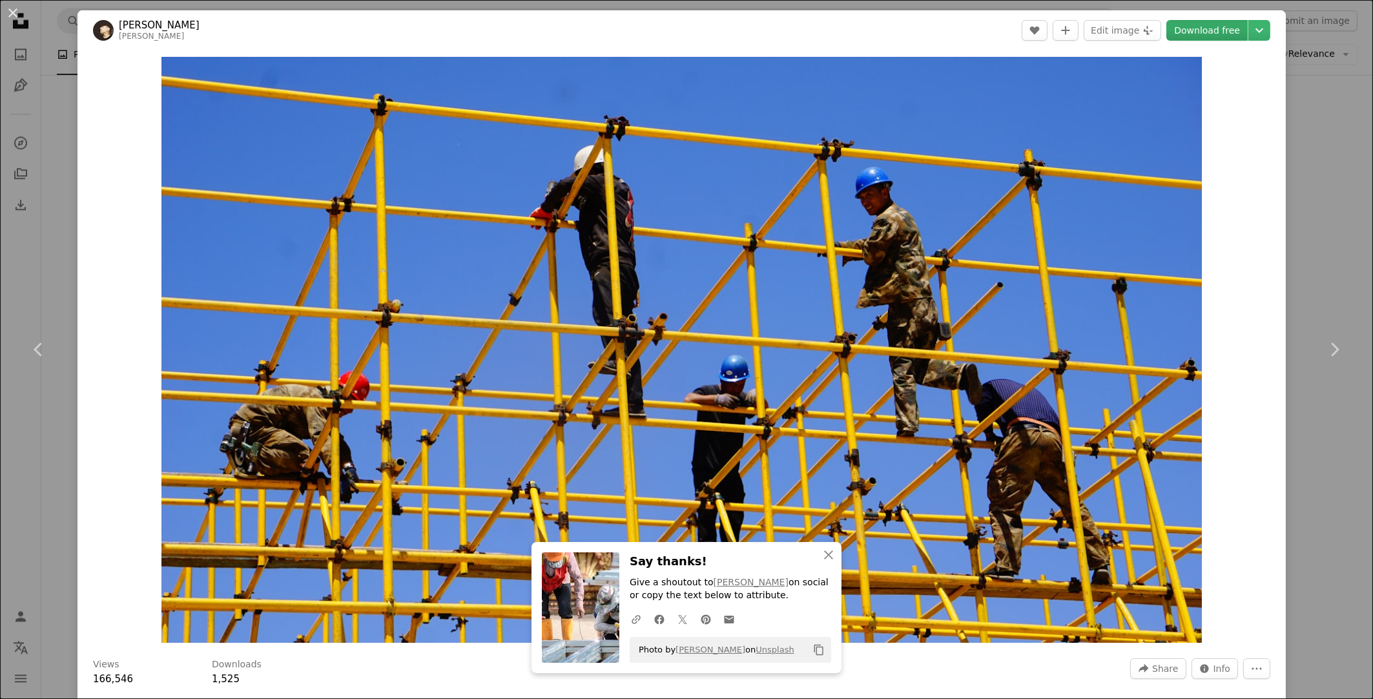
click at [1177, 26] on link "Download free" at bounding box center [1206, 30] width 81 height 21
click at [12, 6] on button "An X shape" at bounding box center [13, 13] width 16 height 16
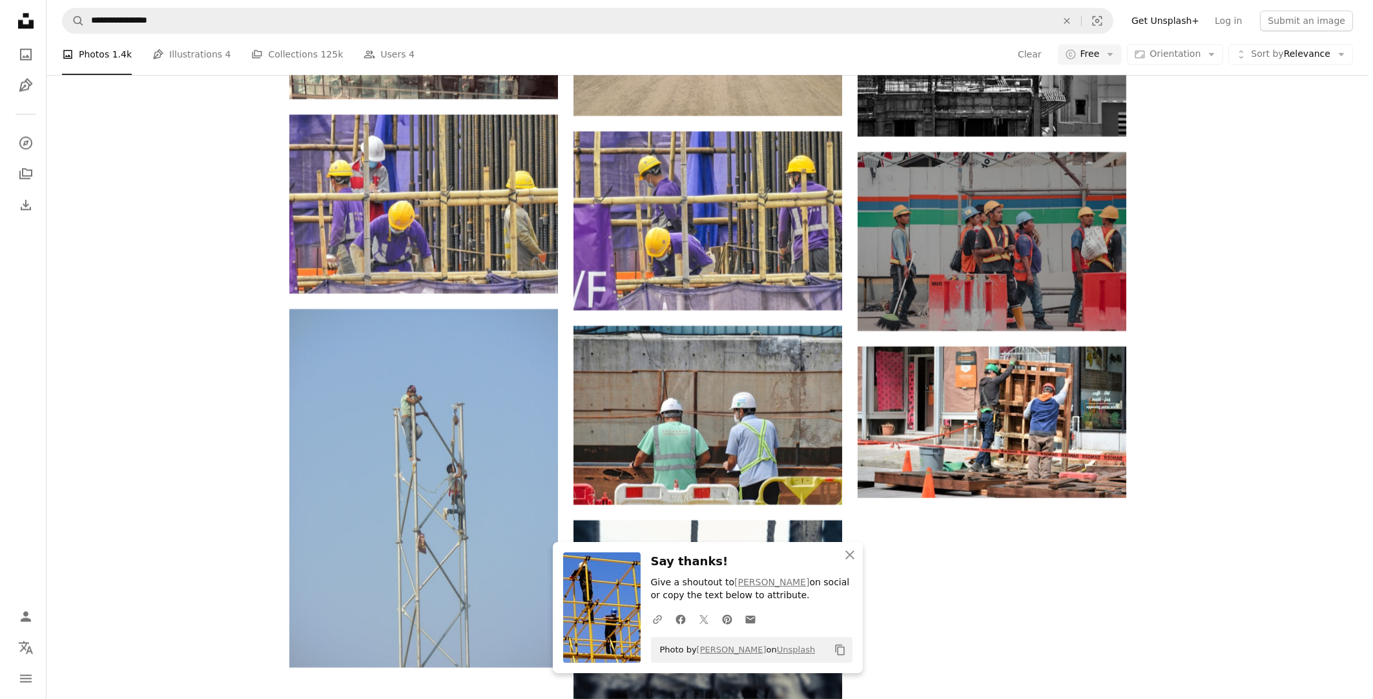
scroll to position [6136, 0]
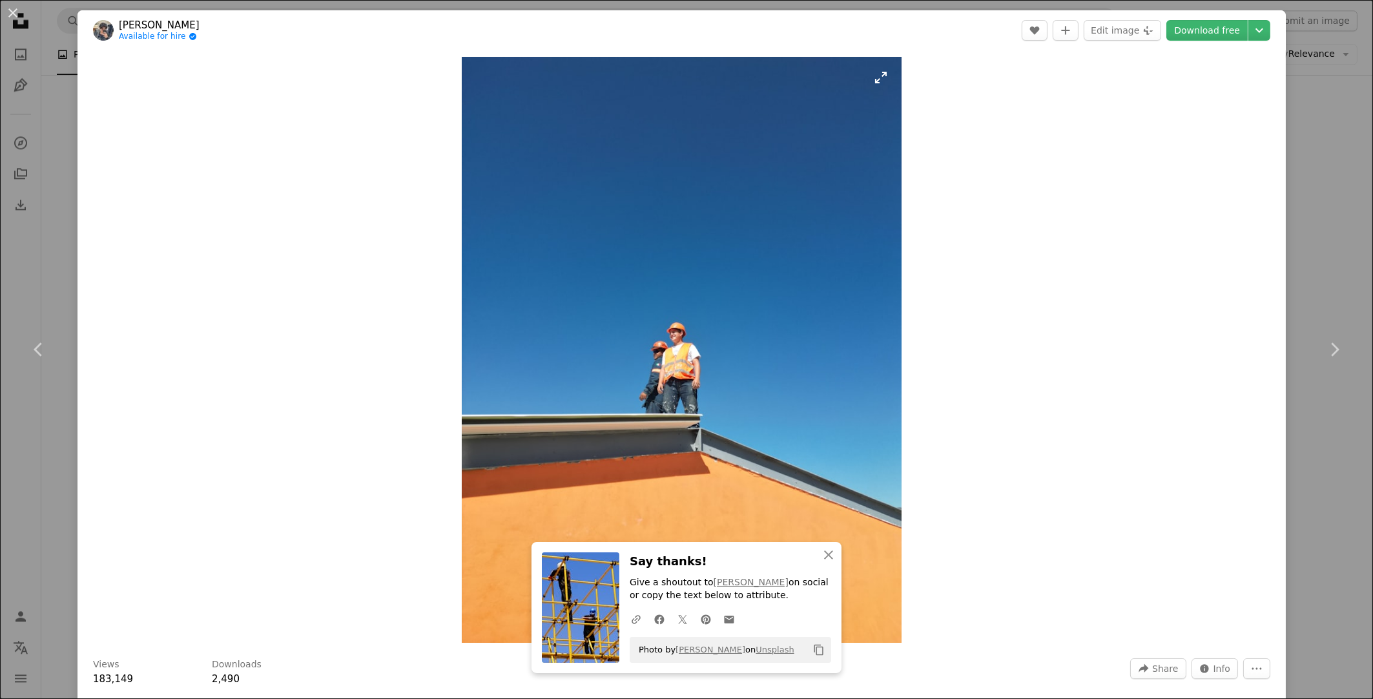
click at [656, 399] on img "Zoom in on this image" at bounding box center [681, 350] width 439 height 586
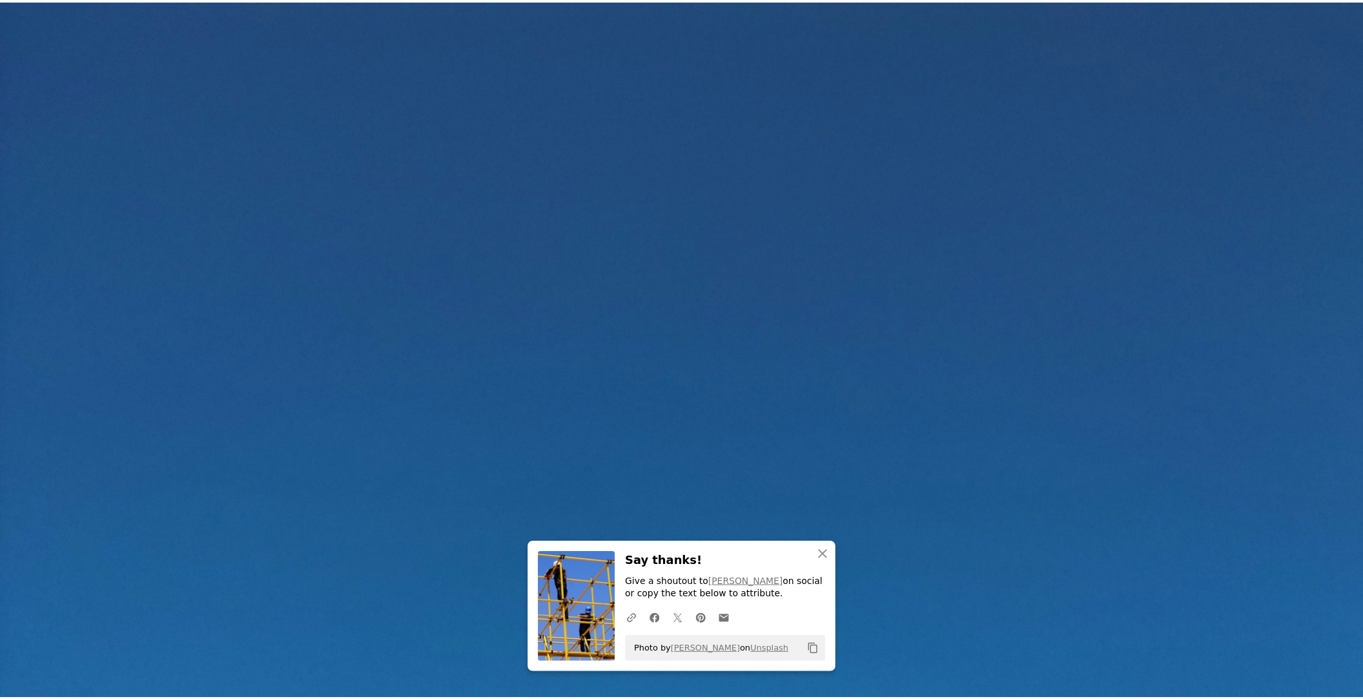
scroll to position [554, 0]
